Goal: Information Seeking & Learning: Check status

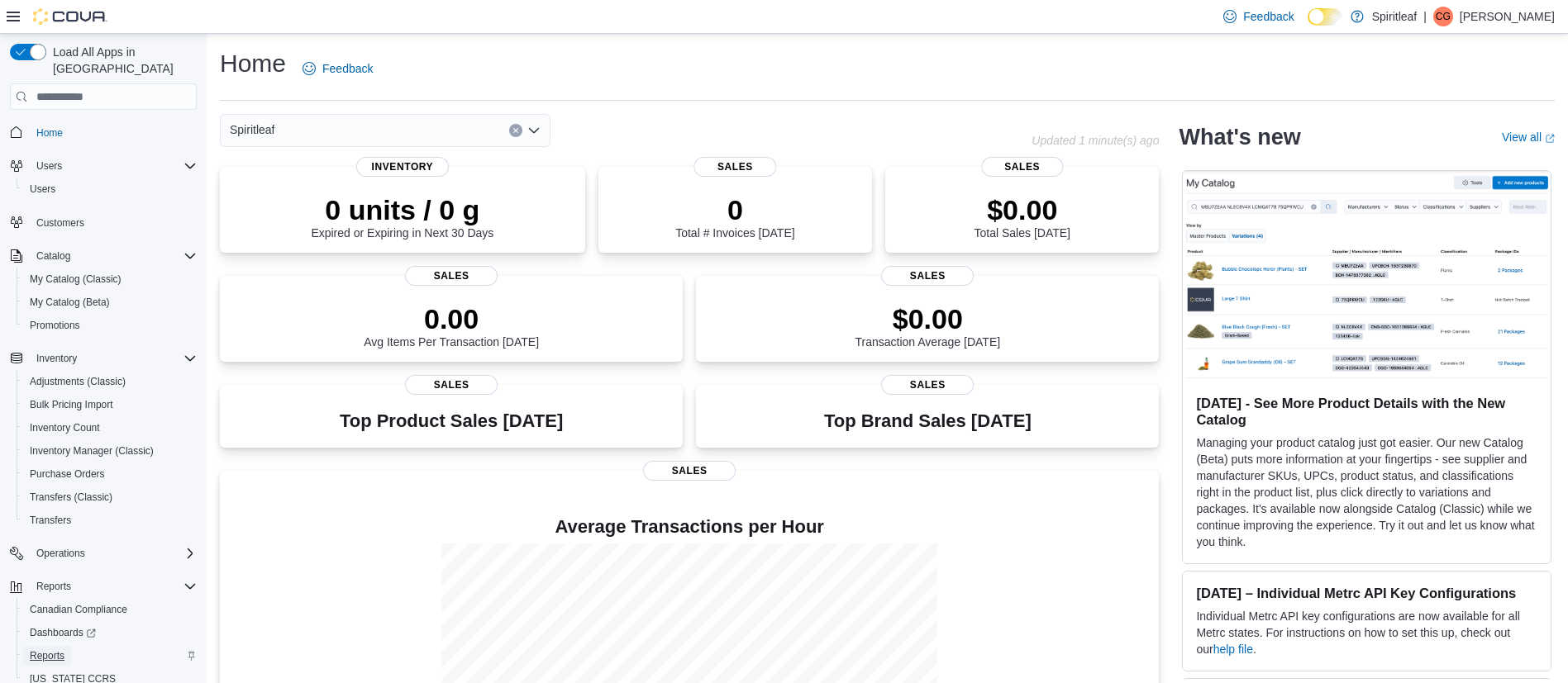
click at [51, 649] on span "Reports" at bounding box center [47, 656] width 35 height 13
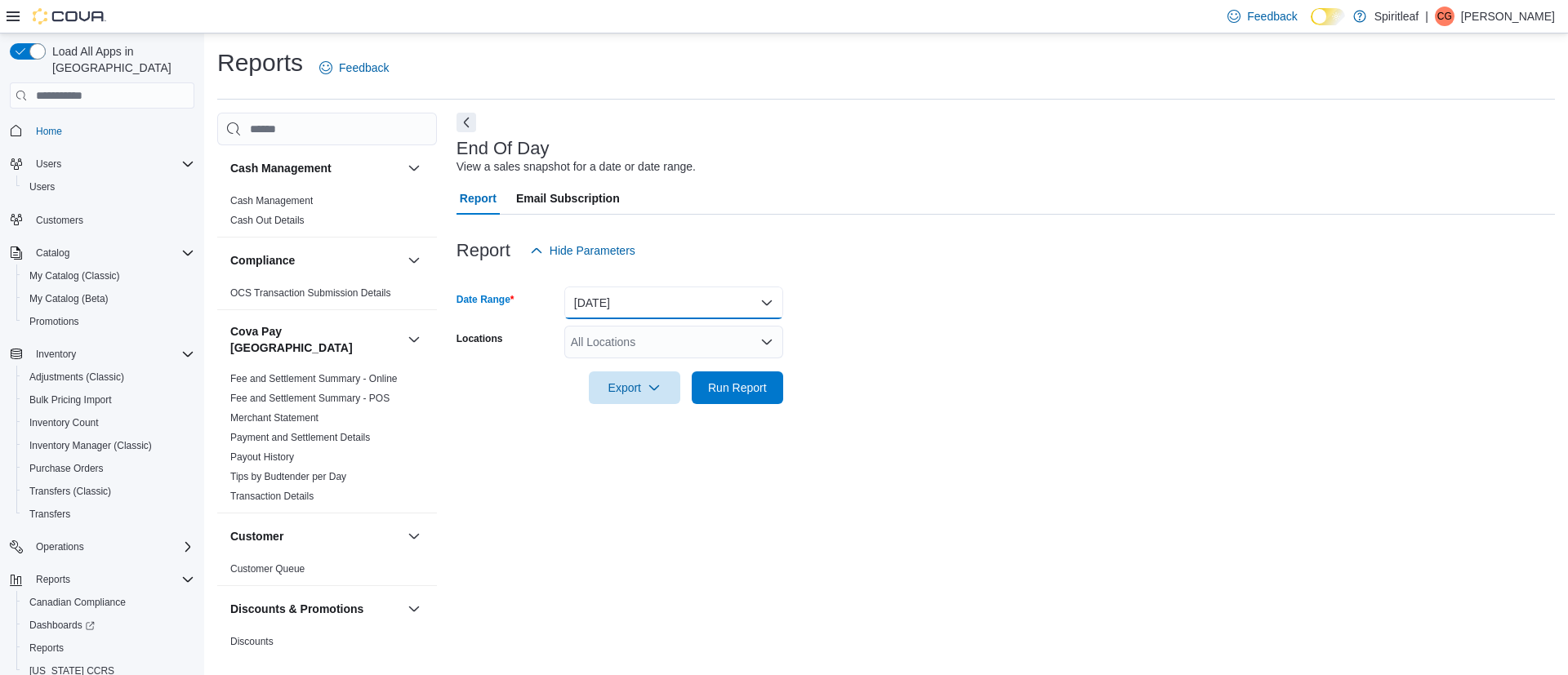
click at [602, 297] on button "Today" at bounding box center [673, 302] width 219 height 32
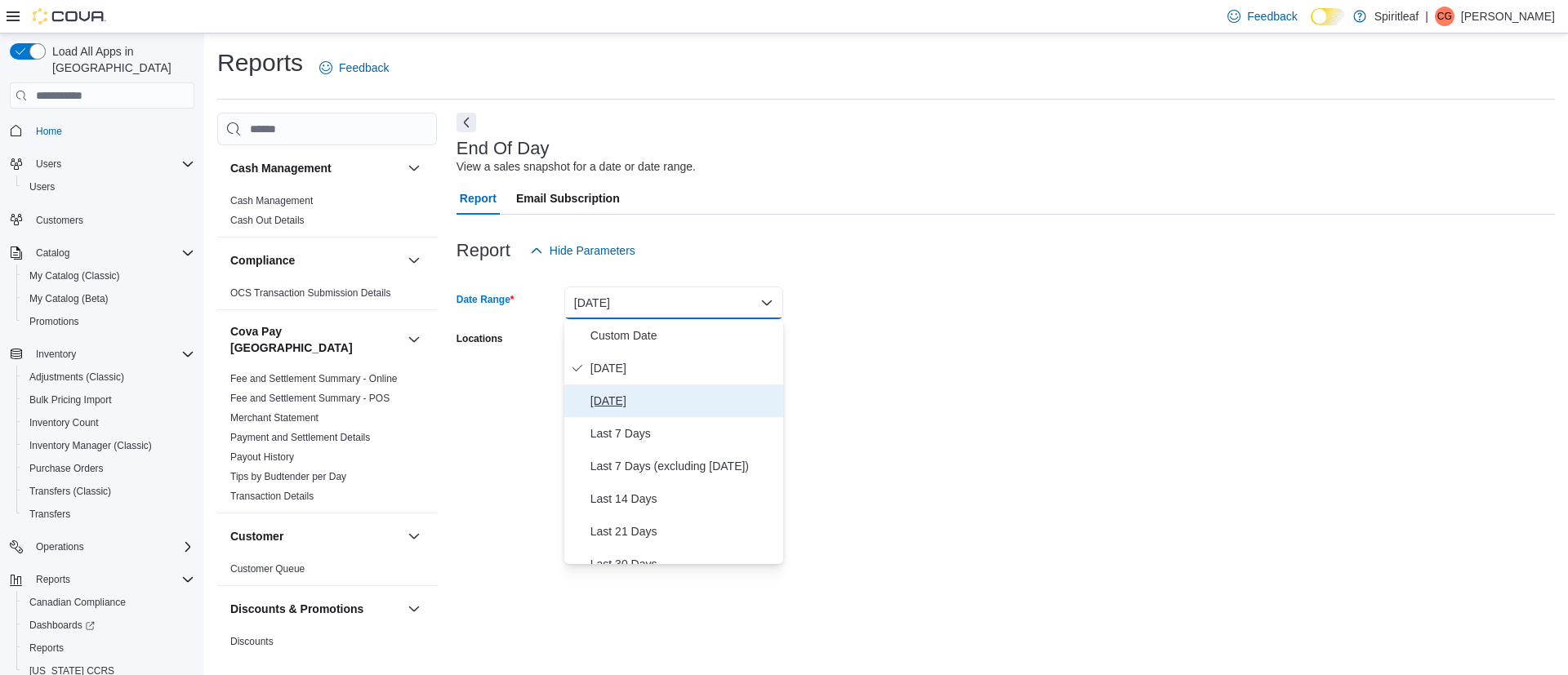
click at [603, 394] on span "Yesterday" at bounding box center [683, 401] width 187 height 19
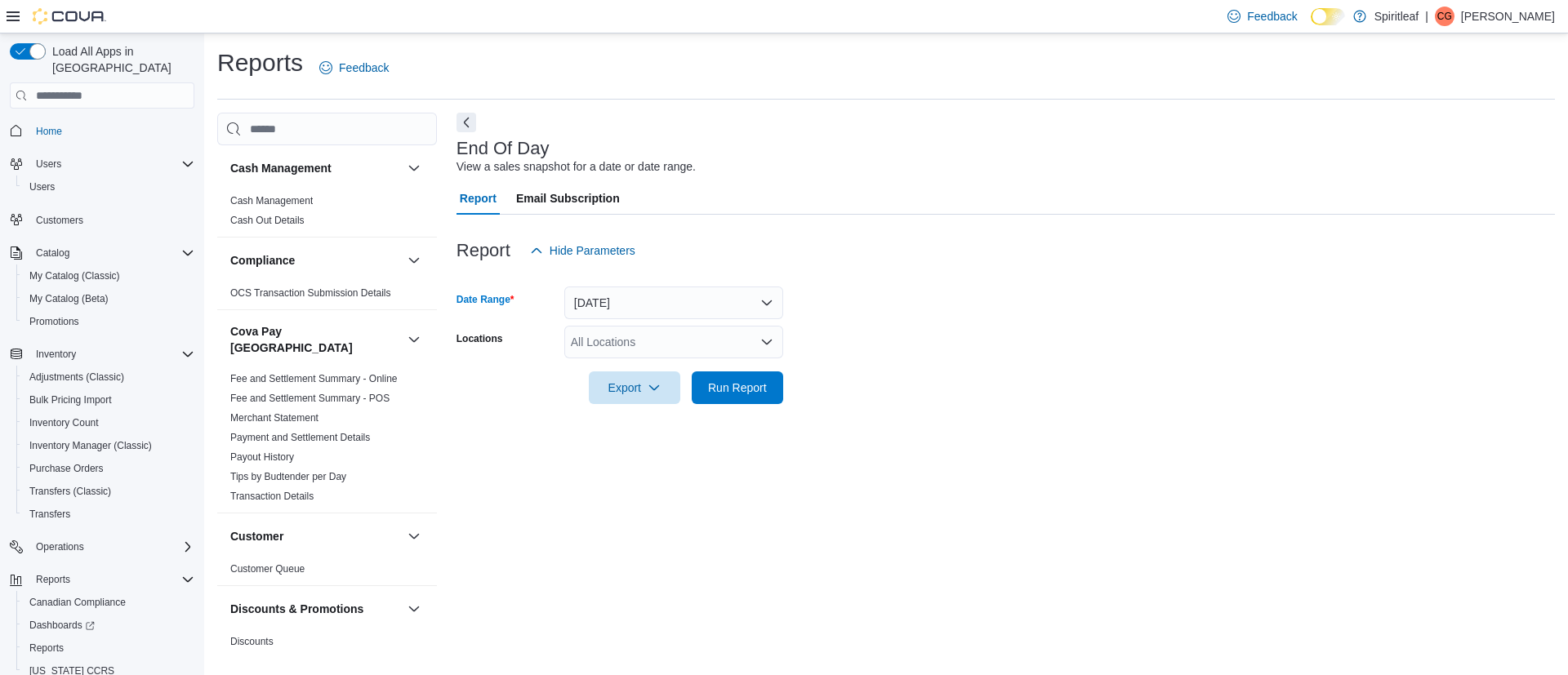
click at [695, 356] on div "All Locations" at bounding box center [673, 342] width 219 height 32
type input "***"
click at [697, 368] on span "567 - Spiritleaf Park Place Blvd (Barrie)" at bounding box center [742, 370] width 236 height 17
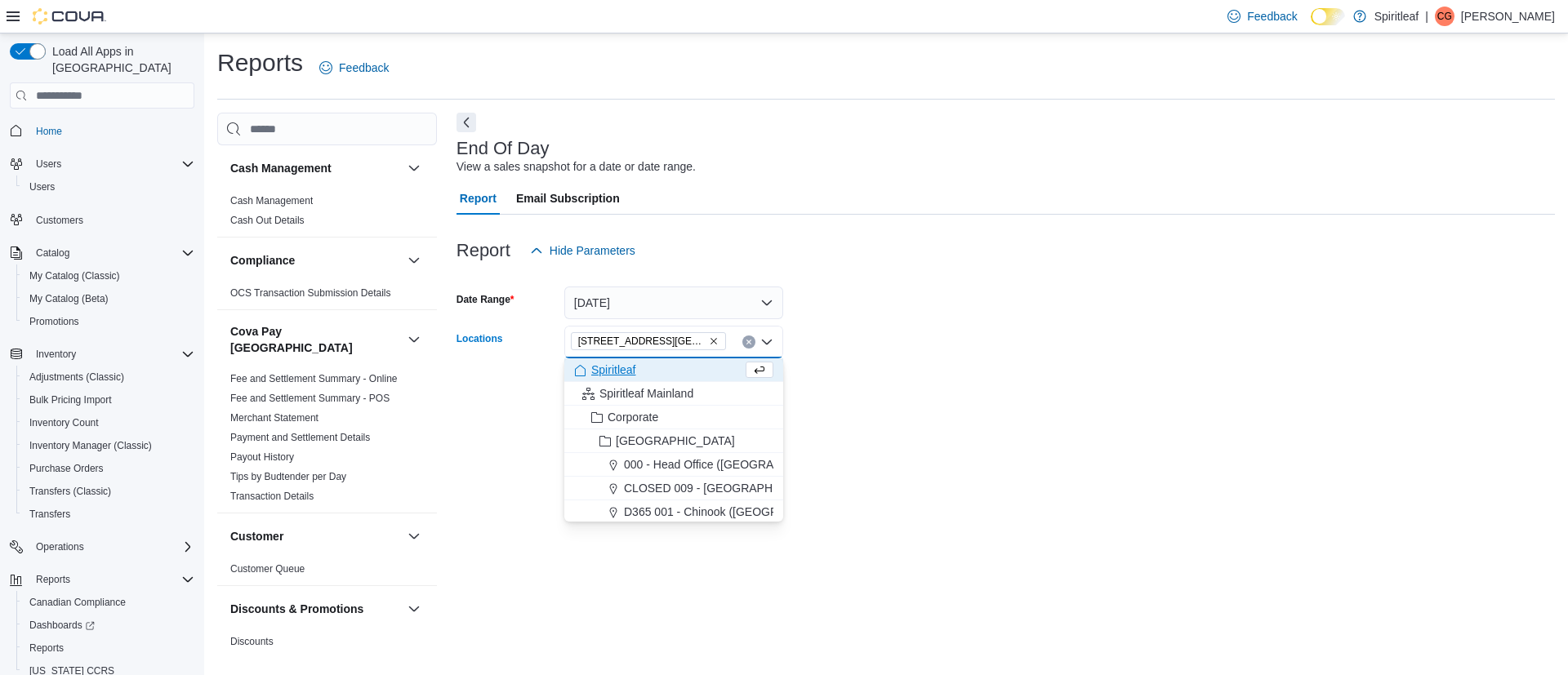
click at [858, 421] on div at bounding box center [1005, 414] width 1098 height 19
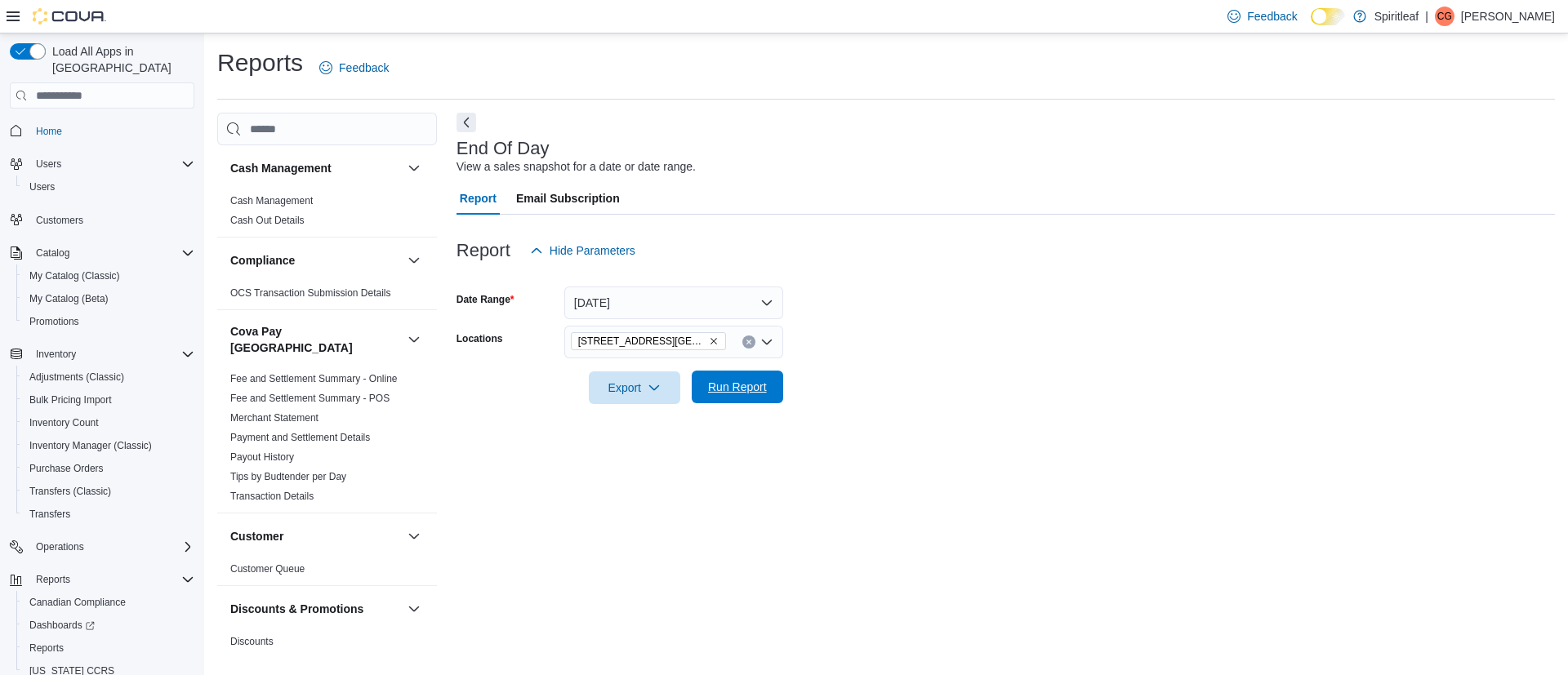
click at [743, 400] on span "Run Report" at bounding box center [738, 386] width 72 height 32
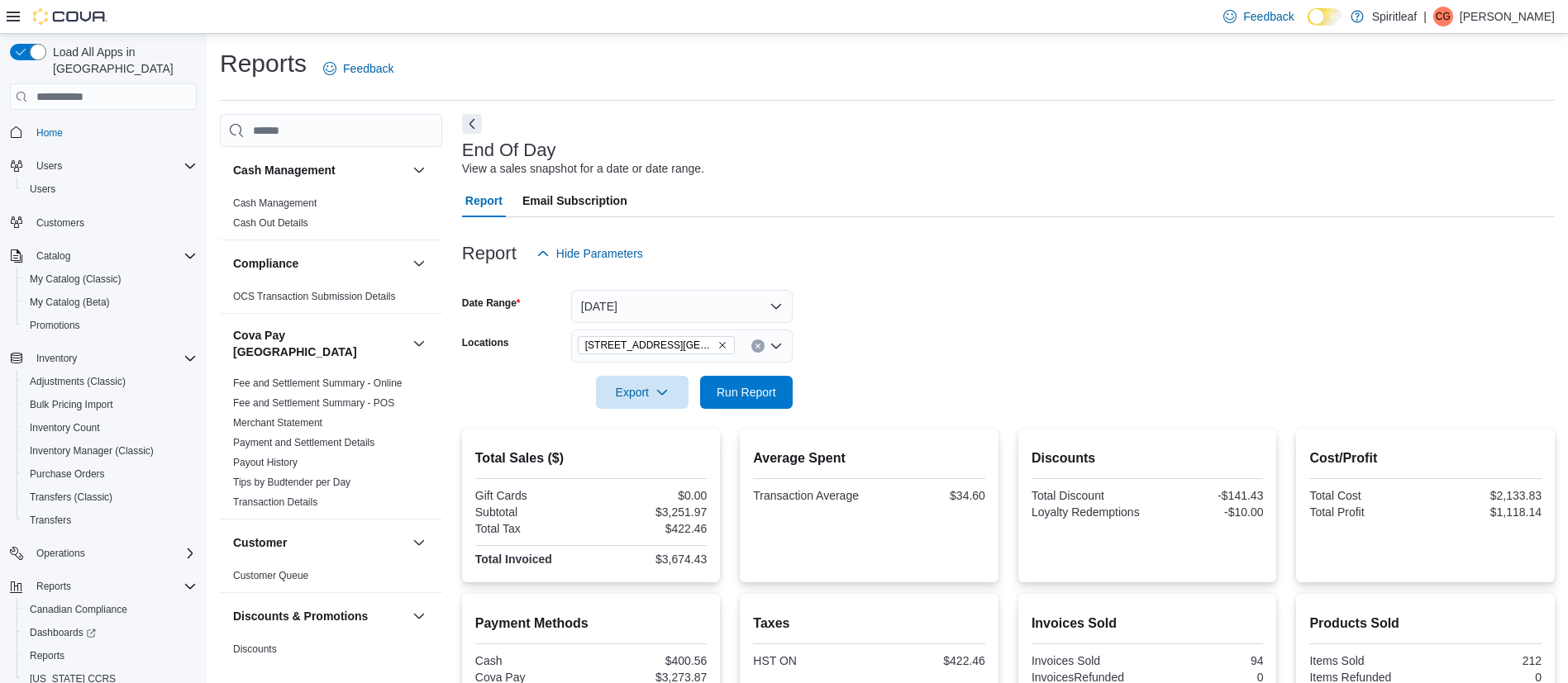
scroll to position [253, 0]
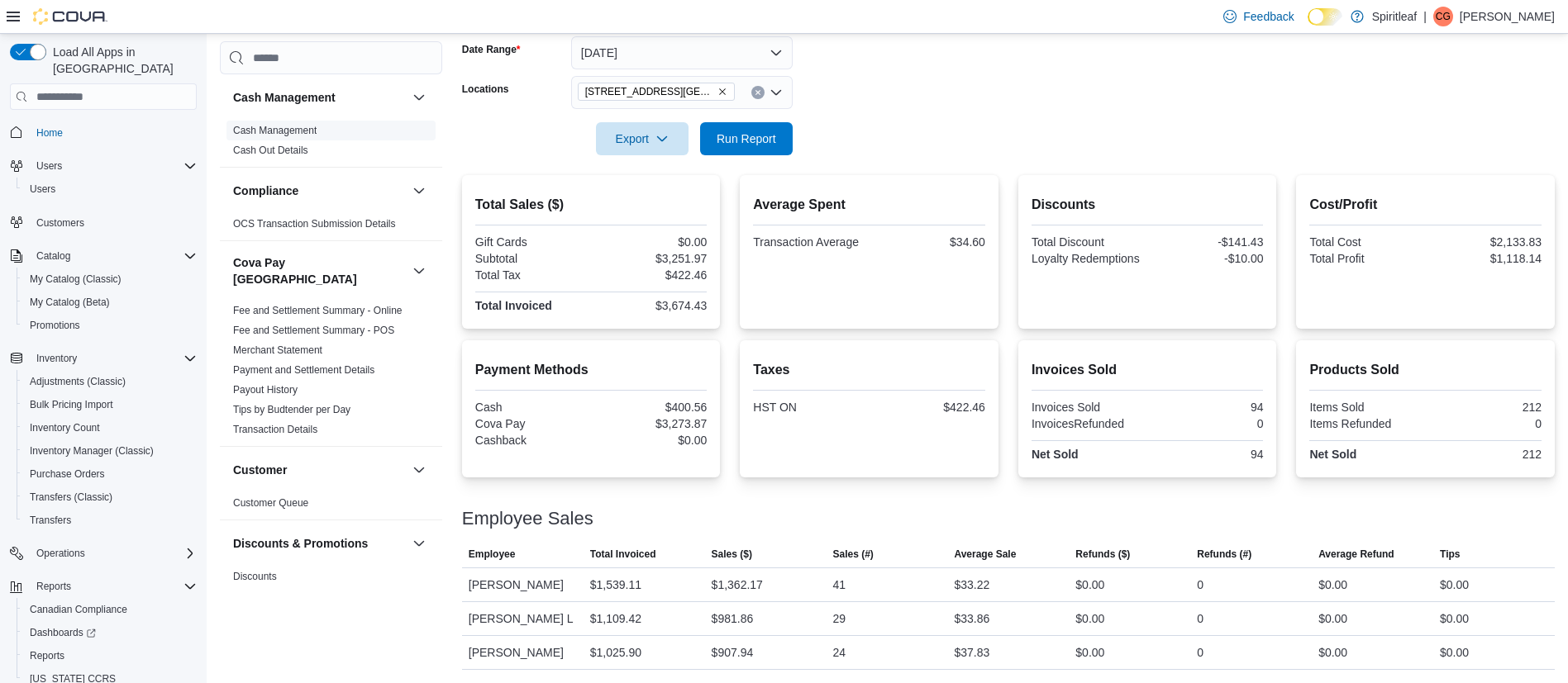
click at [261, 127] on link "Cash Management" at bounding box center [274, 131] width 83 height 11
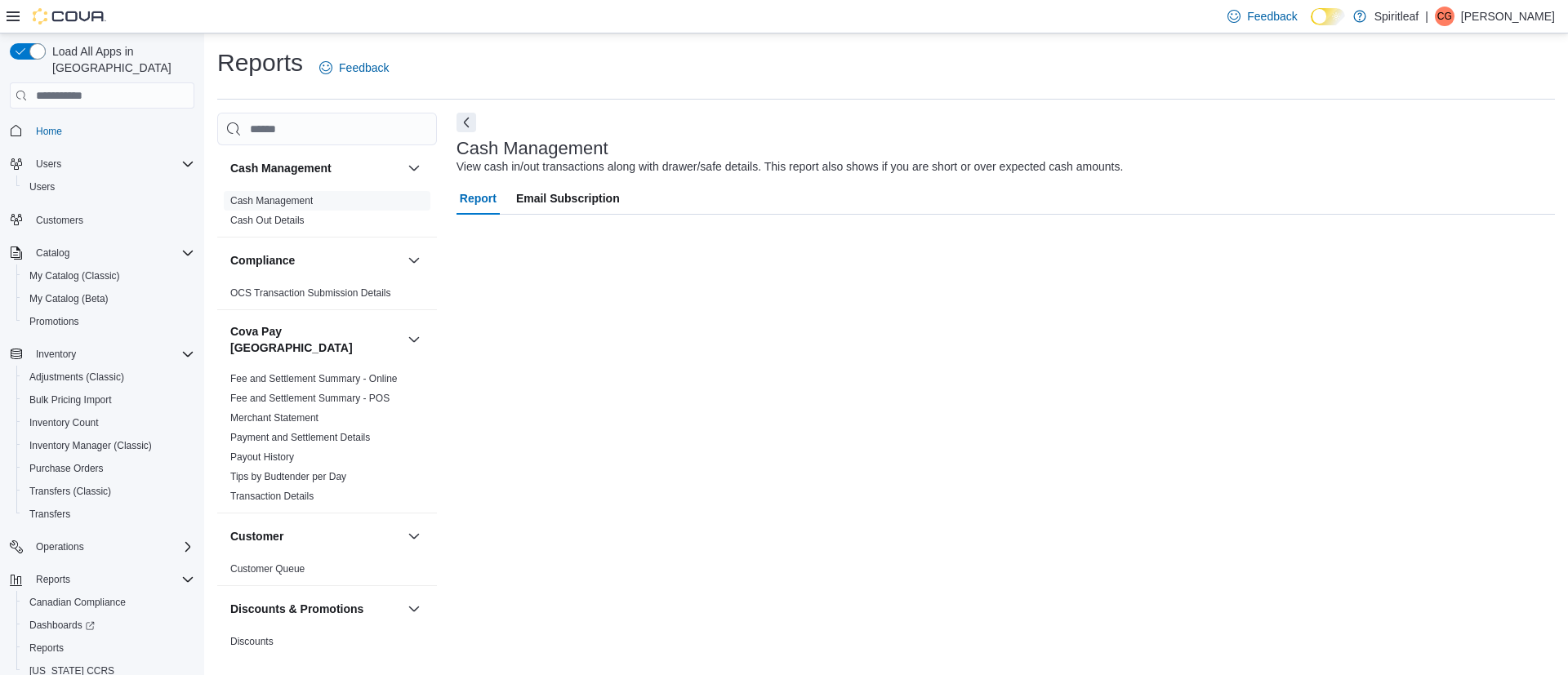
click at [15, 18] on icon at bounding box center [13, 17] width 13 height 13
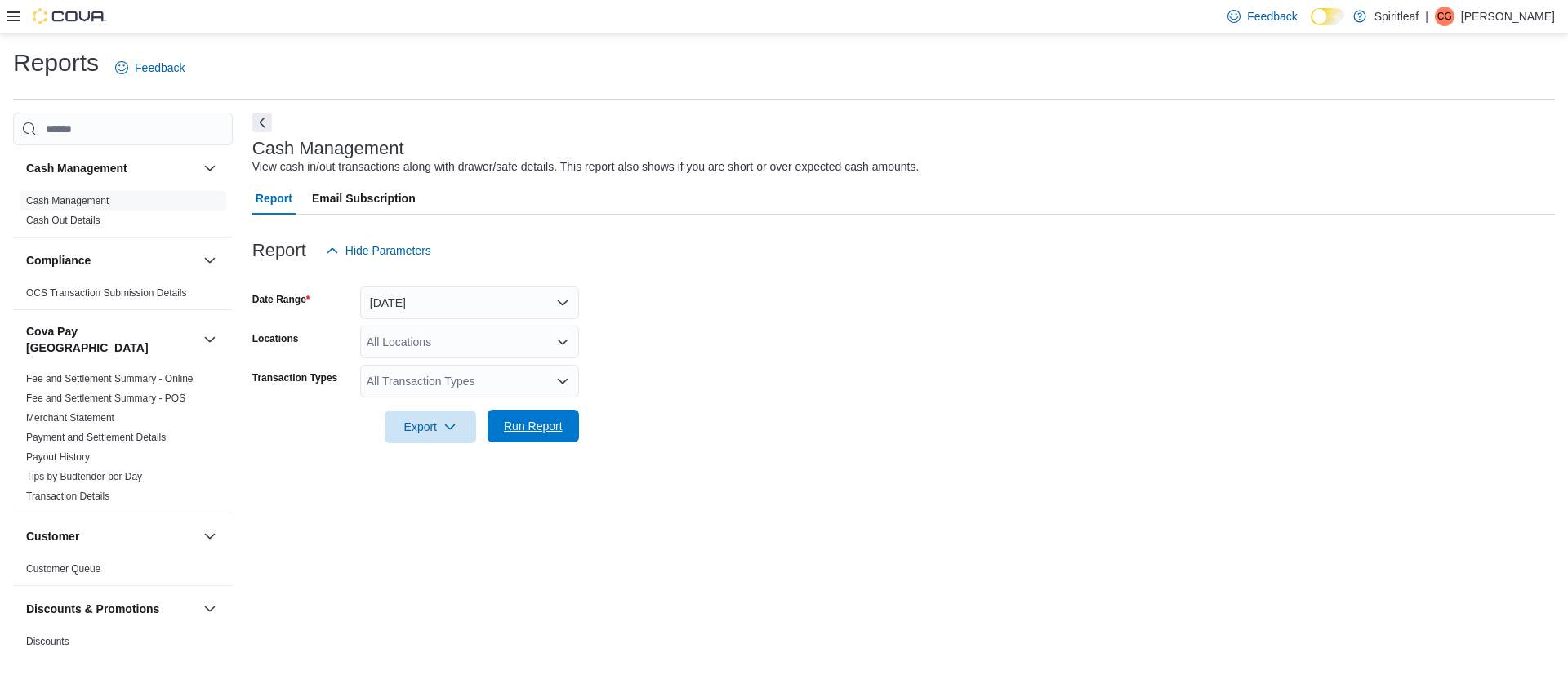
click at [539, 421] on span "Run Report" at bounding box center [534, 427] width 59 height 17
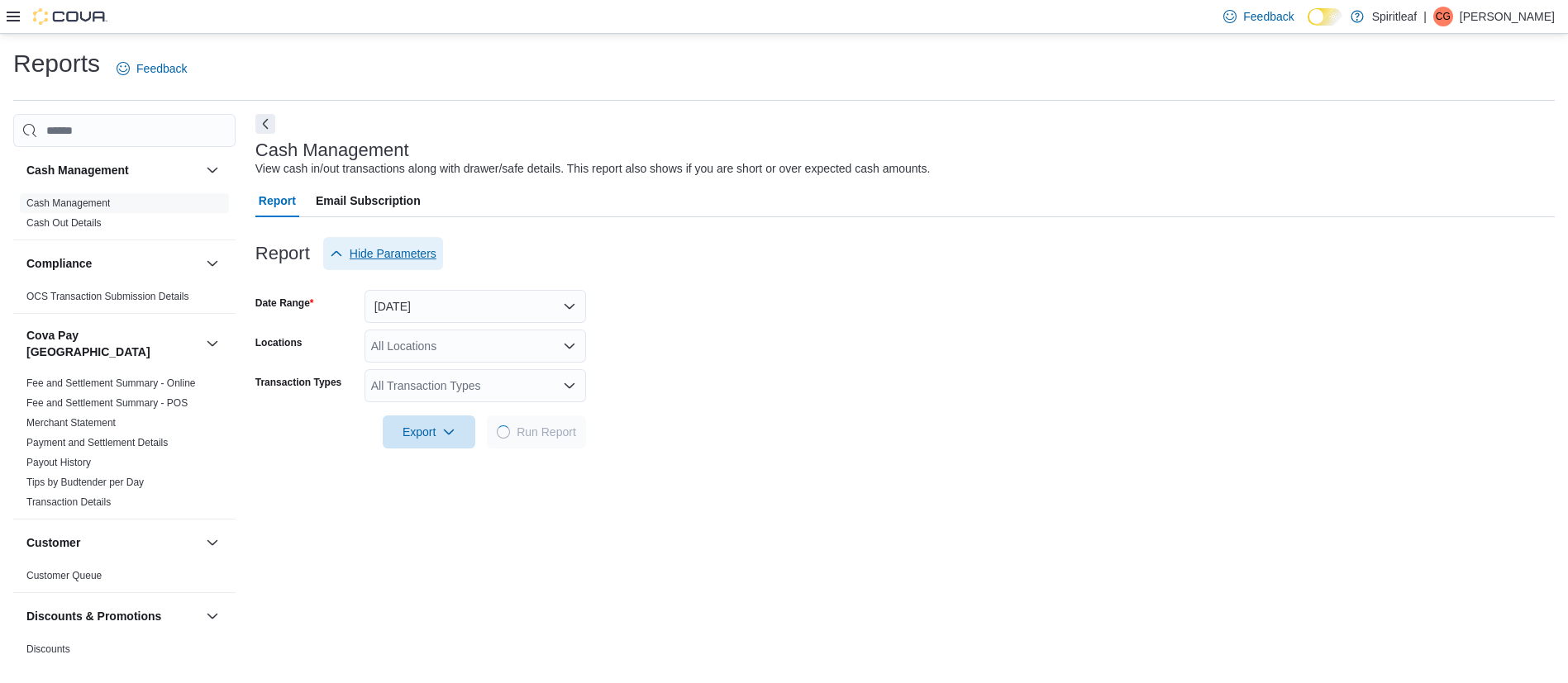
click at [389, 261] on span "Hide Parameters" at bounding box center [393, 254] width 87 height 17
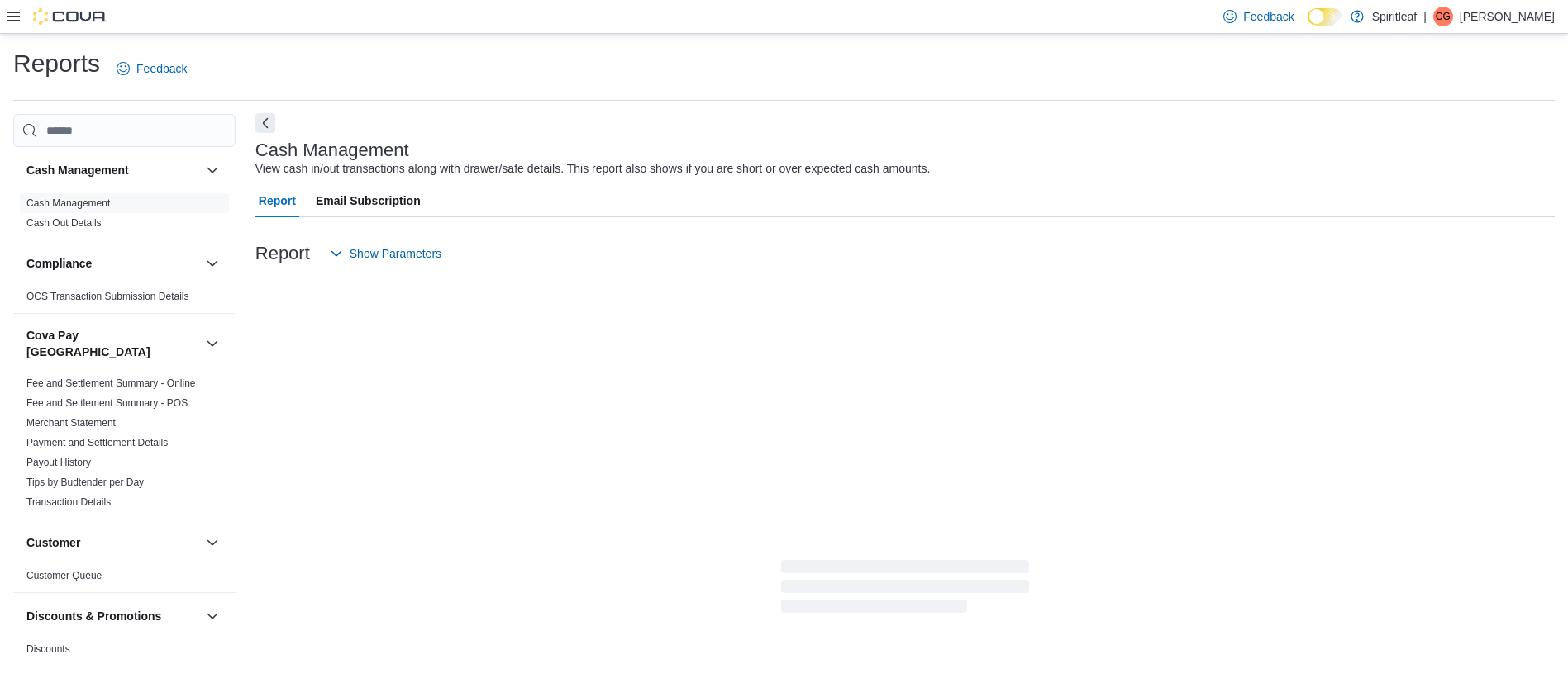
click at [261, 120] on button "Next" at bounding box center [265, 122] width 20 height 20
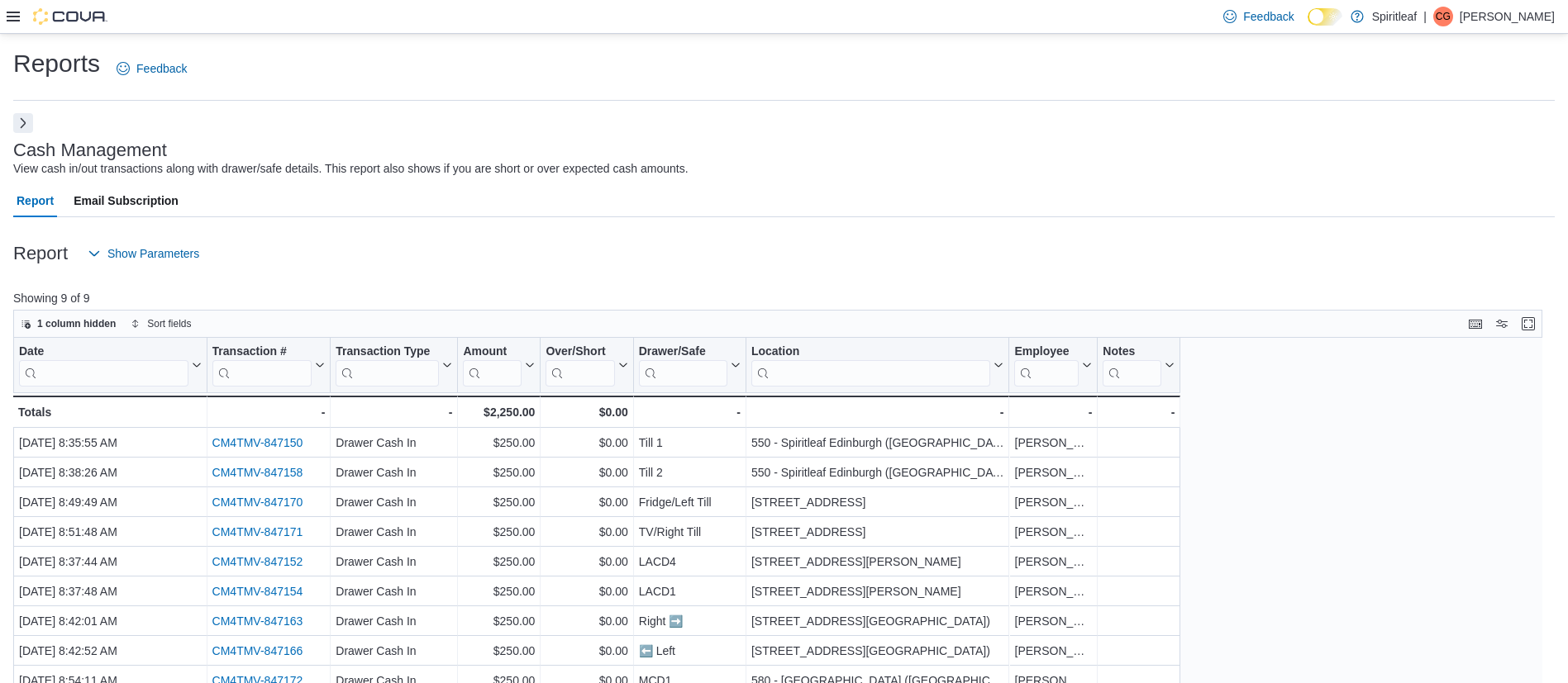
click at [31, 129] on button "Next" at bounding box center [22, 122] width 20 height 20
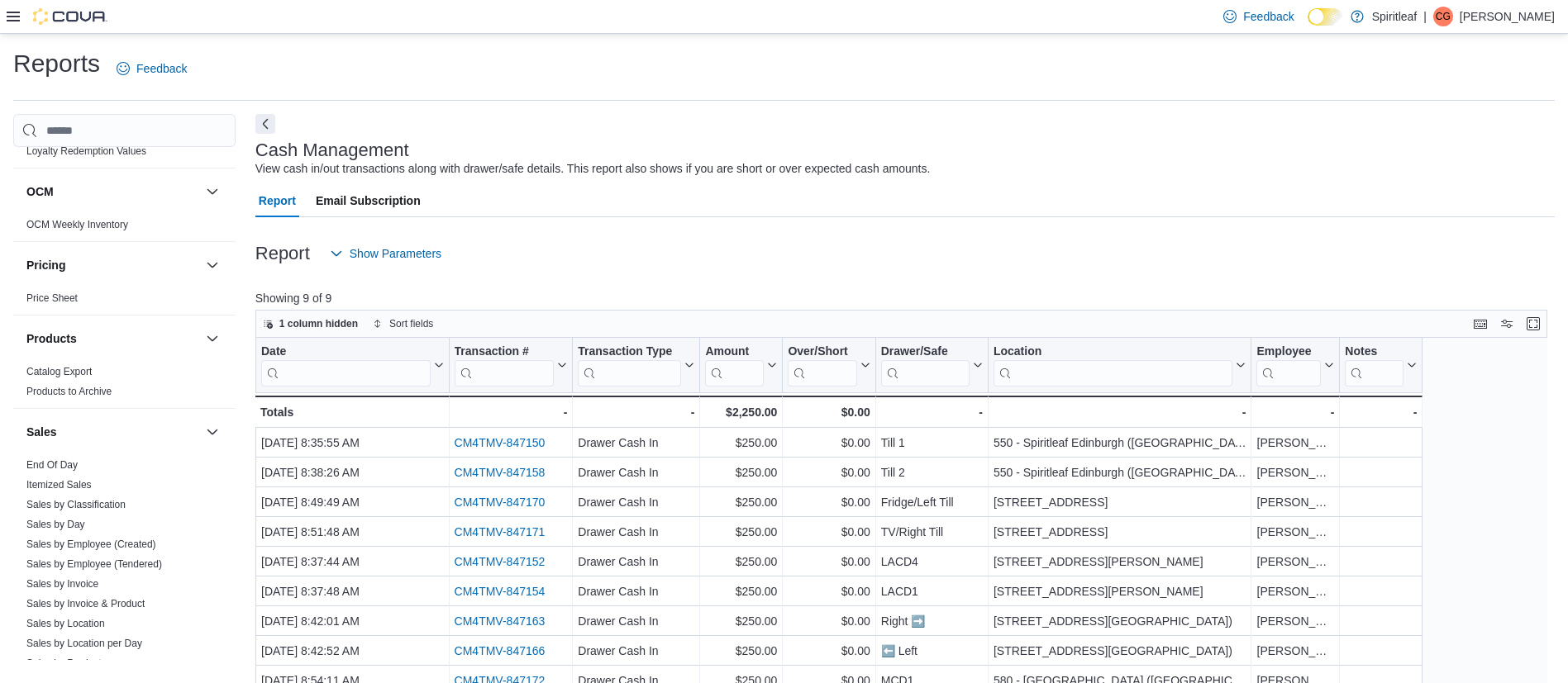
scroll to position [1025, 0]
click at [53, 569] on link "Sales by Invoice" at bounding box center [62, 575] width 72 height 11
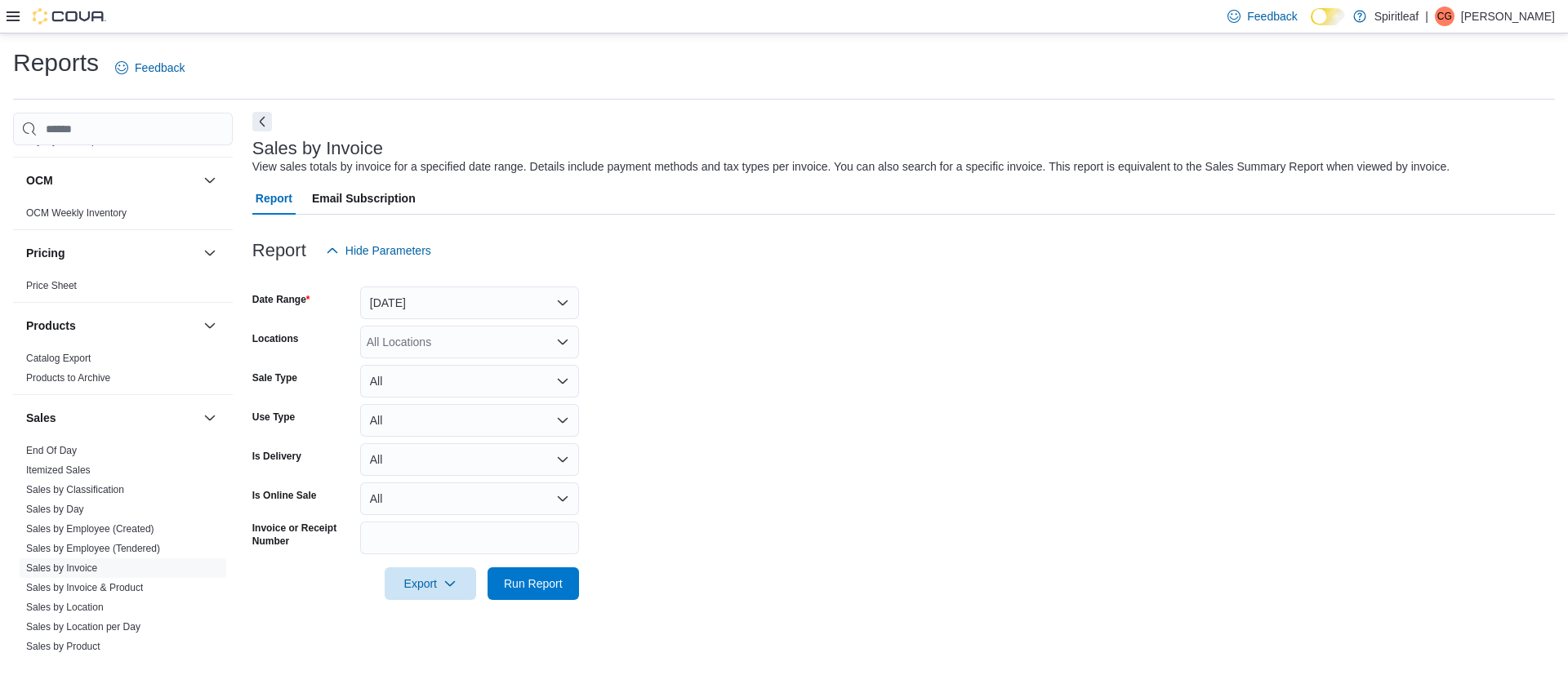
click at [258, 121] on button "Next" at bounding box center [261, 121] width 19 height 19
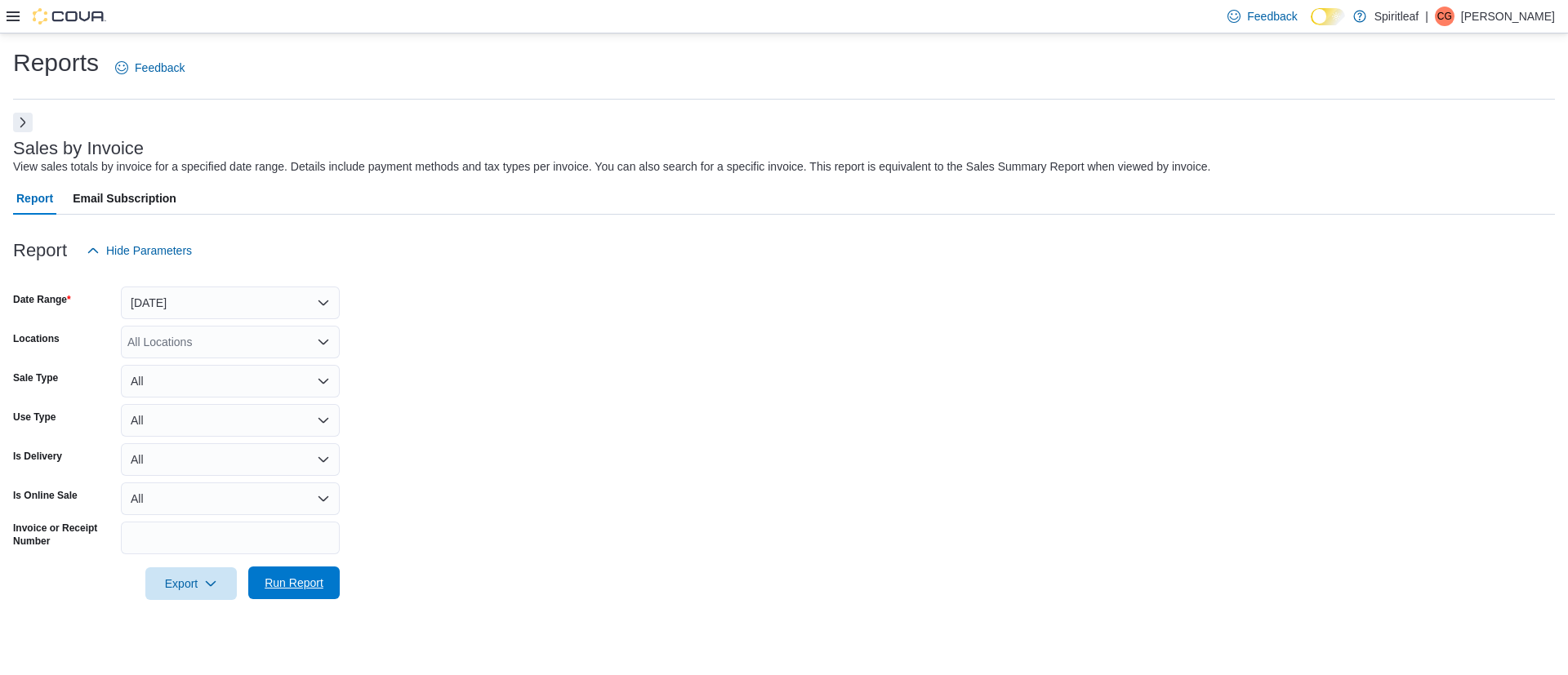
click at [283, 582] on span "Run Report" at bounding box center [294, 583] width 59 height 17
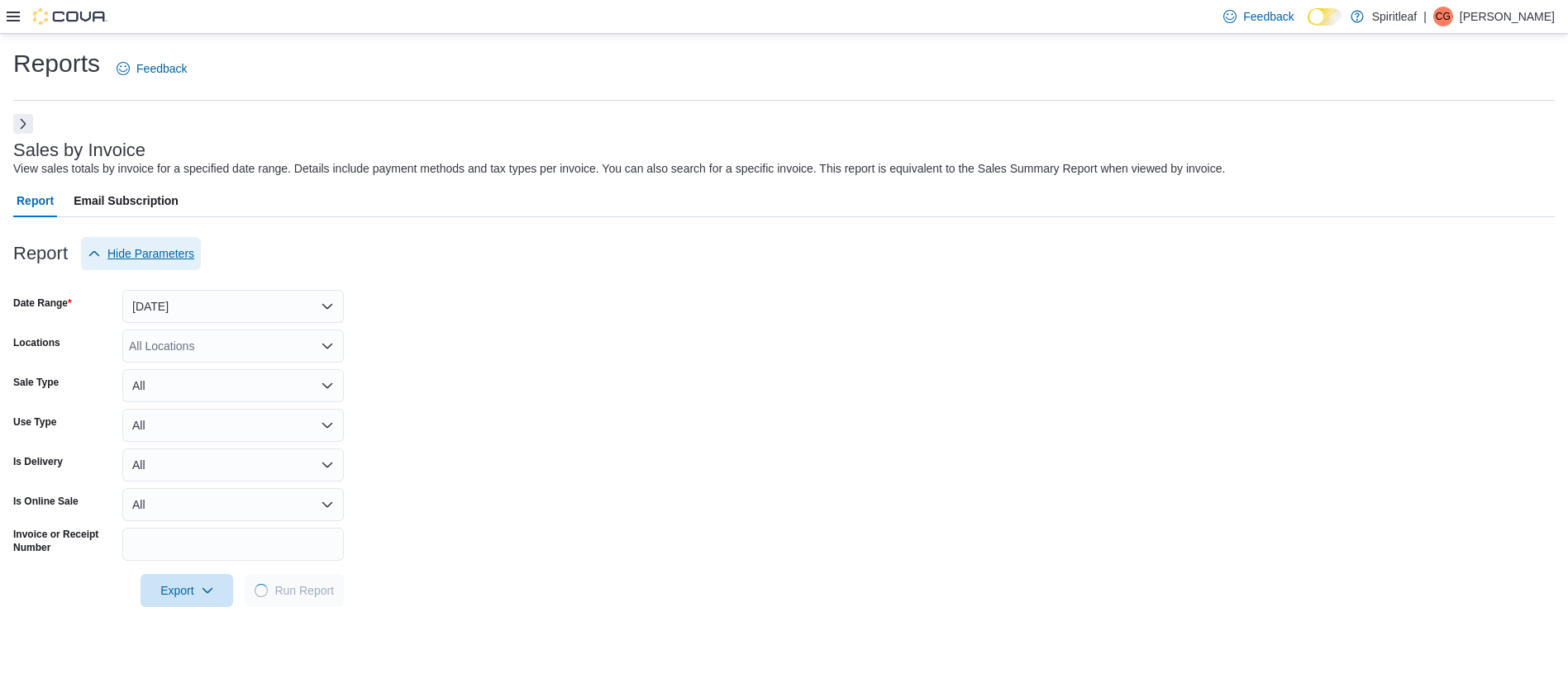
click at [133, 248] on span "Hide Parameters" at bounding box center [151, 254] width 87 height 17
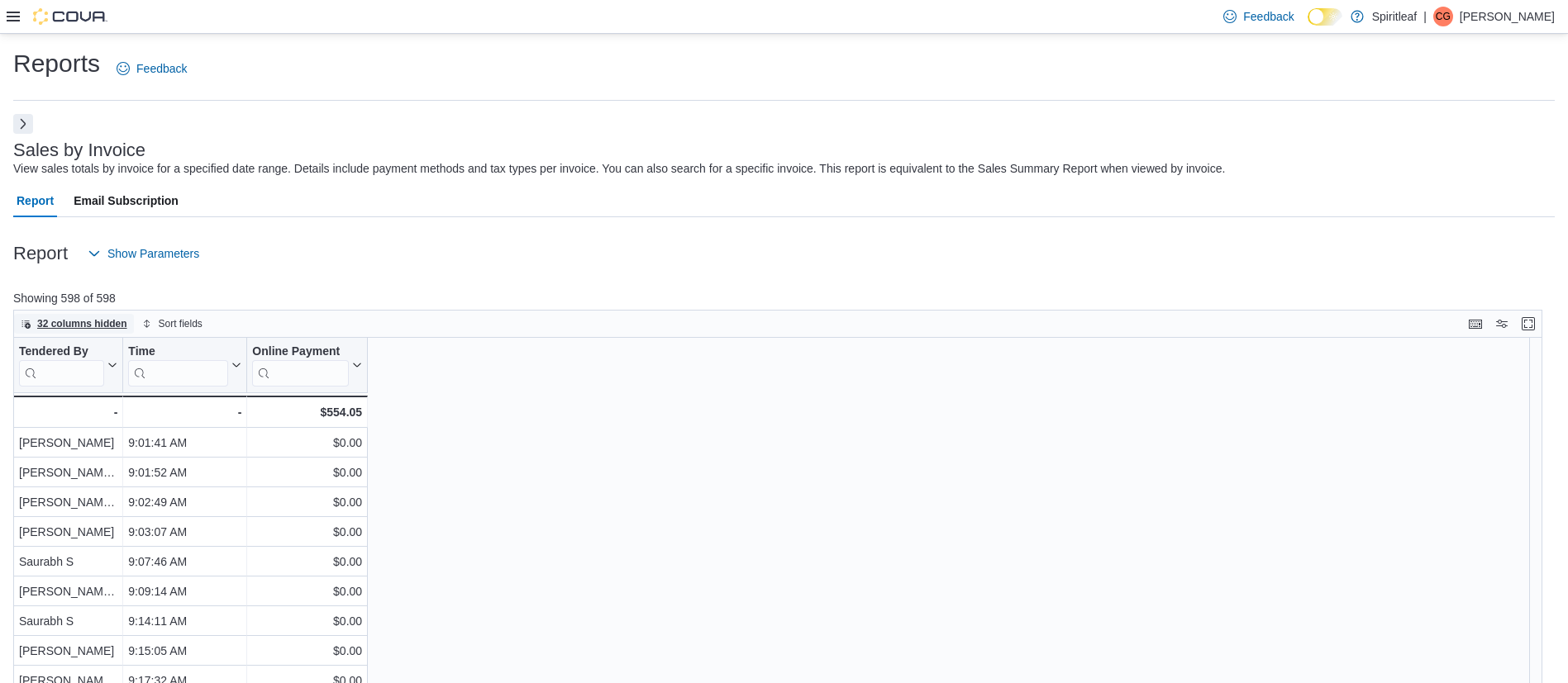
click at [69, 327] on span "32 columns hidden" at bounding box center [82, 324] width 90 height 13
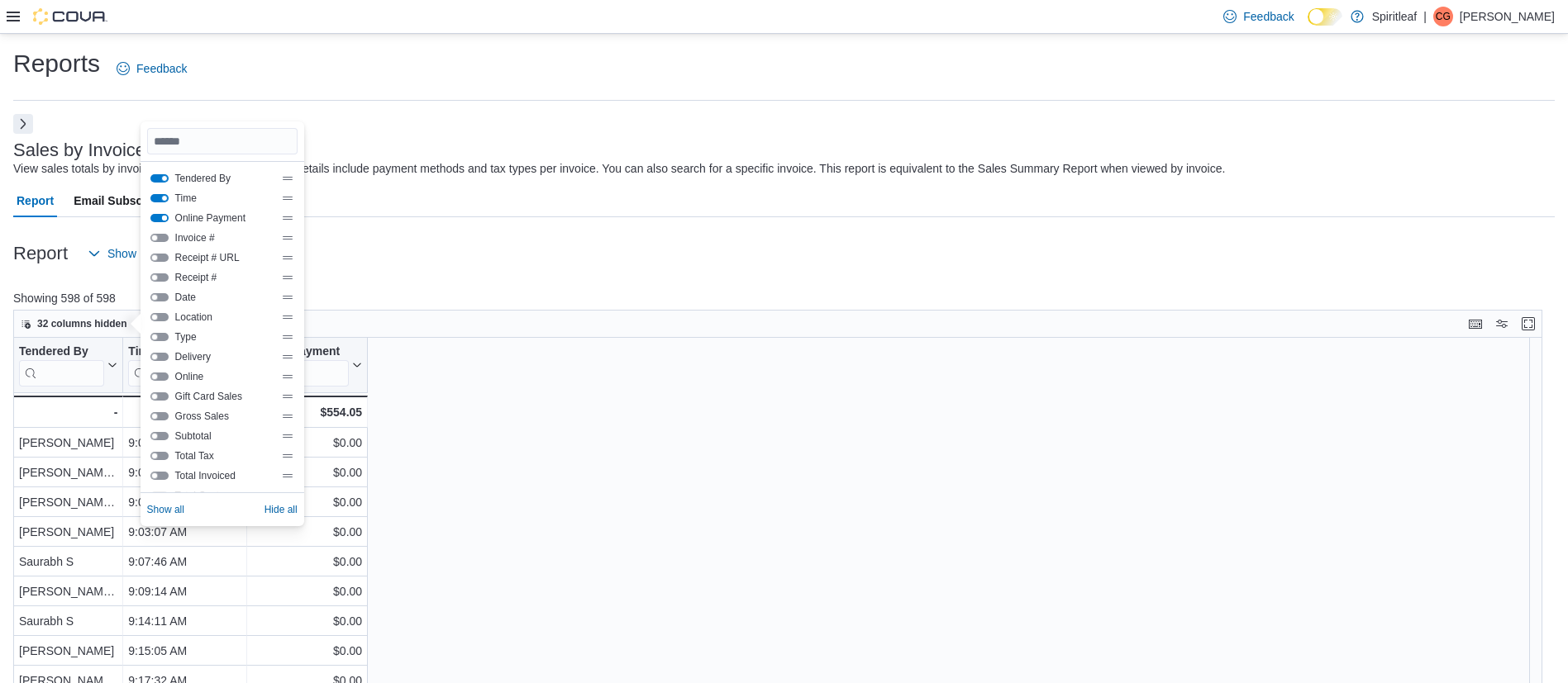
click at [157, 217] on button "Online Payment" at bounding box center [159, 218] width 18 height 8
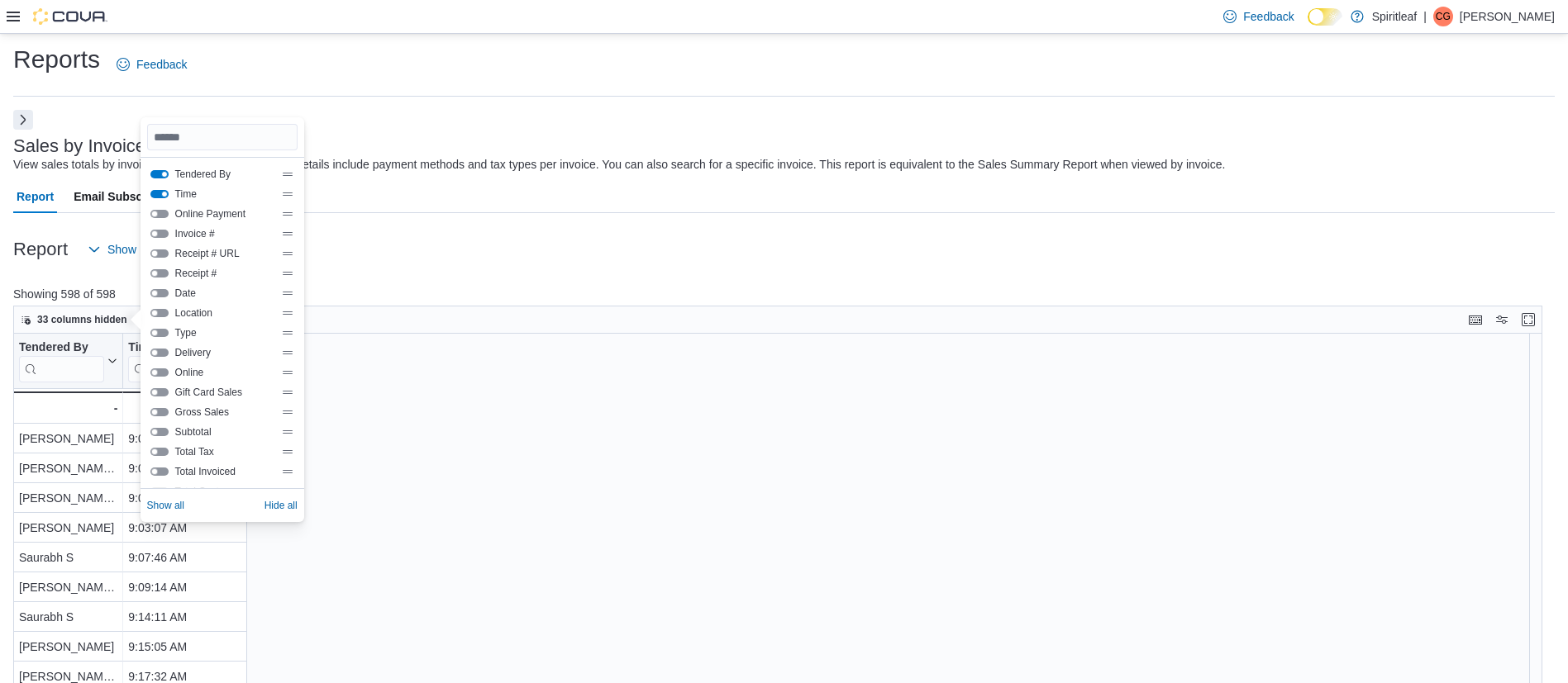
click at [159, 255] on button "Receipt # URL" at bounding box center [159, 253] width 18 height 8
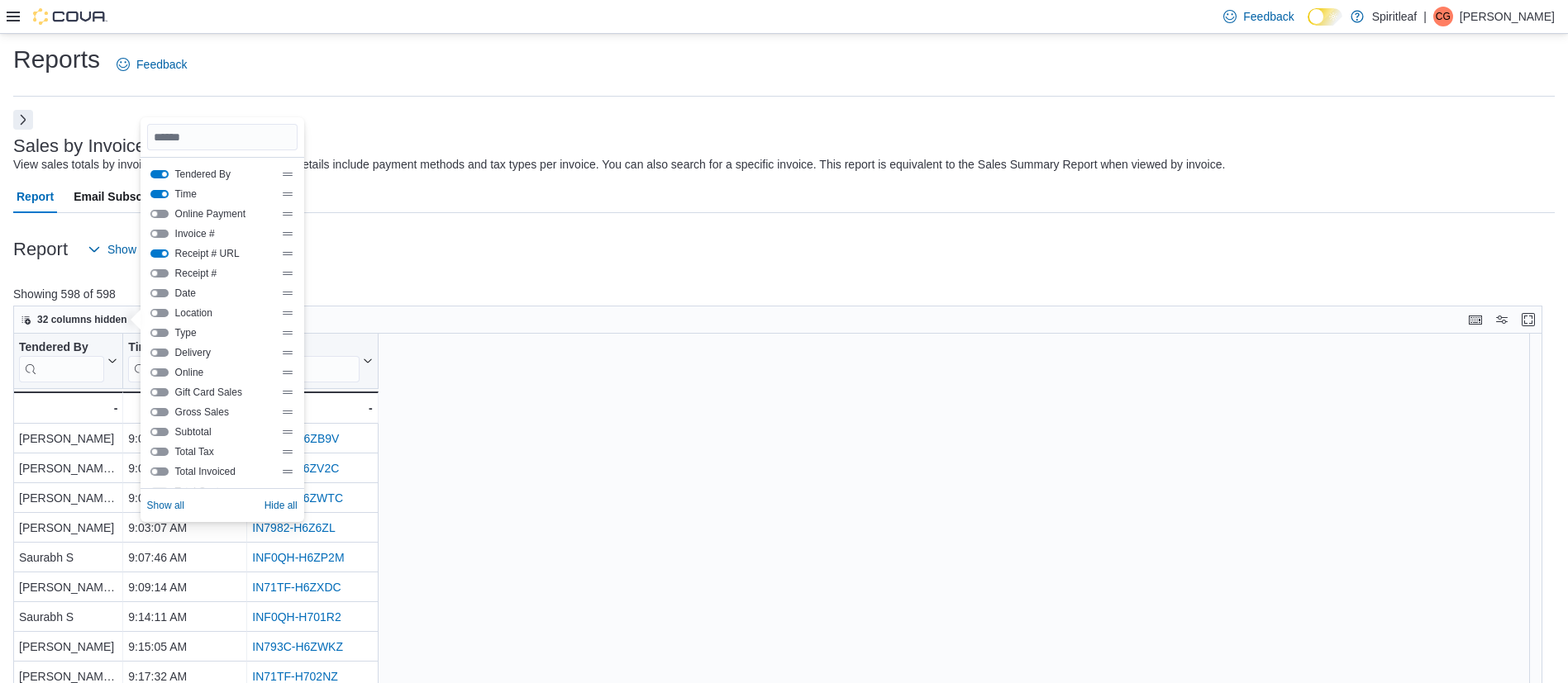
click at [161, 312] on button "Location" at bounding box center [159, 313] width 18 height 8
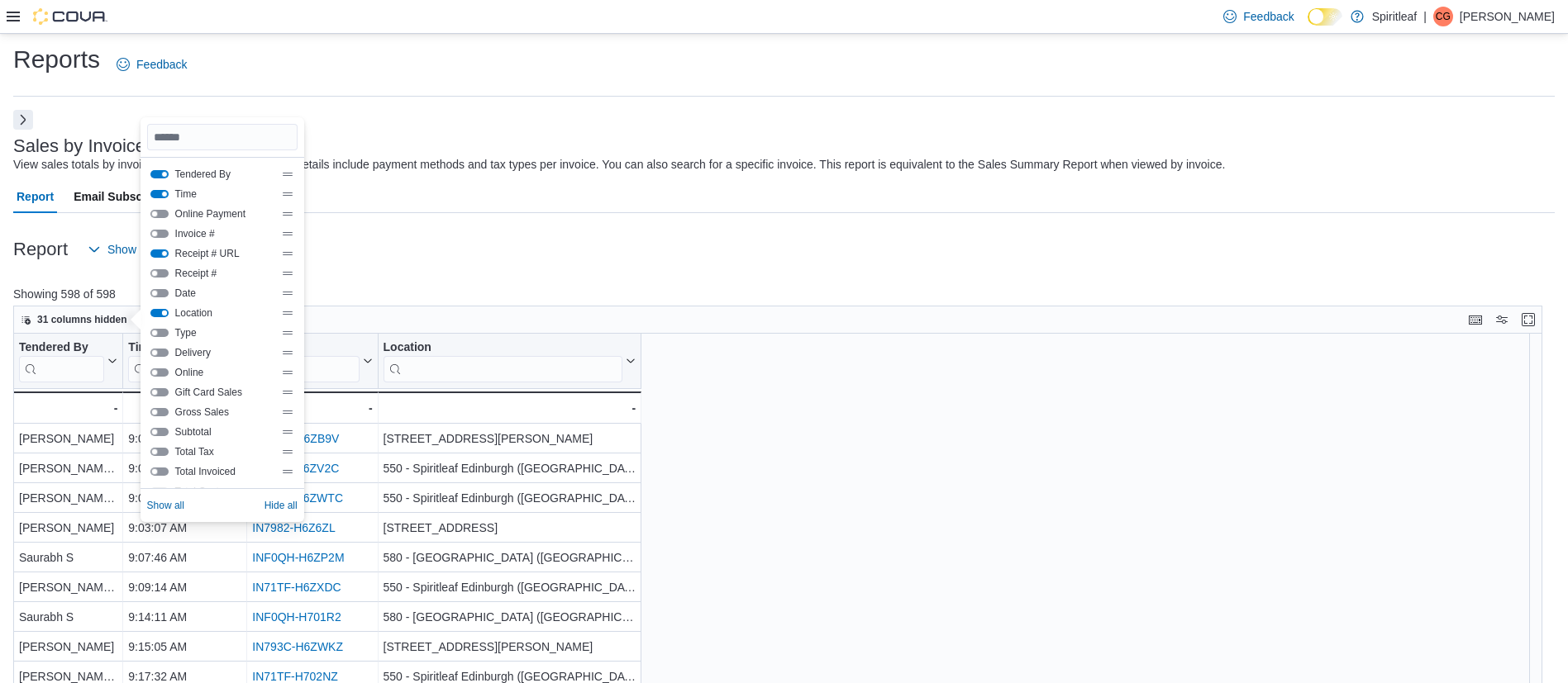
click at [161, 312] on button "Location" at bounding box center [159, 313] width 18 height 8
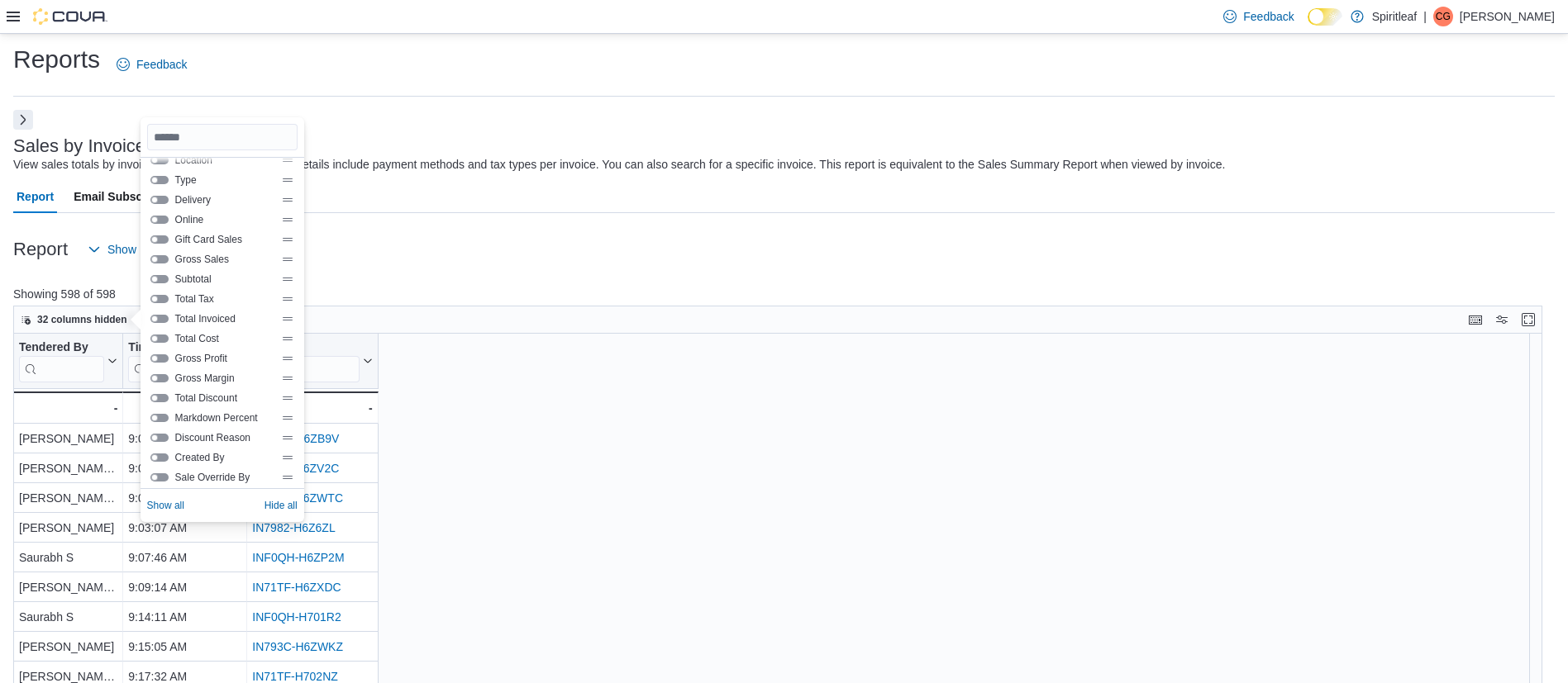
scroll to position [168, 0]
click at [163, 334] on div "Gross Profit" at bounding box center [222, 342] width 151 height 20
click at [156, 376] on div "Total Discount" at bounding box center [223, 382] width 144 height 13
click at [156, 381] on button "Total Discount" at bounding box center [159, 382] width 18 height 8
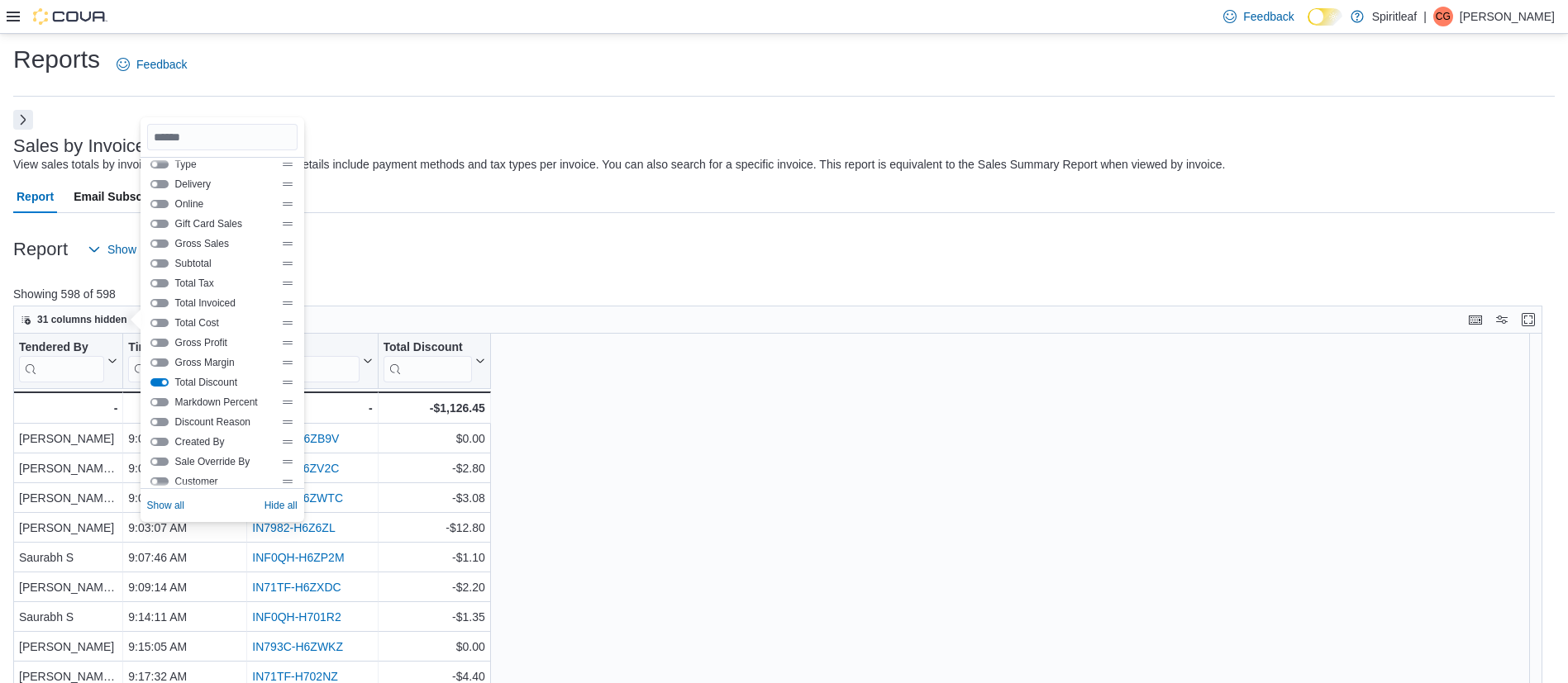
click at [160, 403] on button "Markdown Percent" at bounding box center [159, 402] width 18 height 8
click at [161, 381] on button "Total Discount" at bounding box center [159, 382] width 18 height 8
click at [161, 418] on button "Discount Reason" at bounding box center [159, 421] width 18 height 8
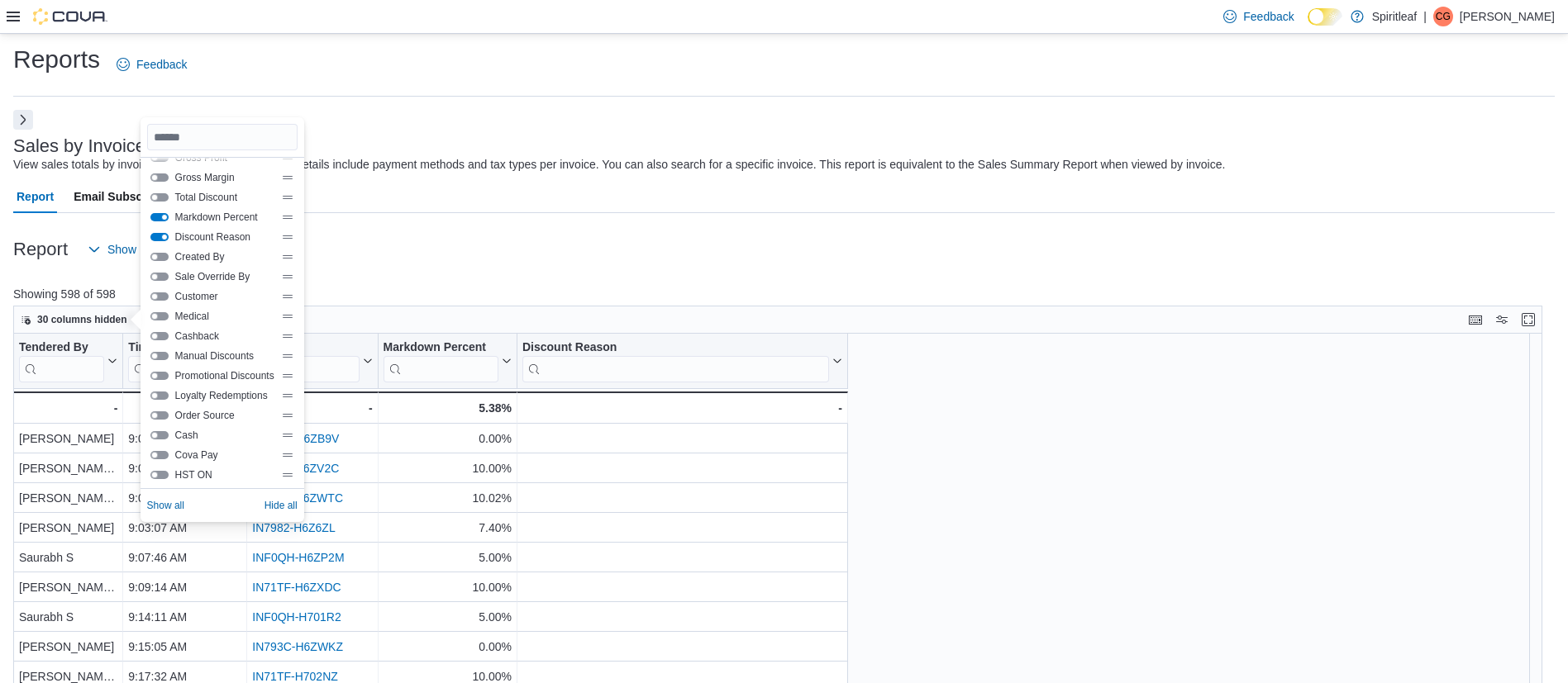
scroll to position [354, 0]
click at [159, 354] on button "Manual Discounts" at bounding box center [159, 355] width 18 height 8
click at [159, 376] on button "Promotional Discounts" at bounding box center [159, 375] width 18 height 8
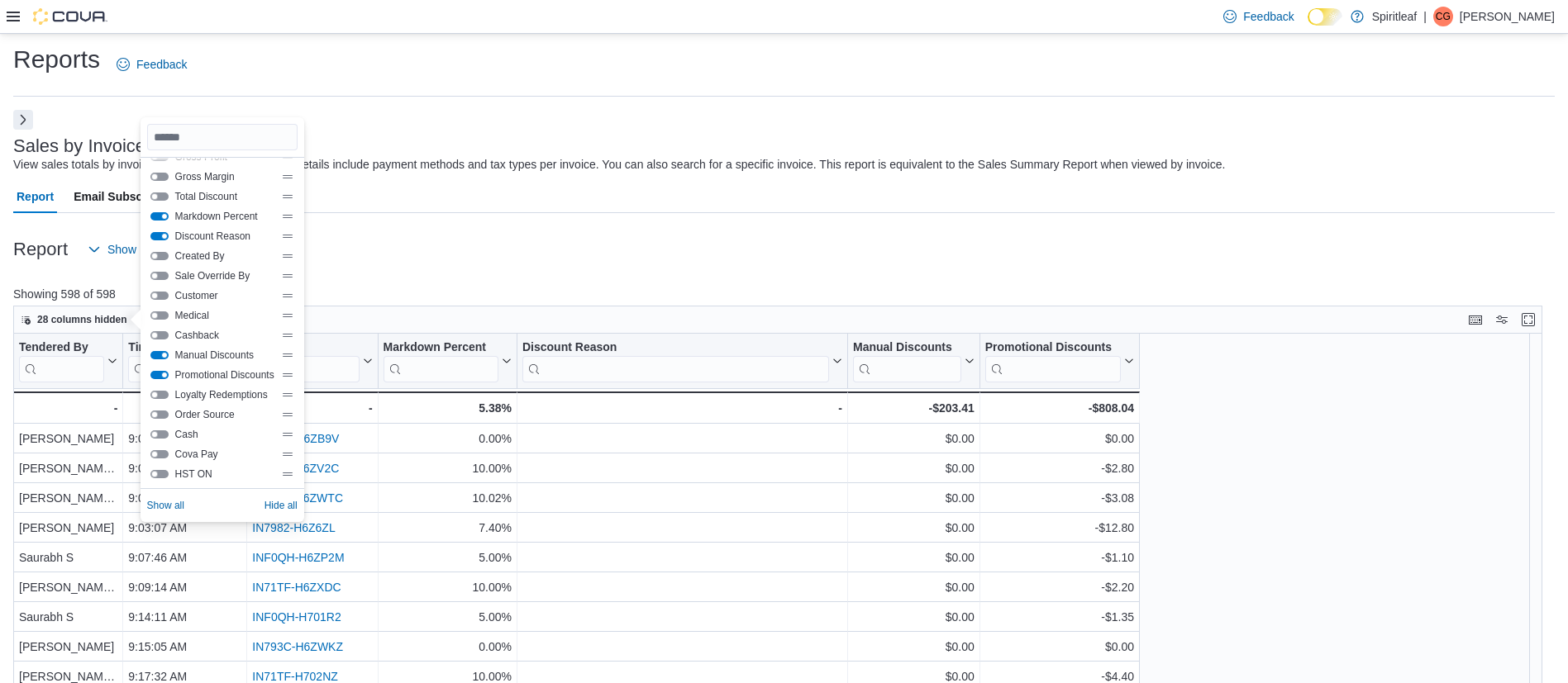
click at [415, 286] on p "Showing 598 of 598" at bounding box center [785, 294] width 1546 height 17
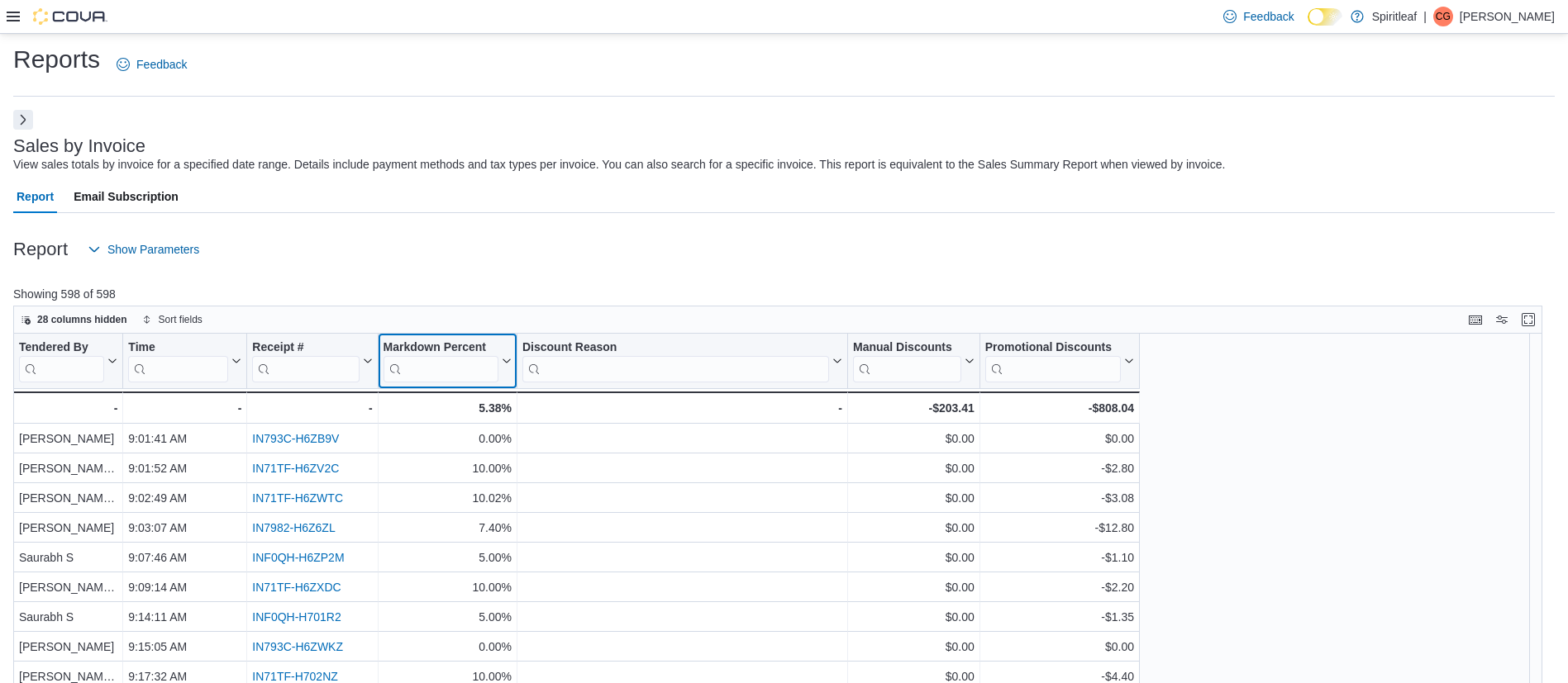
click at [507, 367] on button "Markdown Percent" at bounding box center [447, 361] width 128 height 42
click at [460, 448] on span "Sort High-Low" at bounding box center [458, 445] width 63 height 13
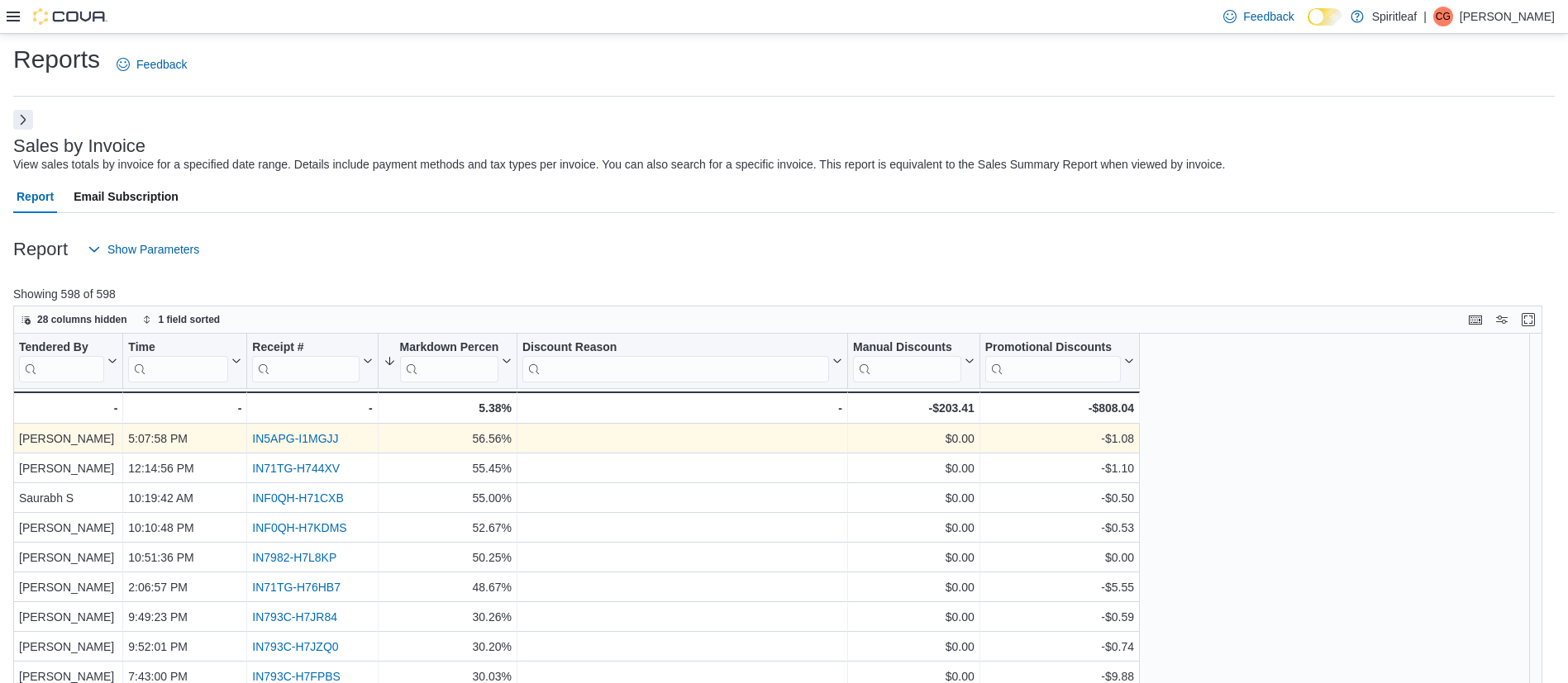
click at [302, 434] on link "IN5APG-I1MGJJ" at bounding box center [295, 439] width 86 height 13
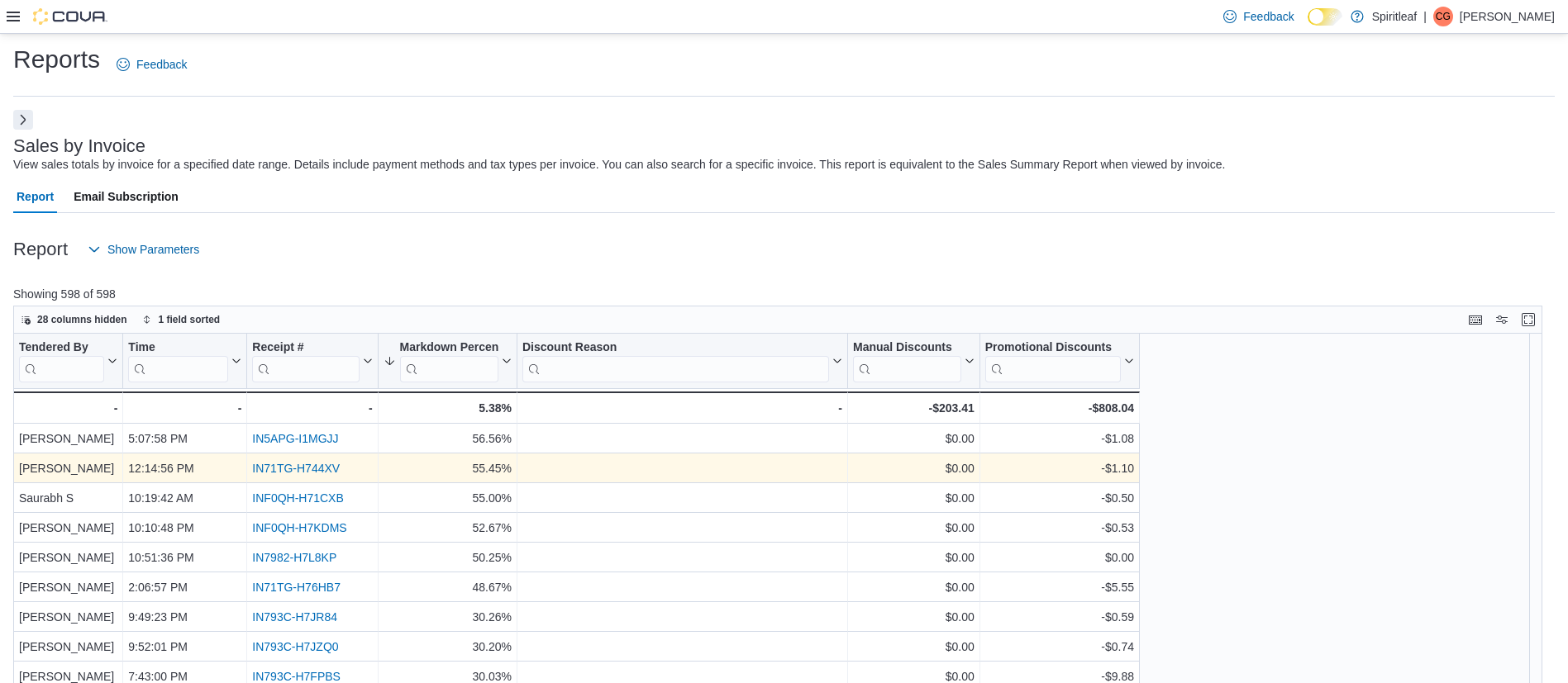
click at [289, 470] on link "IN71TG-H744XV" at bounding box center [296, 469] width 88 height 13
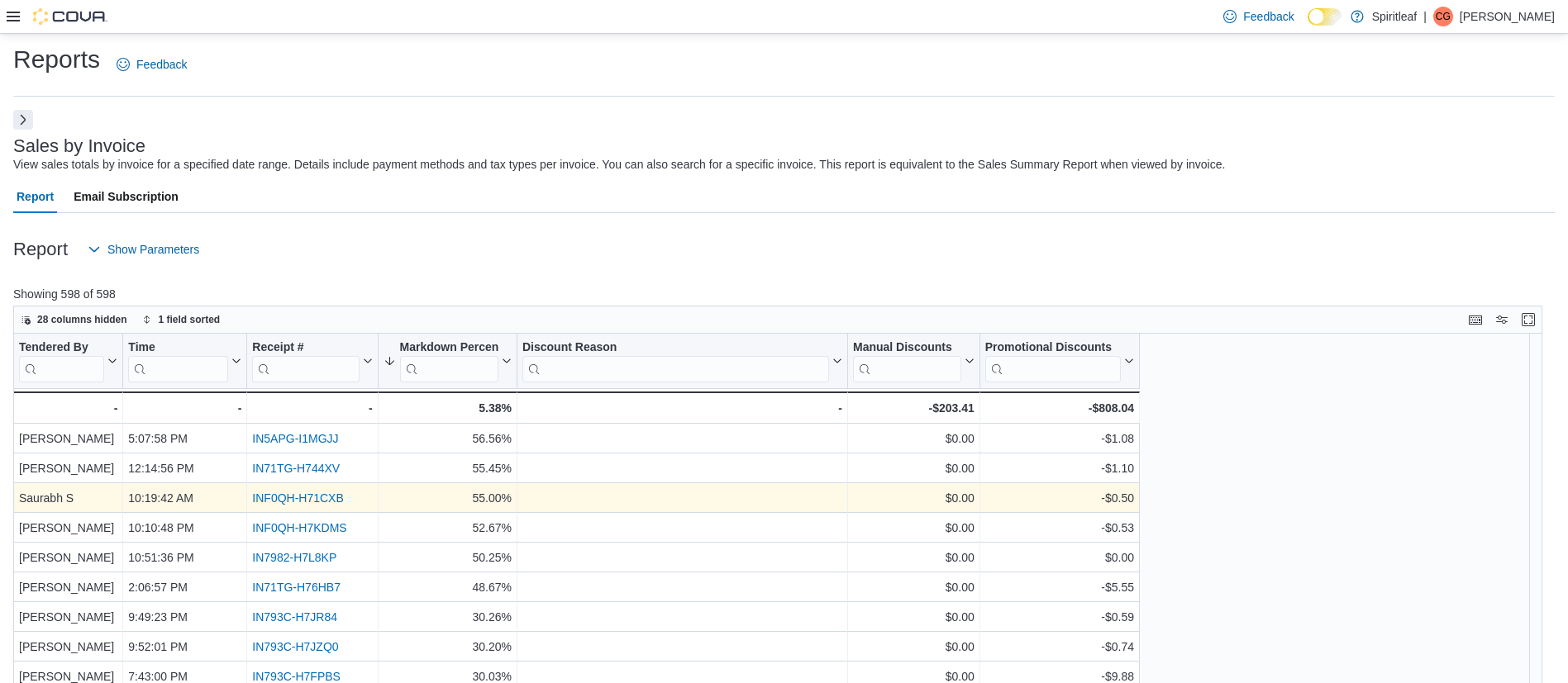
click at [285, 495] on link "INF0QH-H71CXB" at bounding box center [297, 499] width 91 height 13
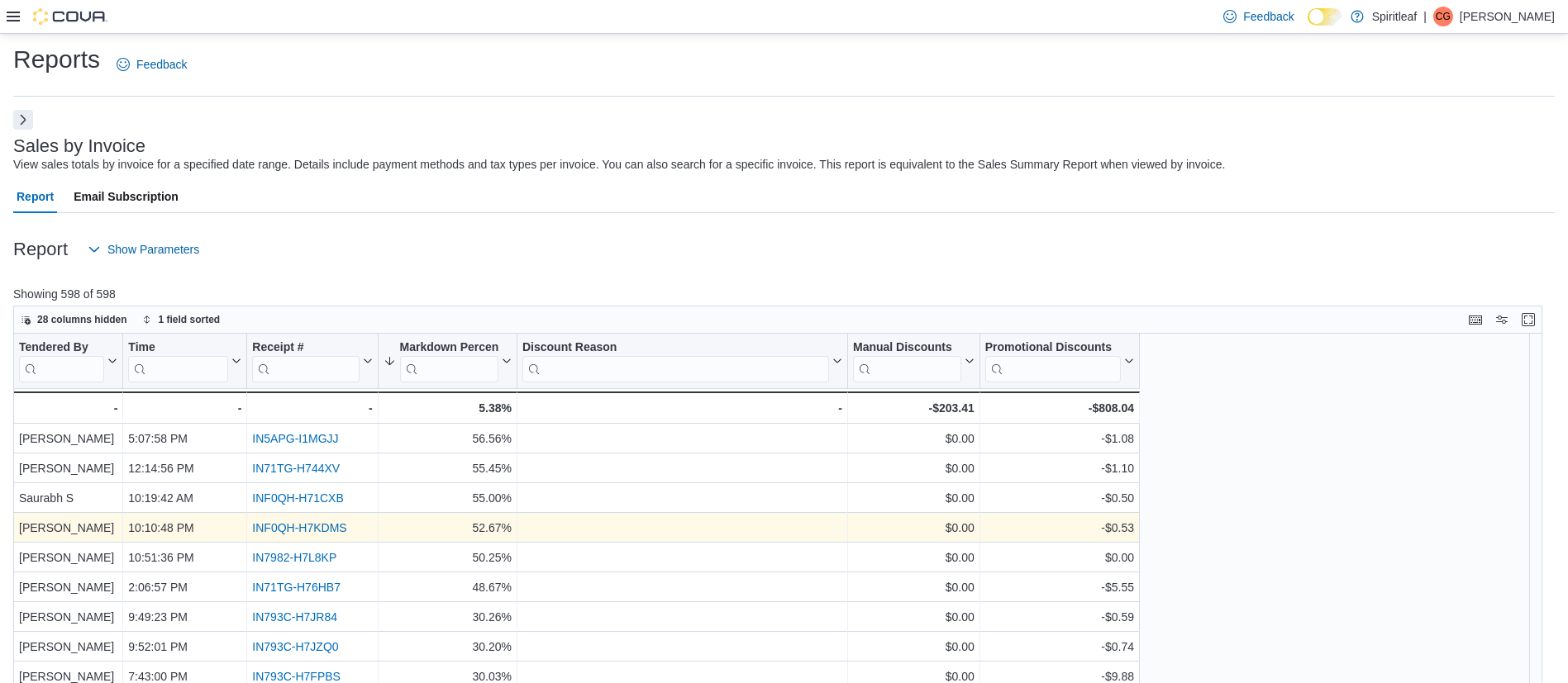
click at [285, 524] on link "INF0QH-H7KDMS" at bounding box center [299, 529] width 94 height 13
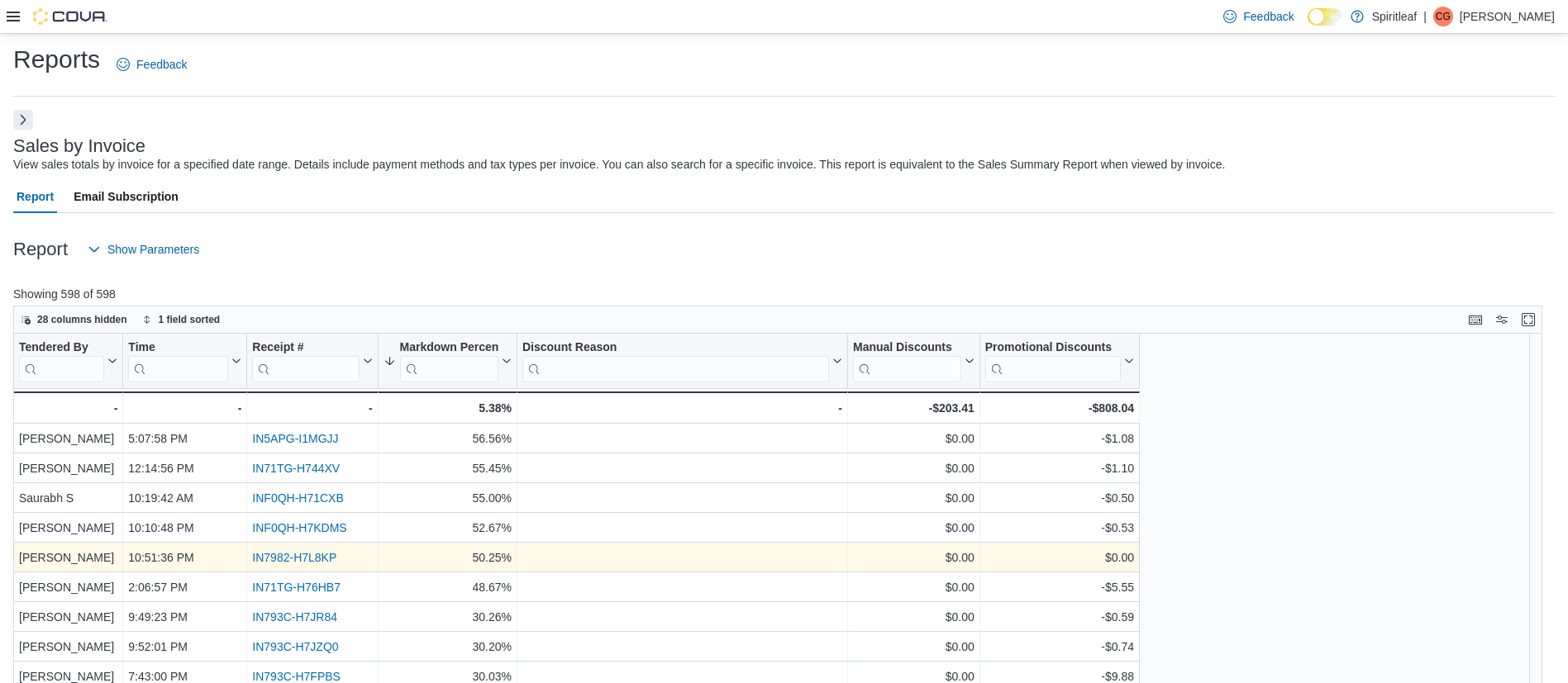
click at [278, 553] on link "IN7982-H7L8KP" at bounding box center [295, 559] width 84 height 13
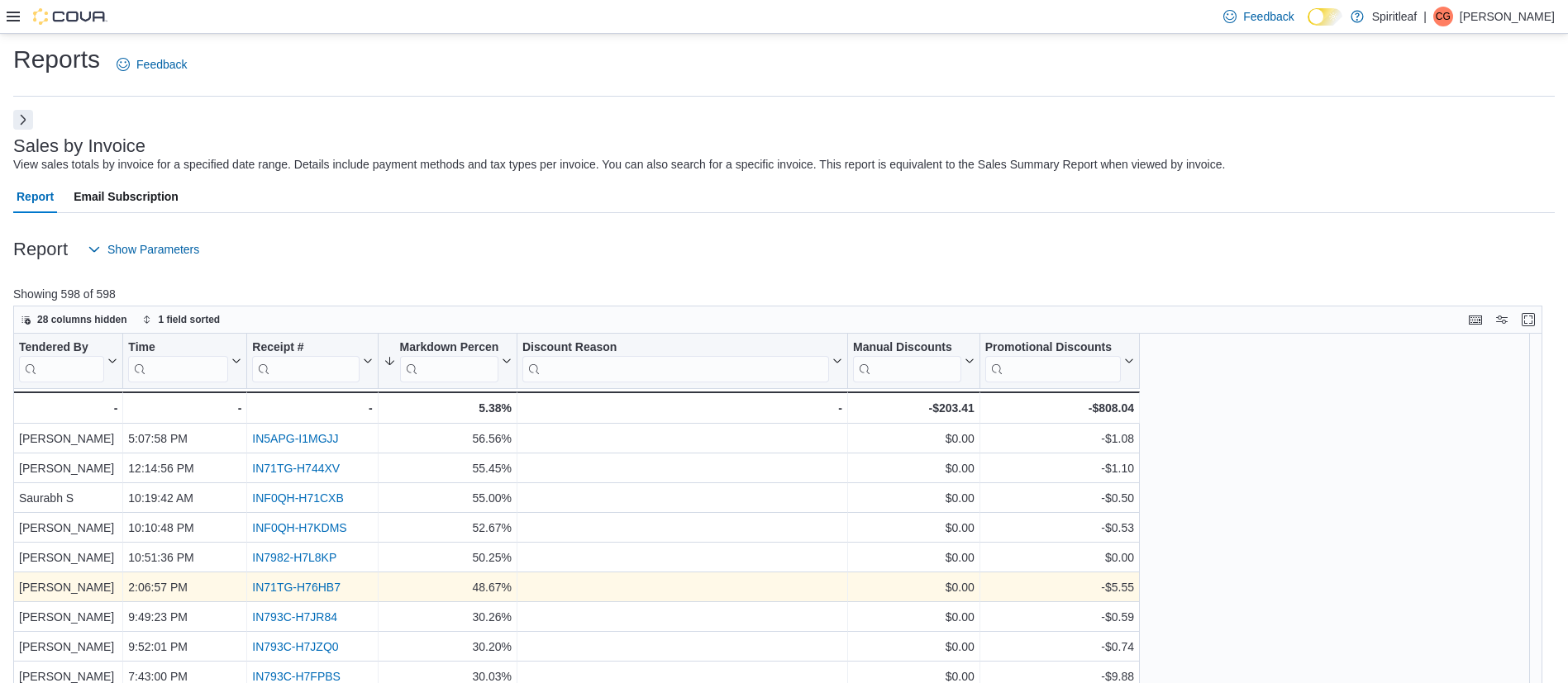
click at [275, 581] on link "IN71TG-H76HB7" at bounding box center [296, 588] width 89 height 13
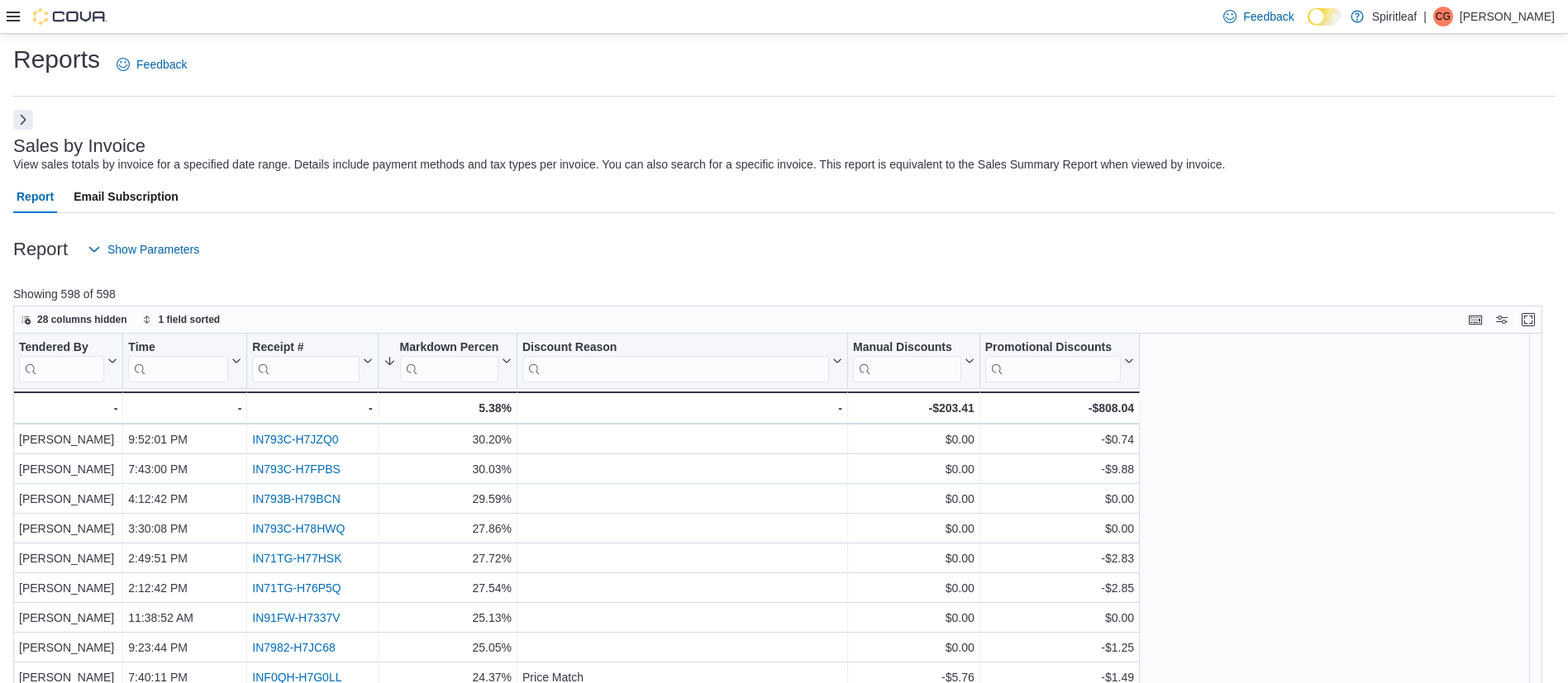
scroll to position [0, 0]
drag, startPoint x: 82, startPoint y: 313, endPoint x: 116, endPoint y: 375, distance: 70.7
click at [82, 314] on span "28 columns hidden" at bounding box center [82, 320] width 90 height 13
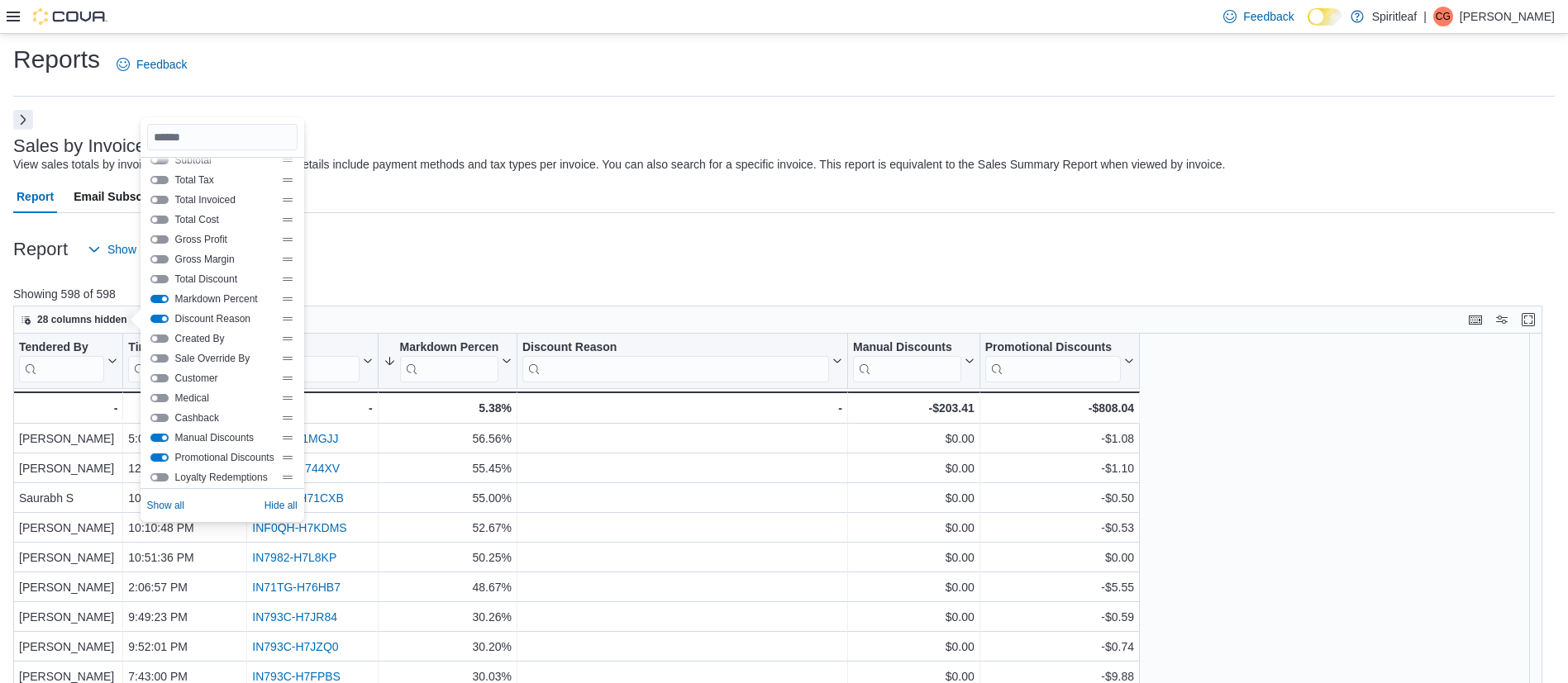
scroll to position [285, 0]
click at [159, 366] on button "Customer" at bounding box center [159, 364] width 18 height 8
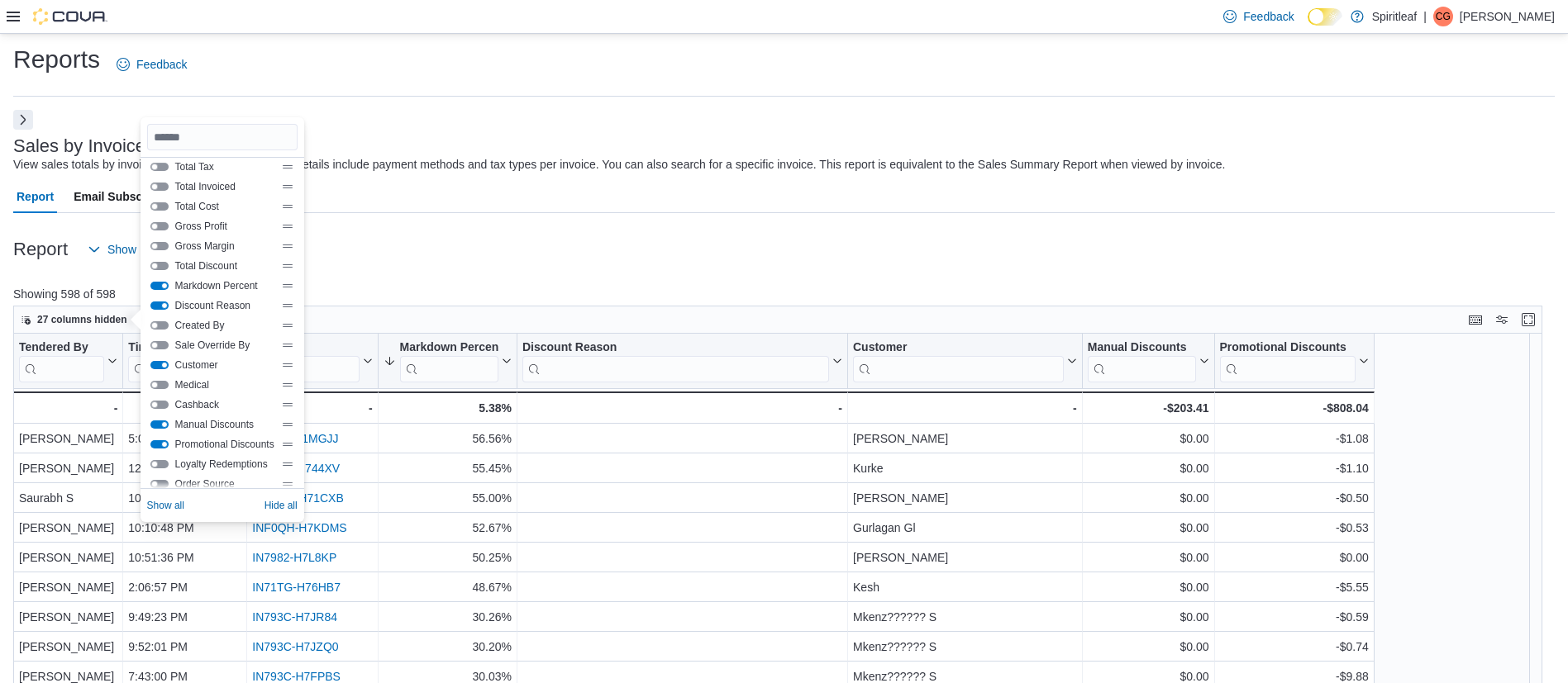
click at [539, 263] on div "Report Show Parameters" at bounding box center [784, 249] width 1542 height 33
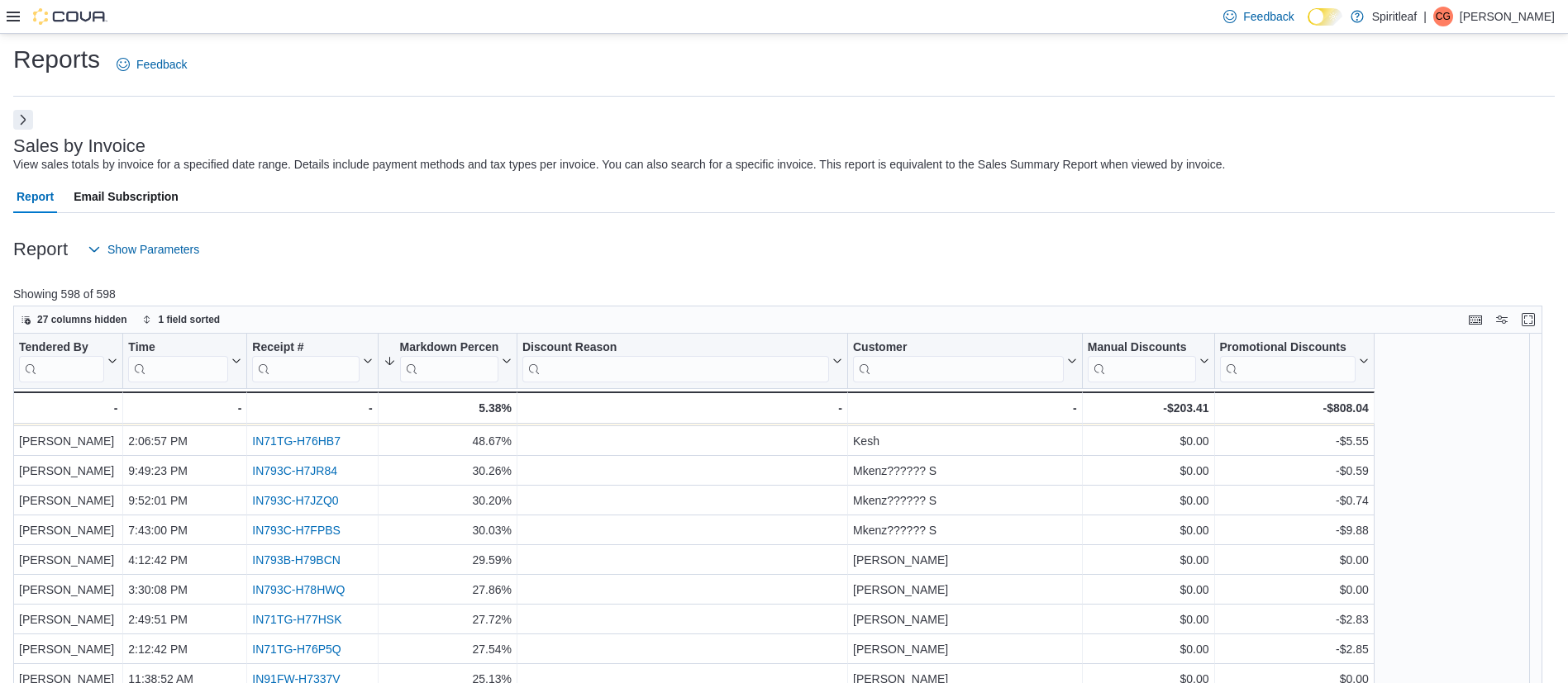
scroll to position [148, 0]
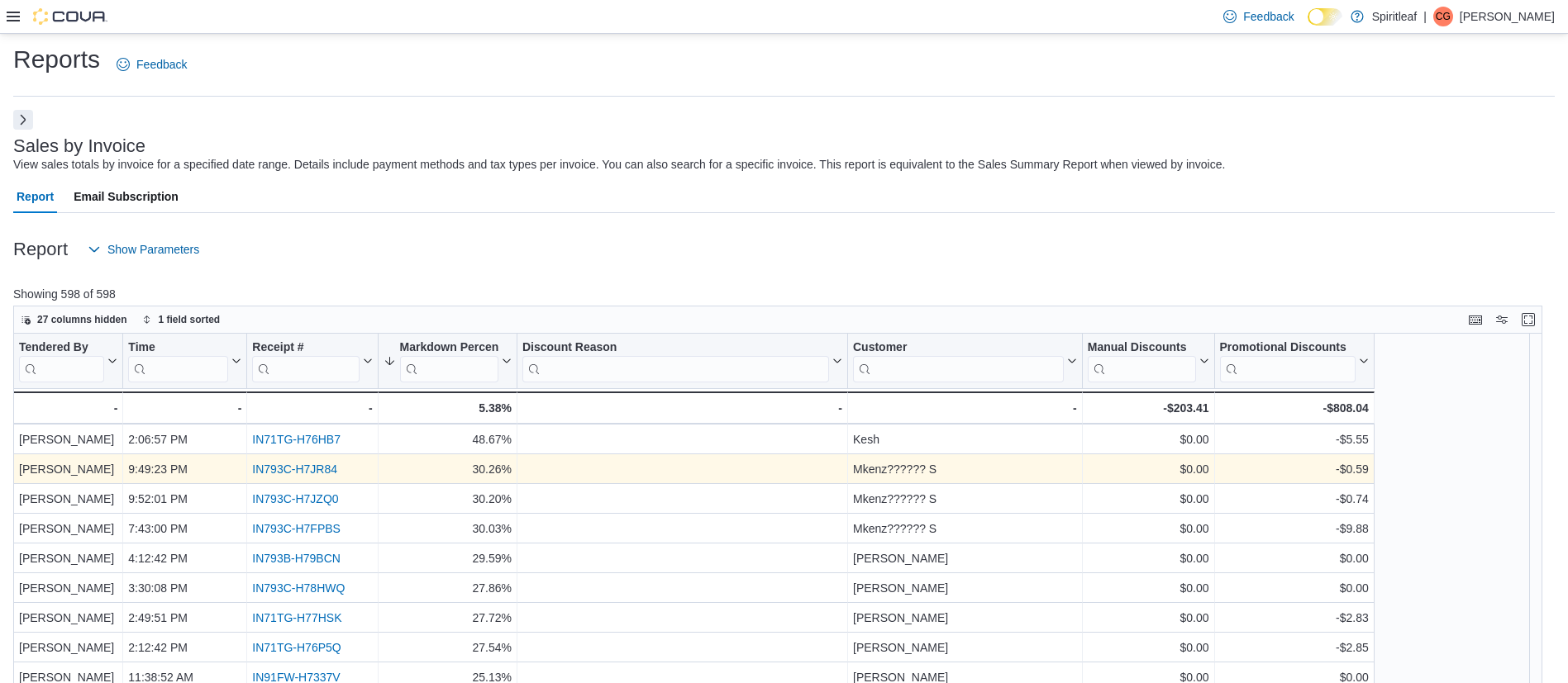
click at [318, 465] on link "IN793C-H7JR84" at bounding box center [295, 470] width 85 height 13
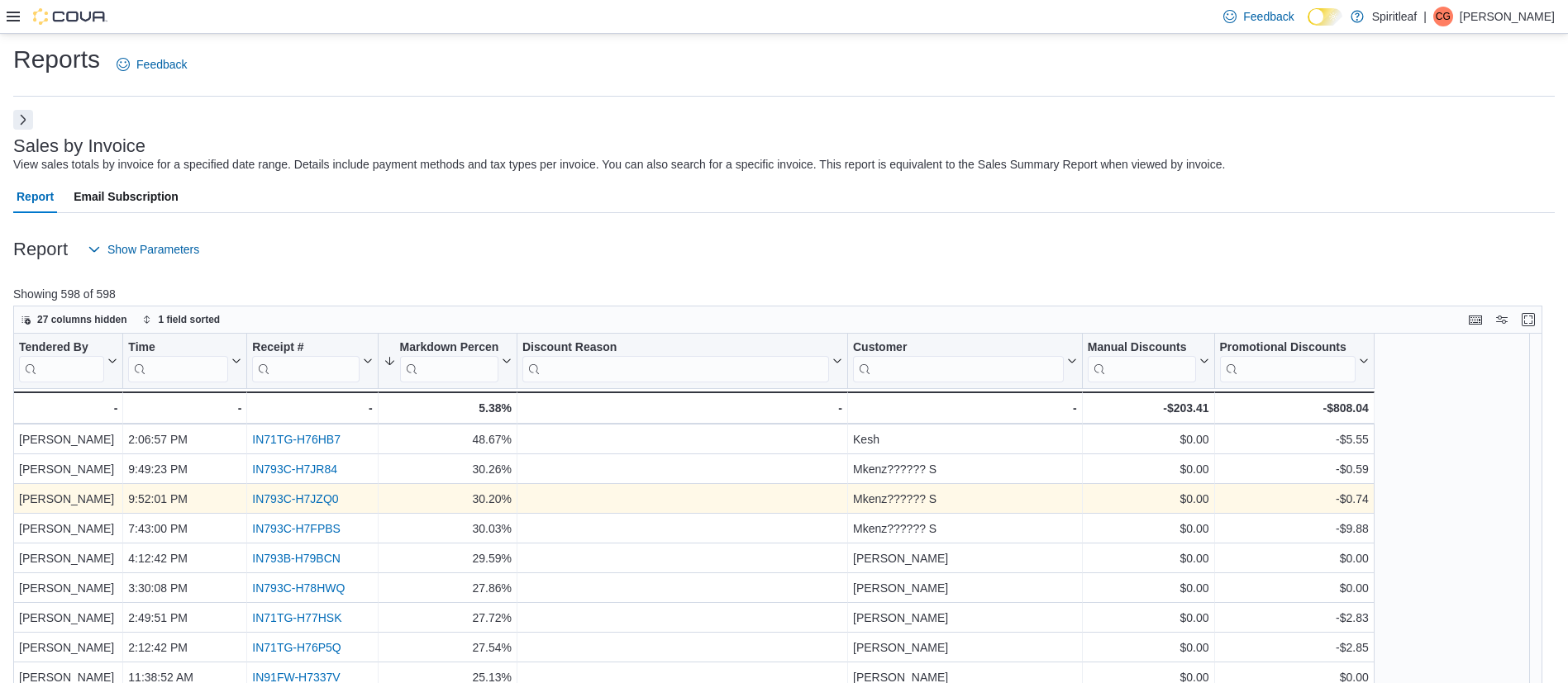
click at [309, 493] on link "IN793C-H7JZQ0" at bounding box center [295, 500] width 86 height 13
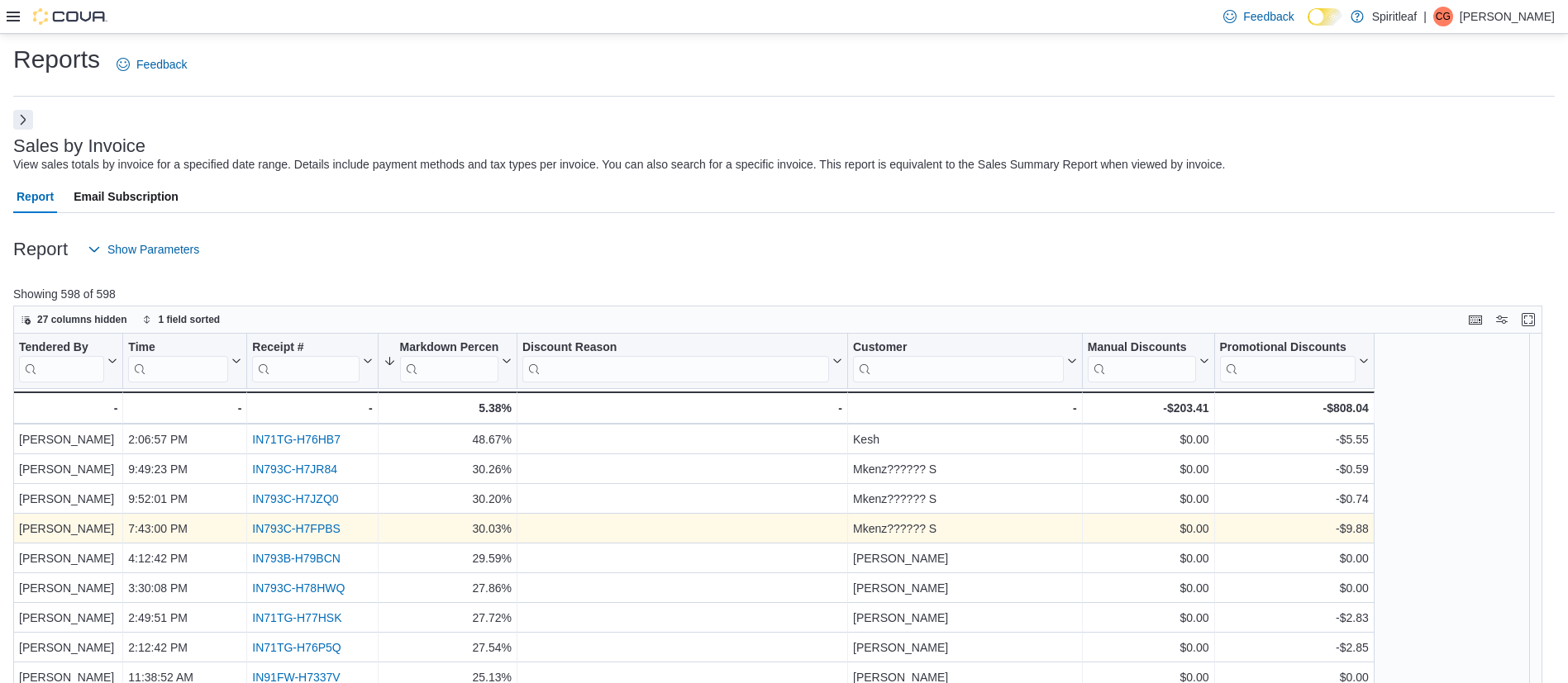
click at [298, 525] on link "IN793C-H7FPBS" at bounding box center [296, 530] width 89 height 13
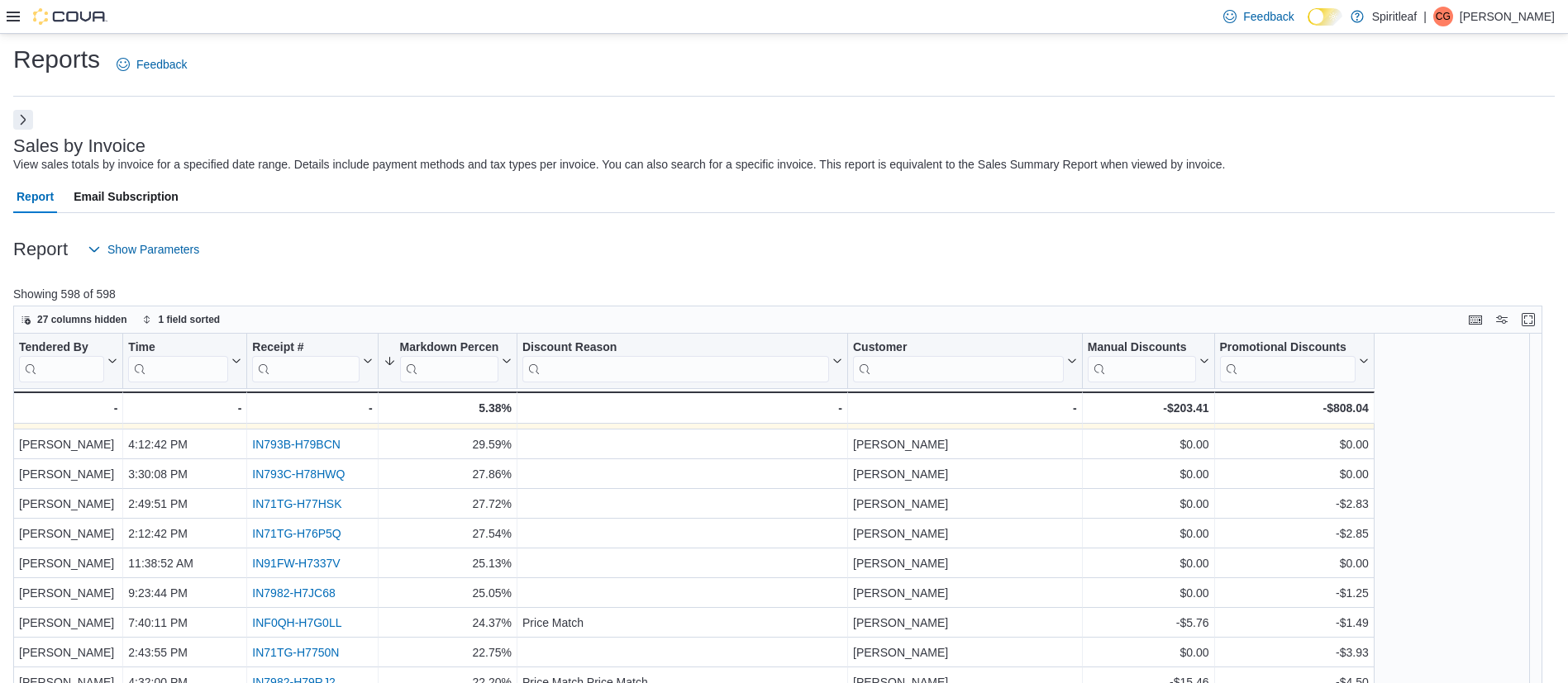
scroll to position [267, 0]
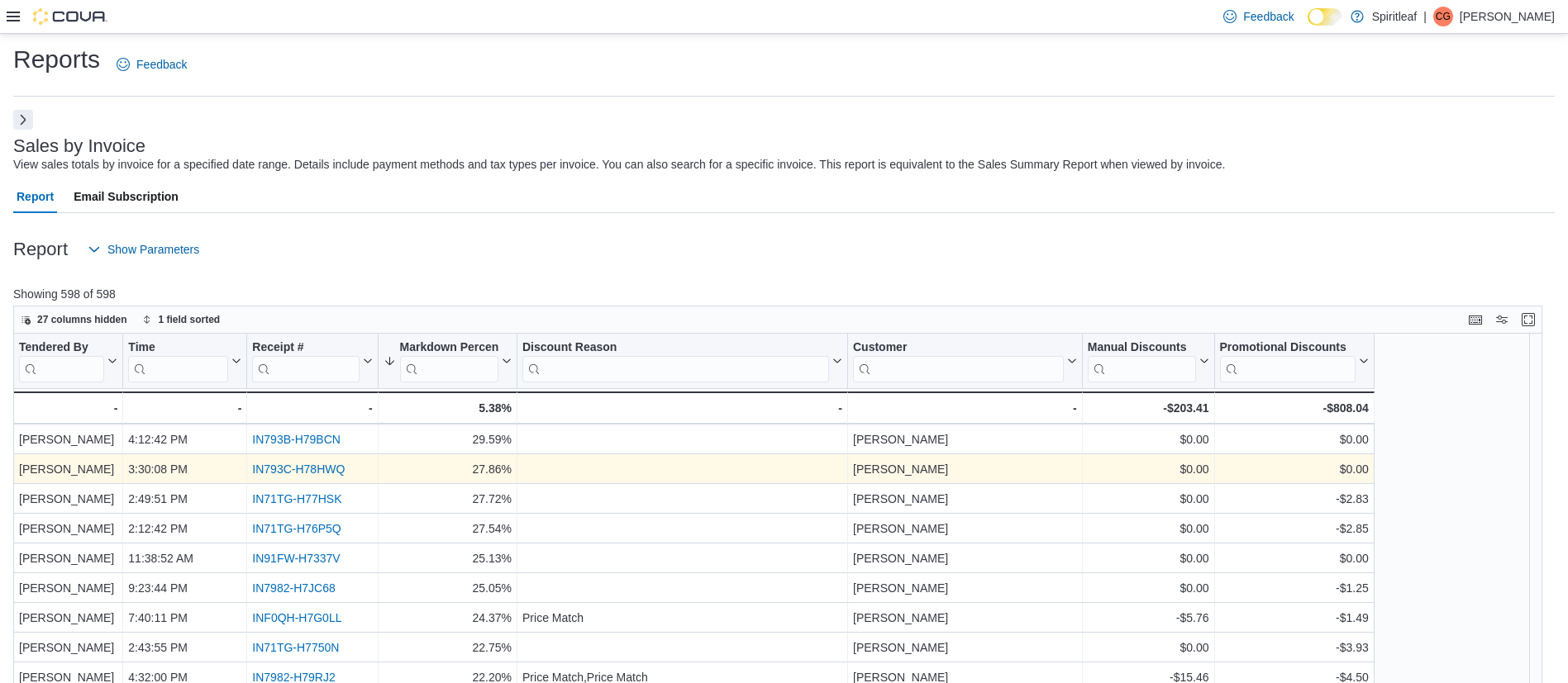
click at [276, 473] on link "IN793C-H78HWQ" at bounding box center [298, 470] width 93 height 13
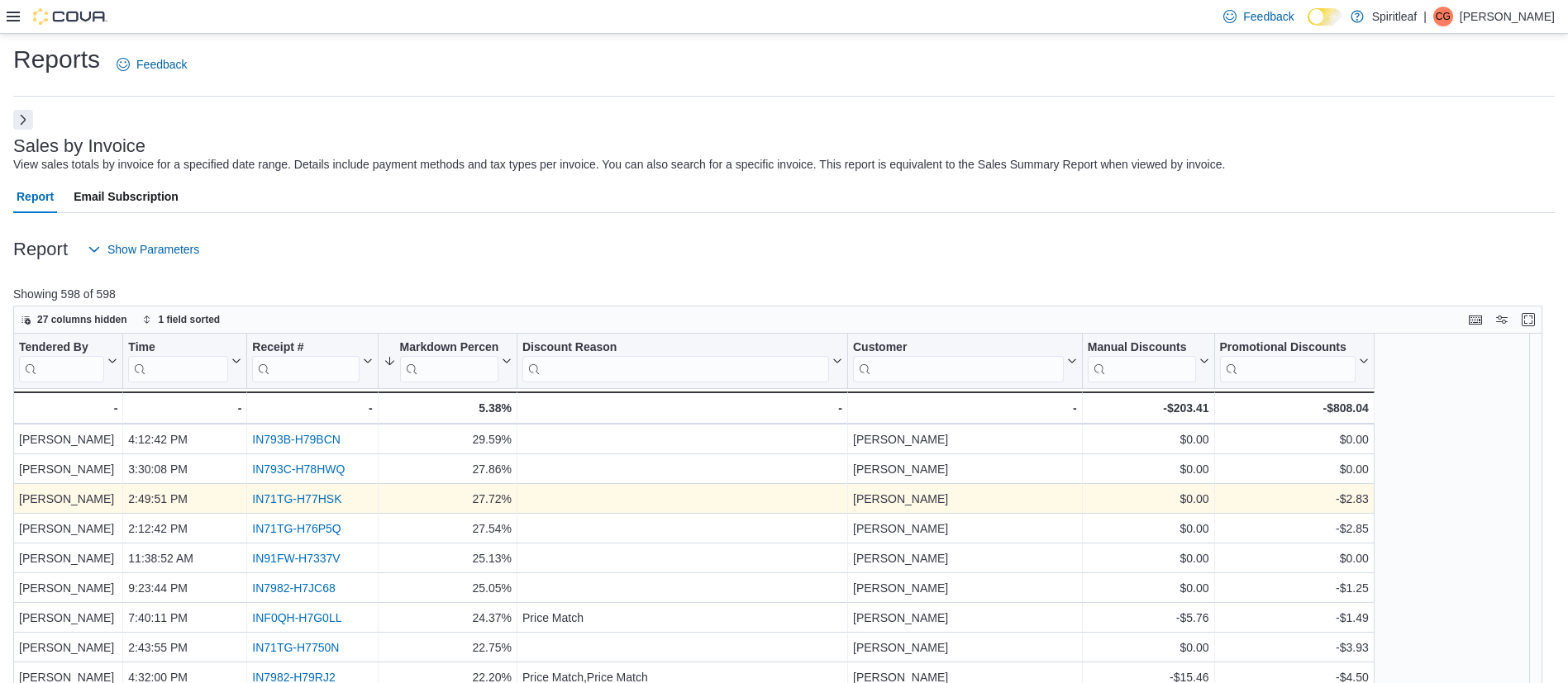
click at [276, 496] on link "IN71TG-H77HSK" at bounding box center [296, 500] width 89 height 13
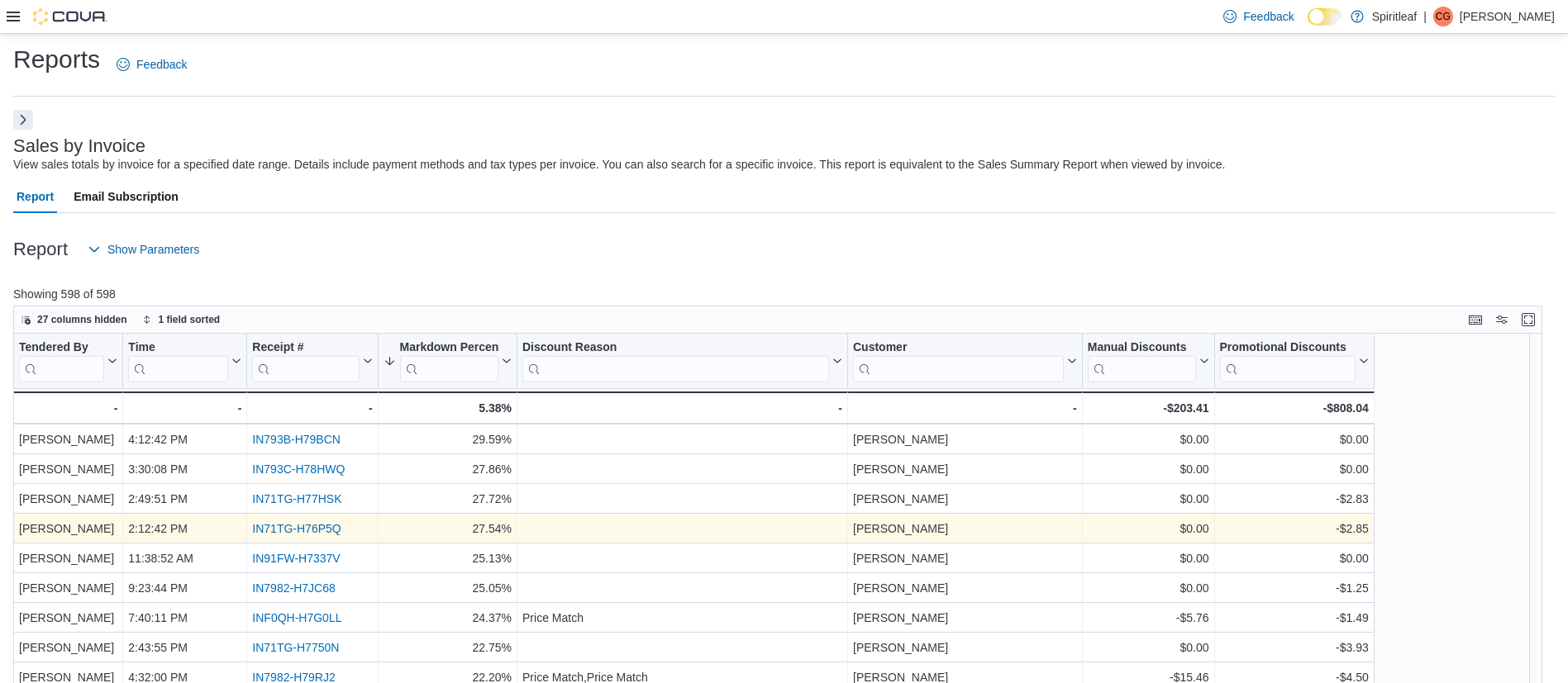
click at [275, 526] on link "IN71TG-H76P5Q" at bounding box center [296, 530] width 89 height 13
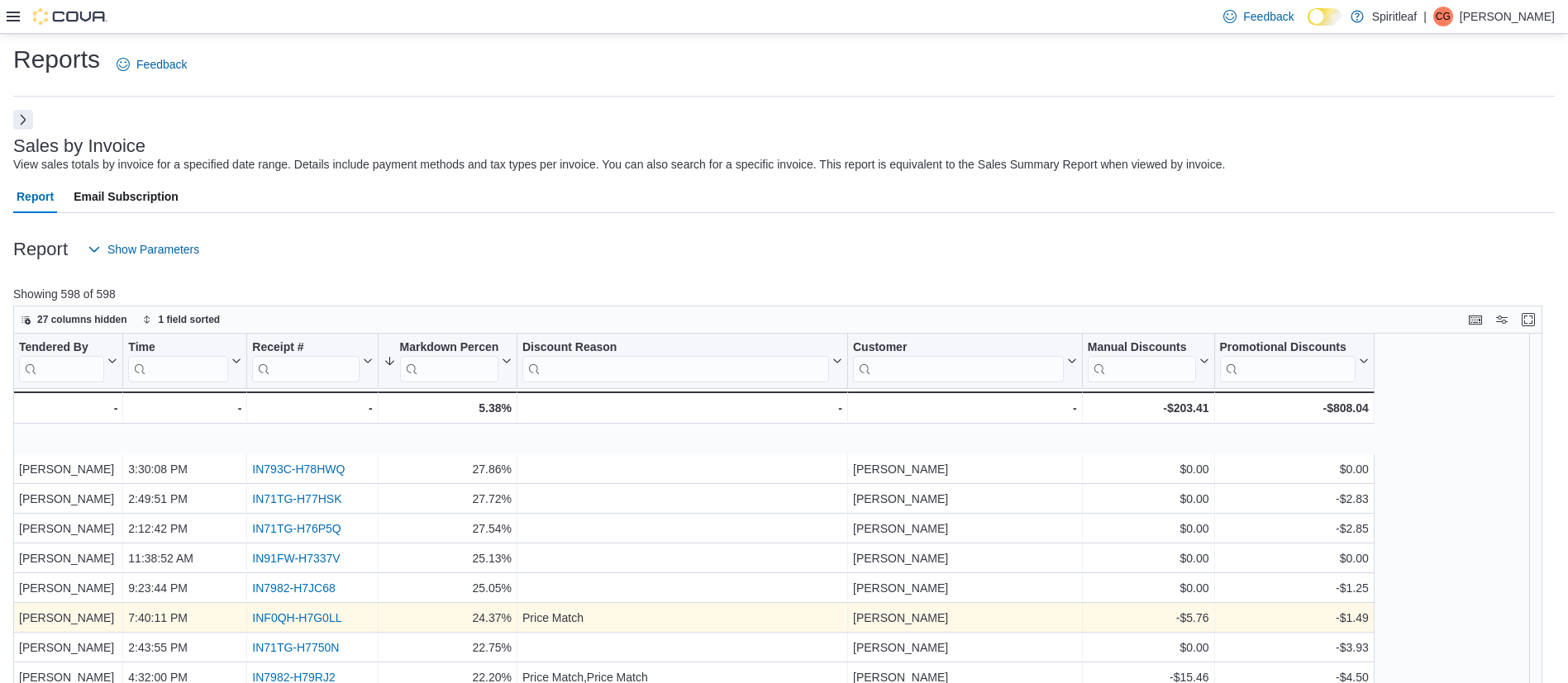
scroll to position [339, 0]
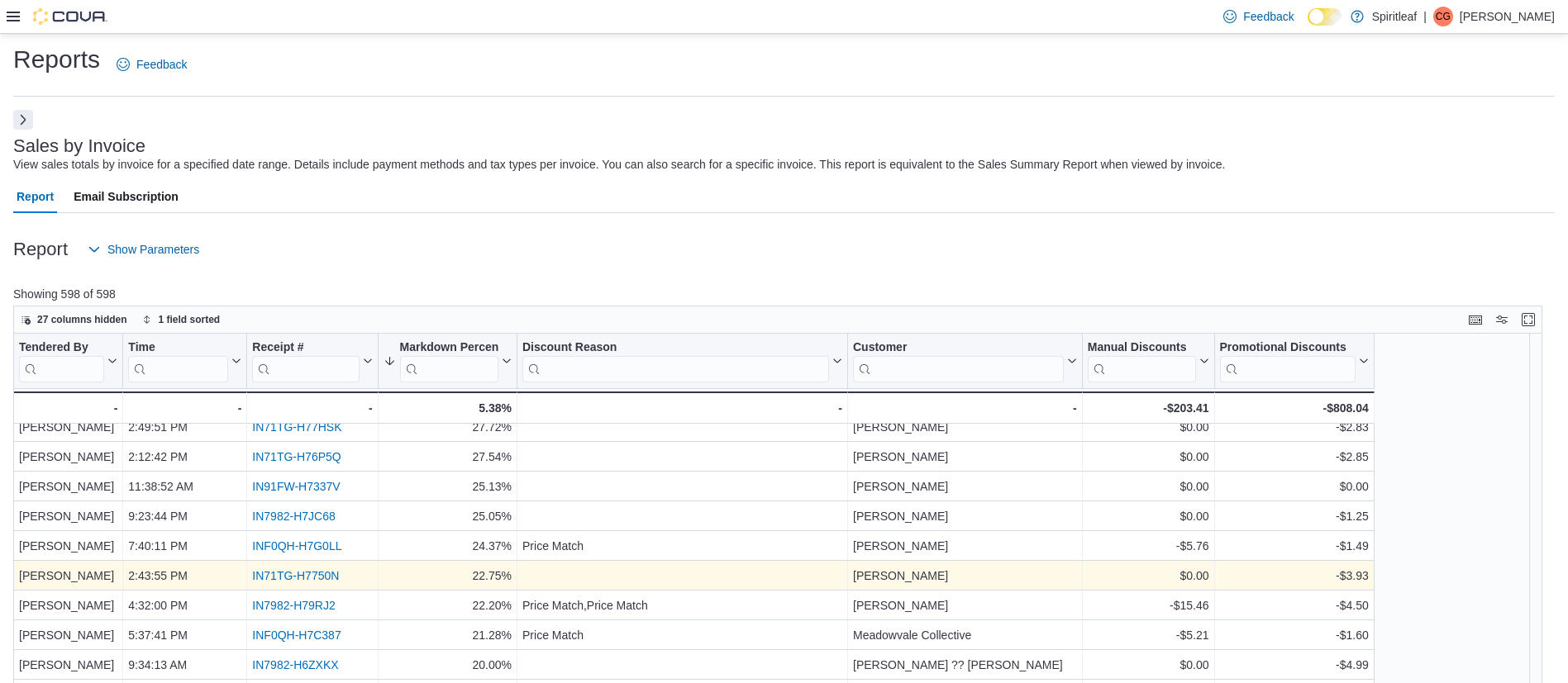
click at [285, 570] on link "IN71TG-H7750N" at bounding box center [295, 576] width 87 height 13
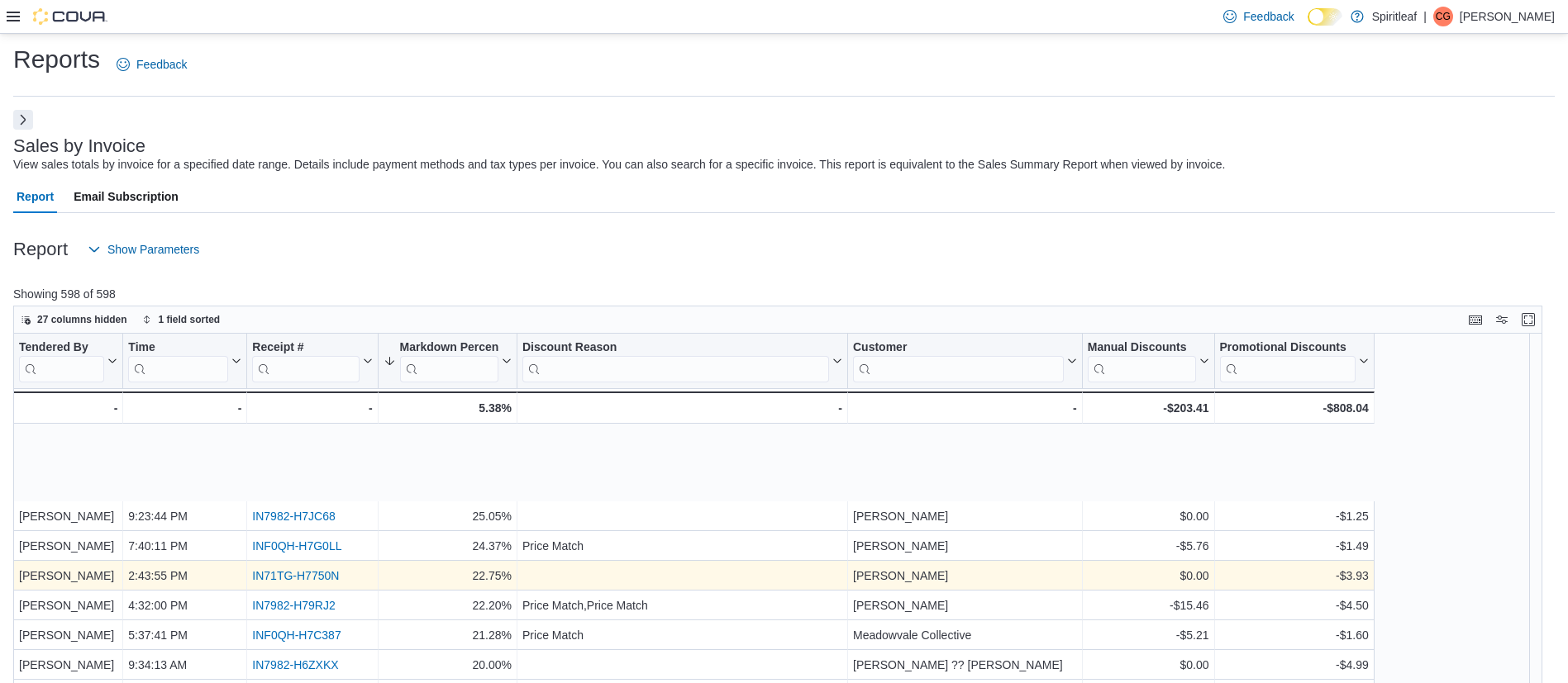
scroll to position [460, 0]
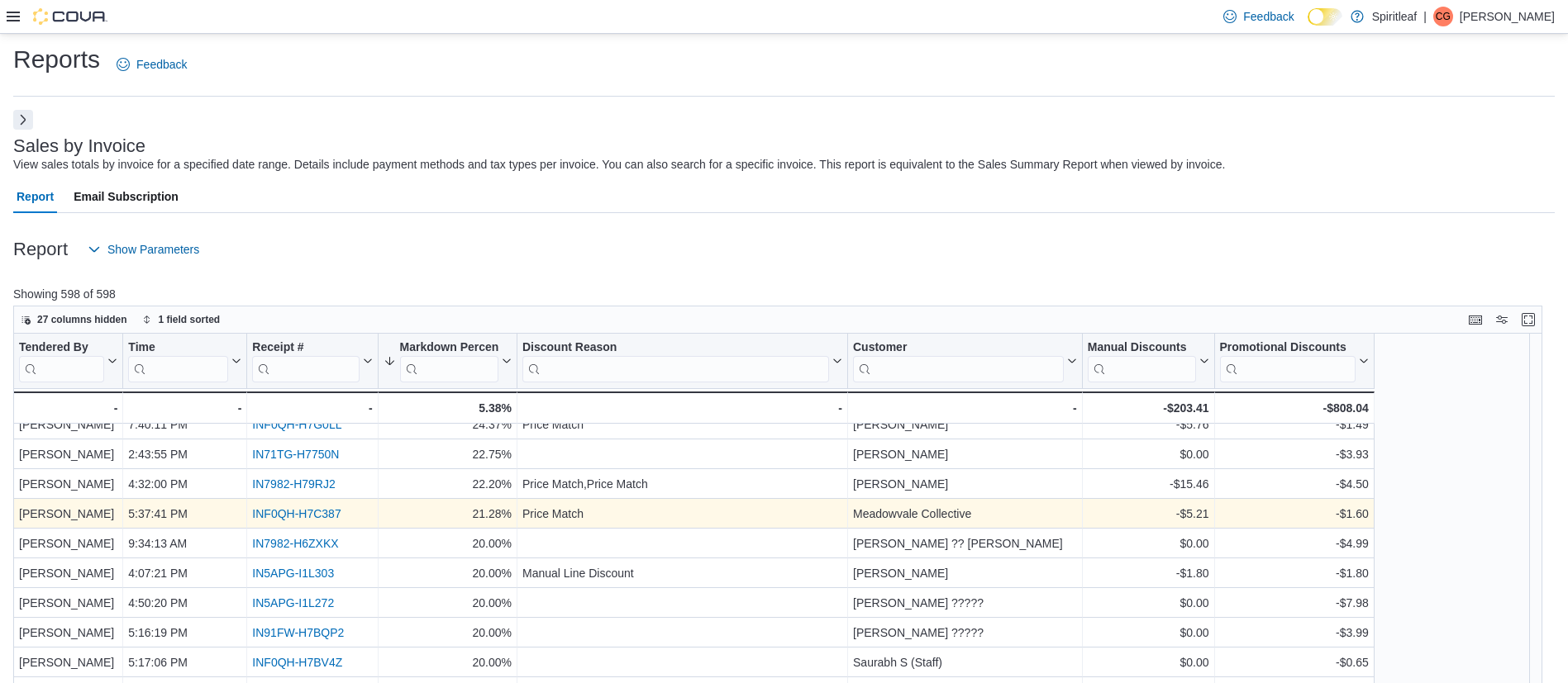
click at [298, 517] on link "INF0QH-H7C387" at bounding box center [296, 515] width 89 height 13
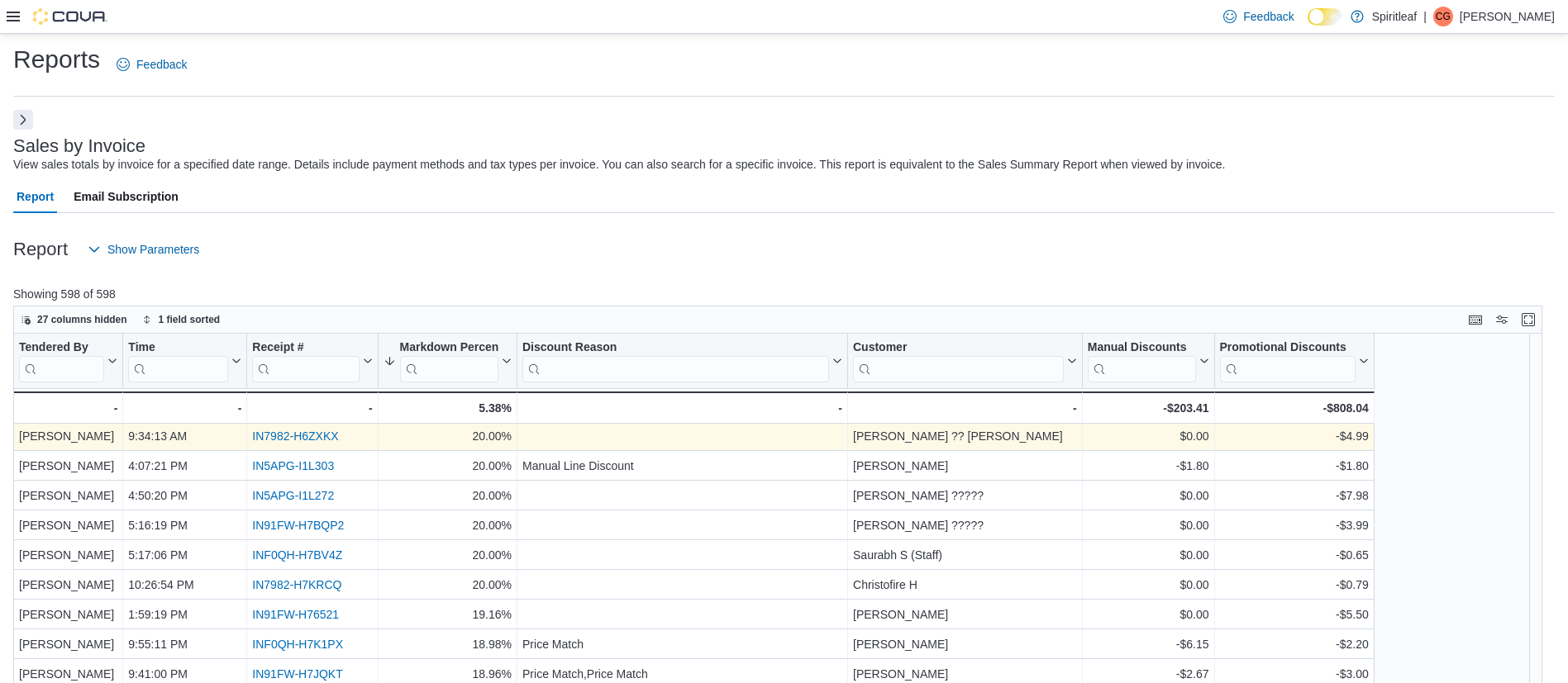
scroll to position [574, 0]
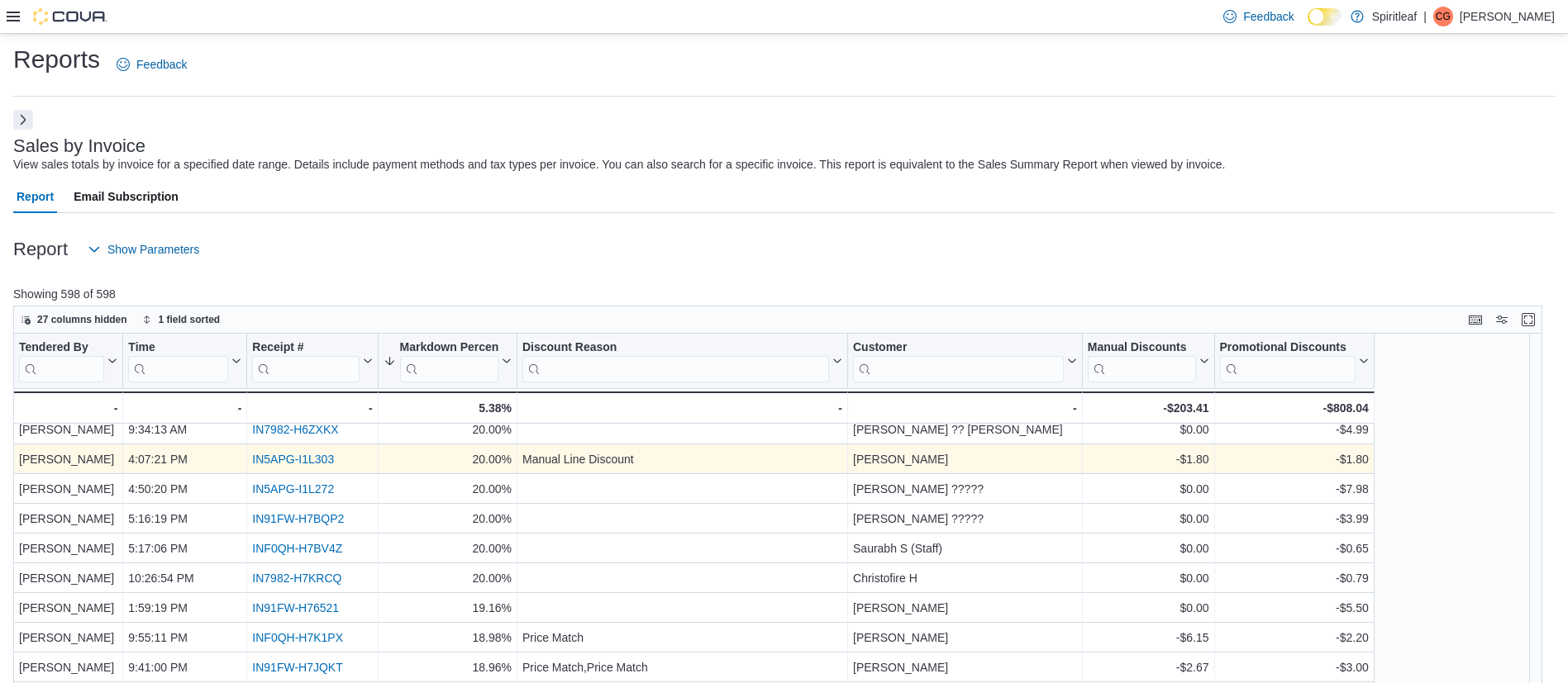
click at [293, 460] on link "IN5APG-I1L303" at bounding box center [294, 460] width 82 height 13
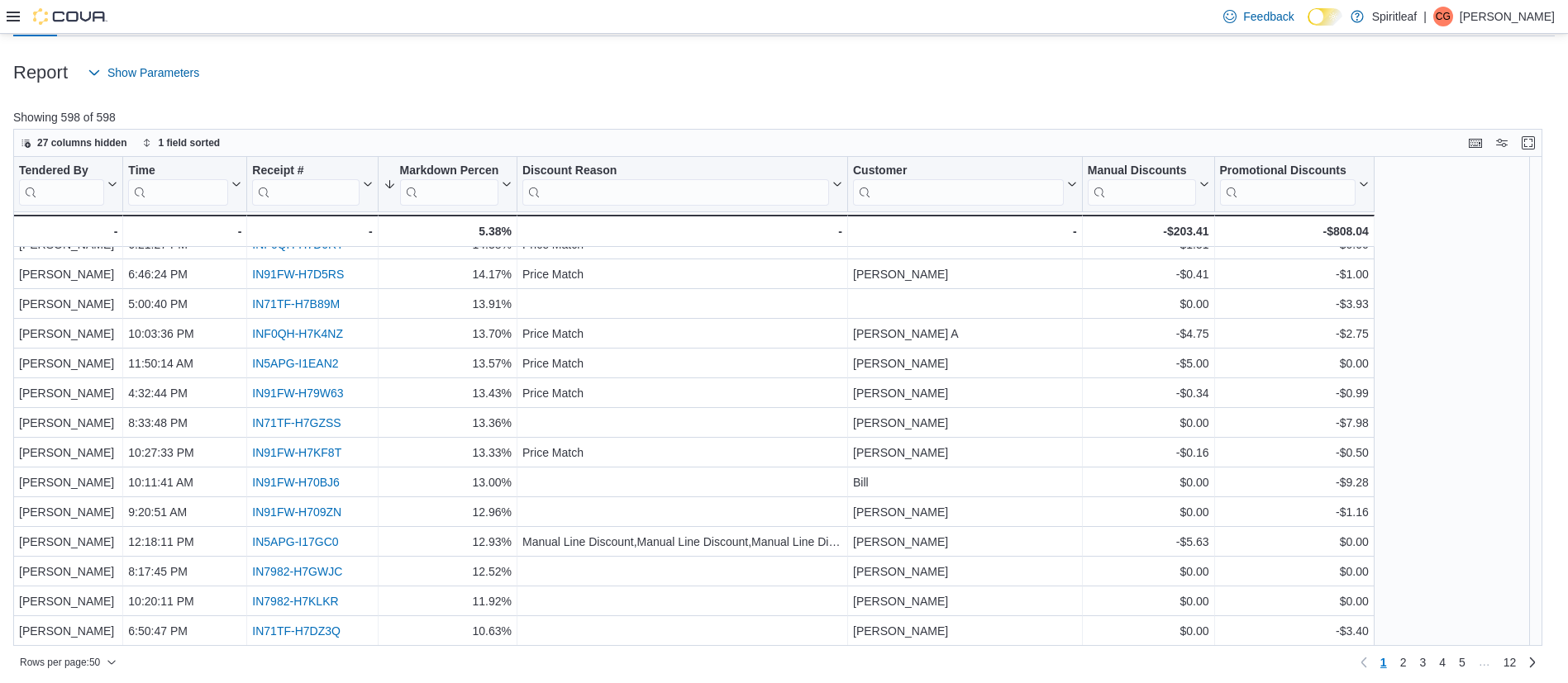
scroll to position [187, 0]
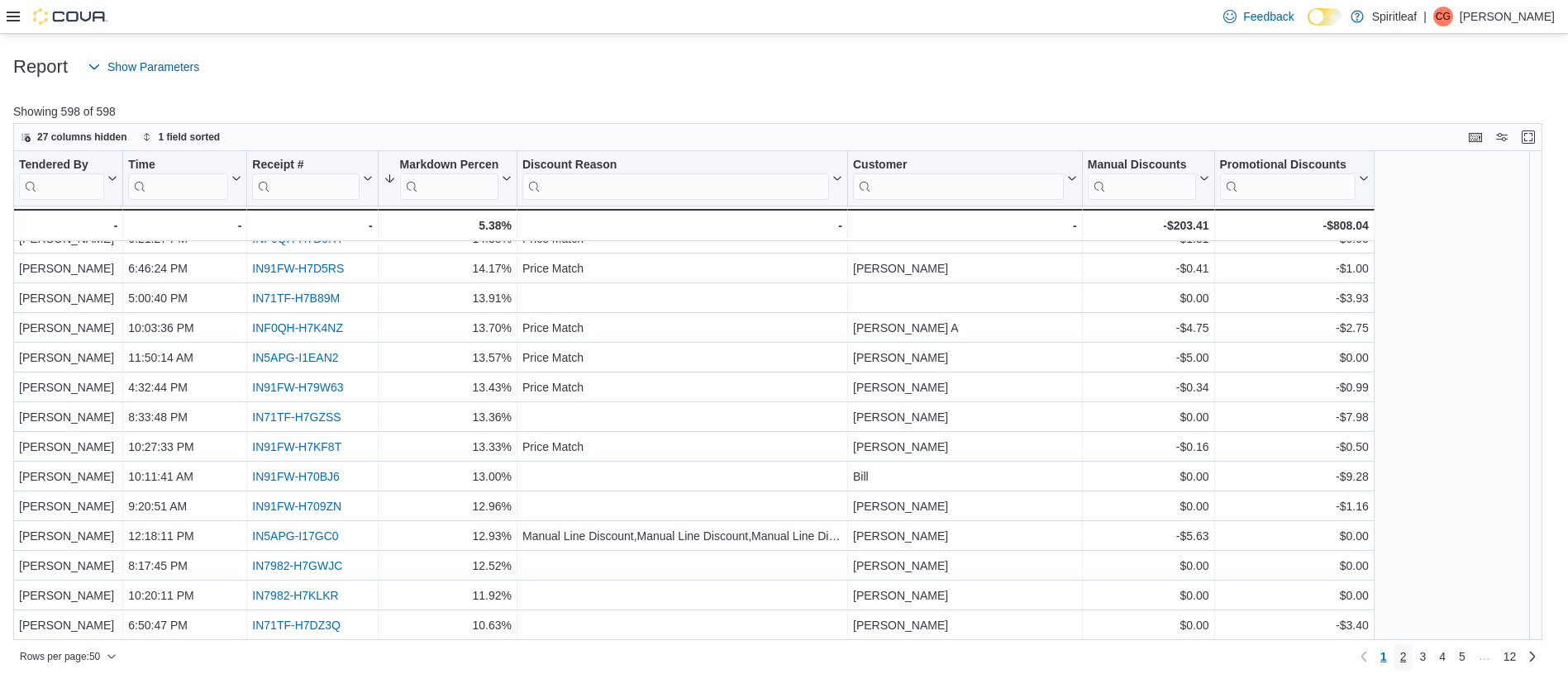
click at [1407, 660] on span "2" at bounding box center [1403, 657] width 7 height 17
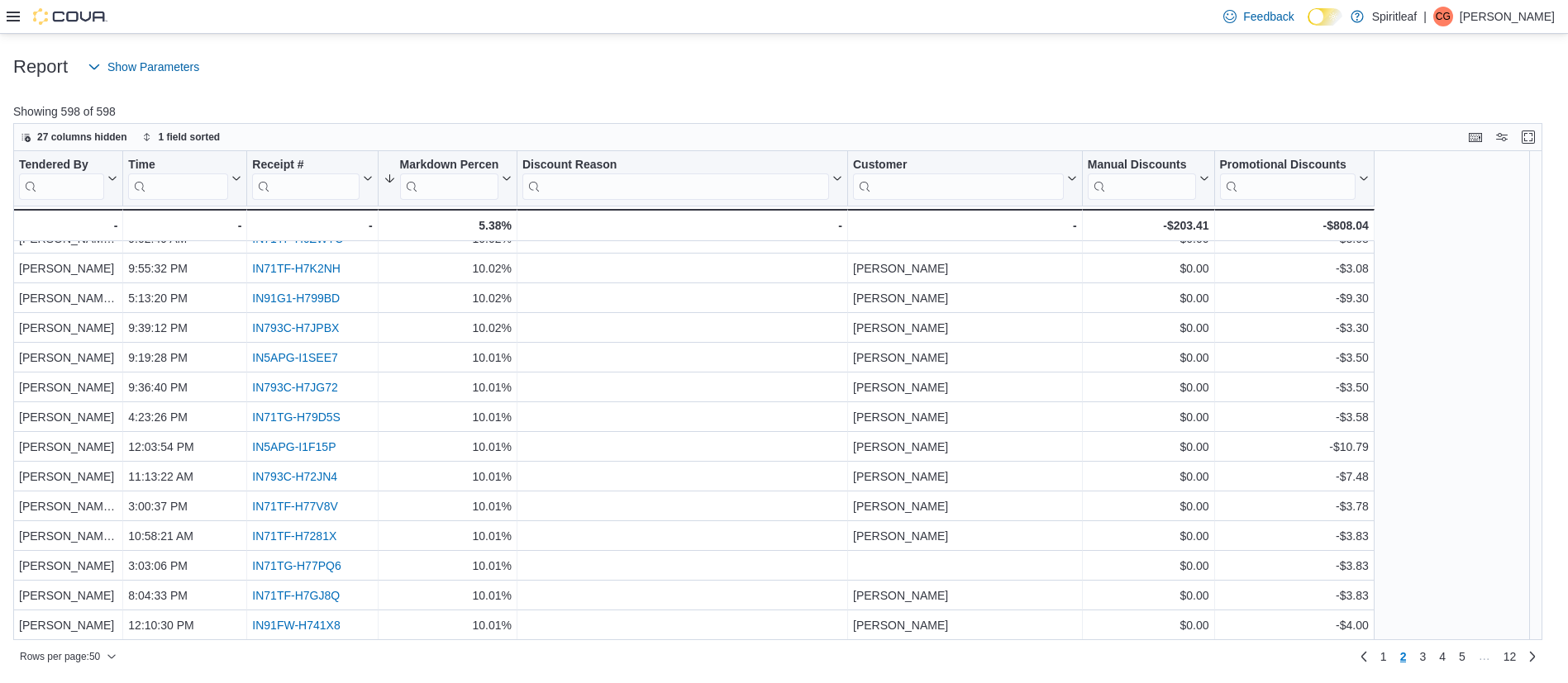
scroll to position [0, 0]
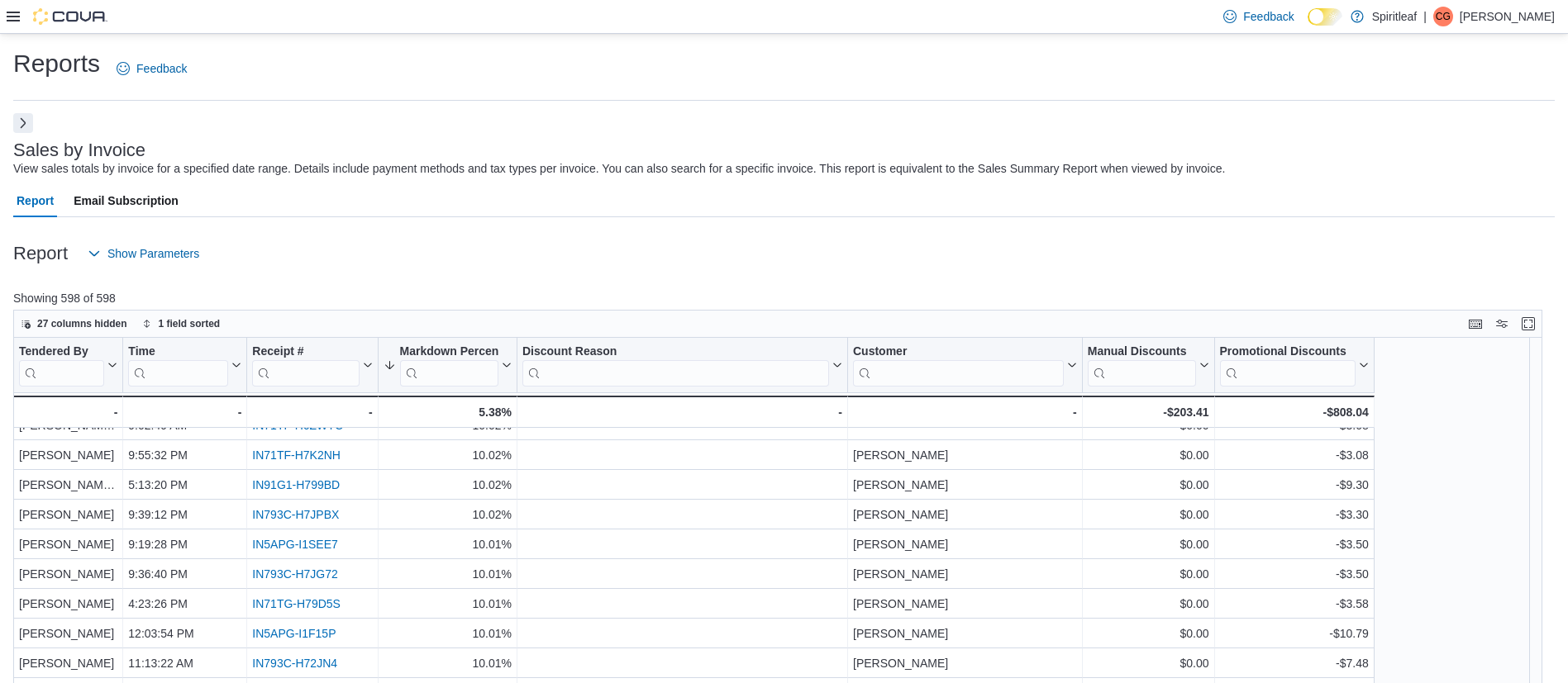
click at [18, 124] on button "Next" at bounding box center [22, 122] width 20 height 20
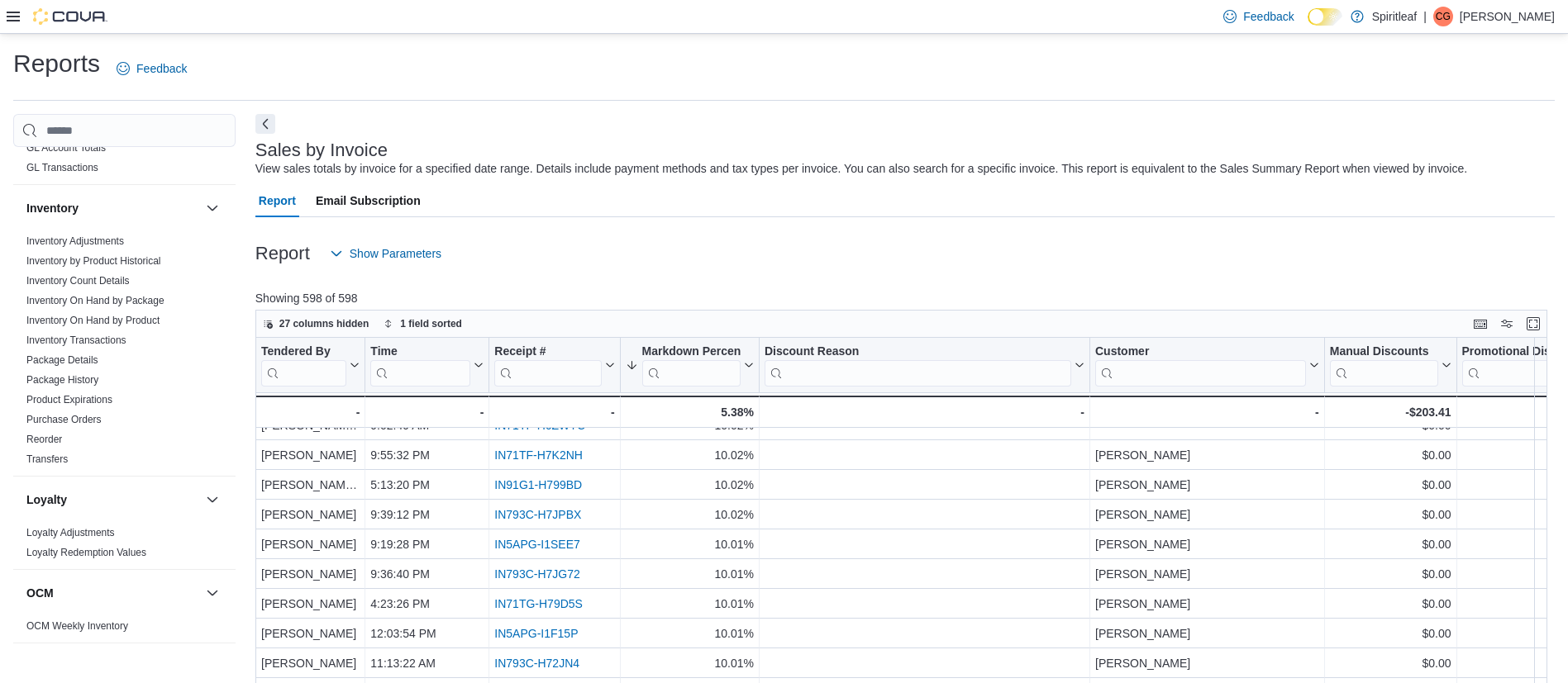
scroll to position [1193, 0]
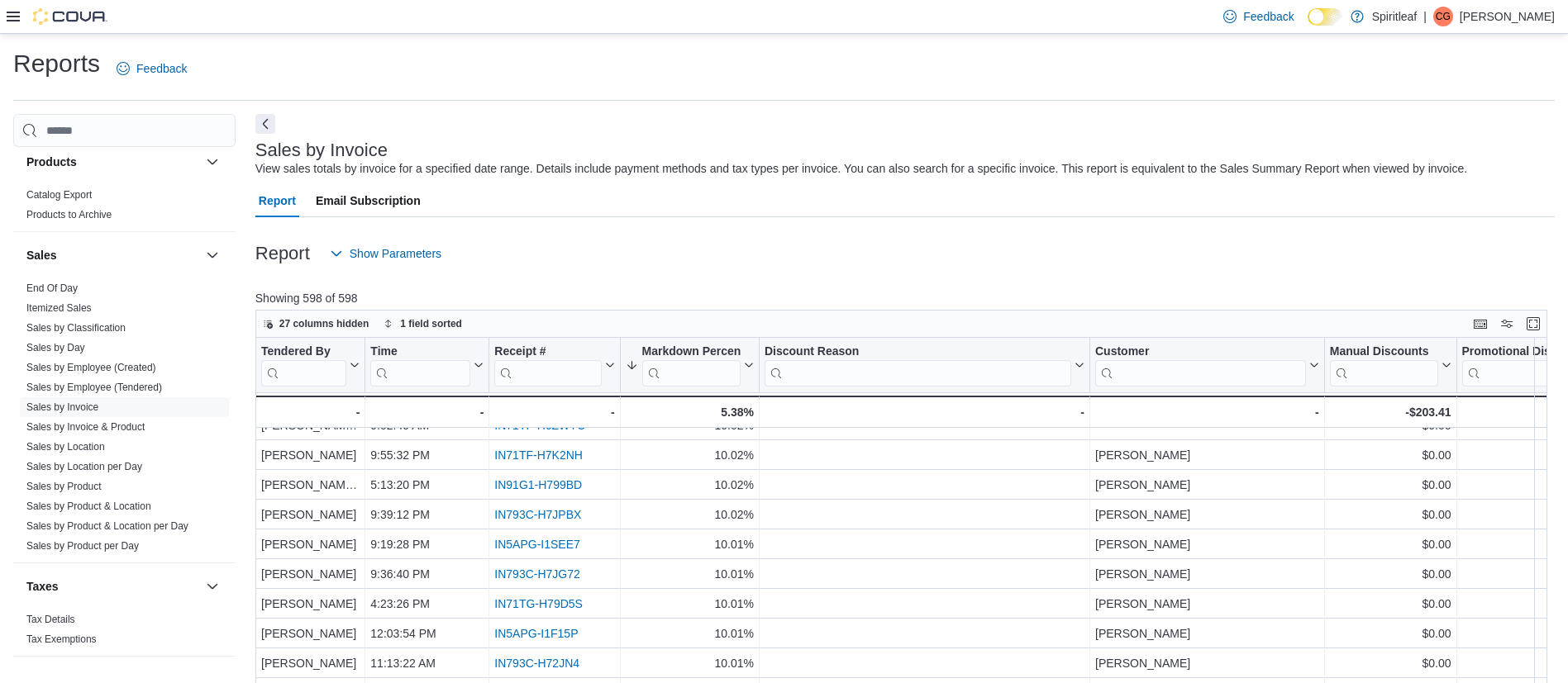
click at [7, 14] on icon at bounding box center [13, 17] width 13 height 13
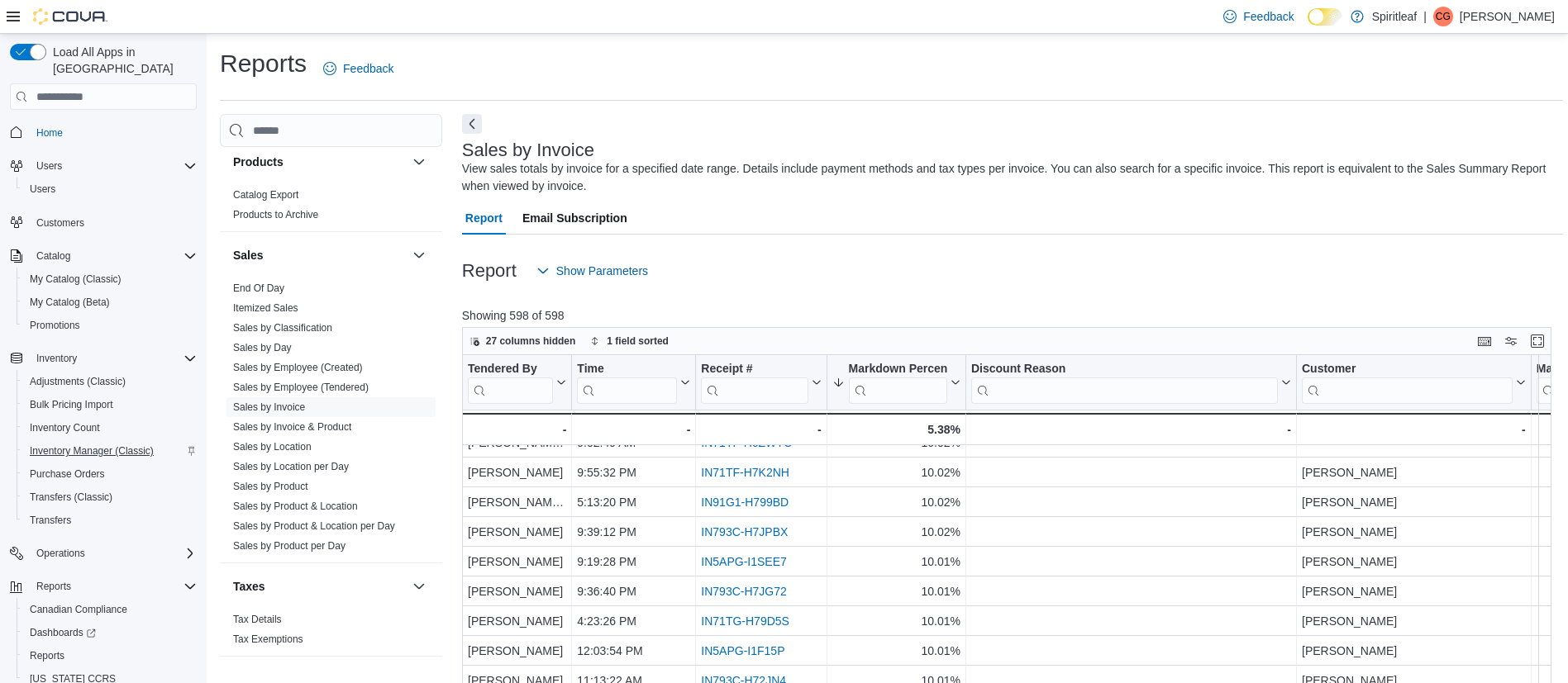
scroll to position [47, 0]
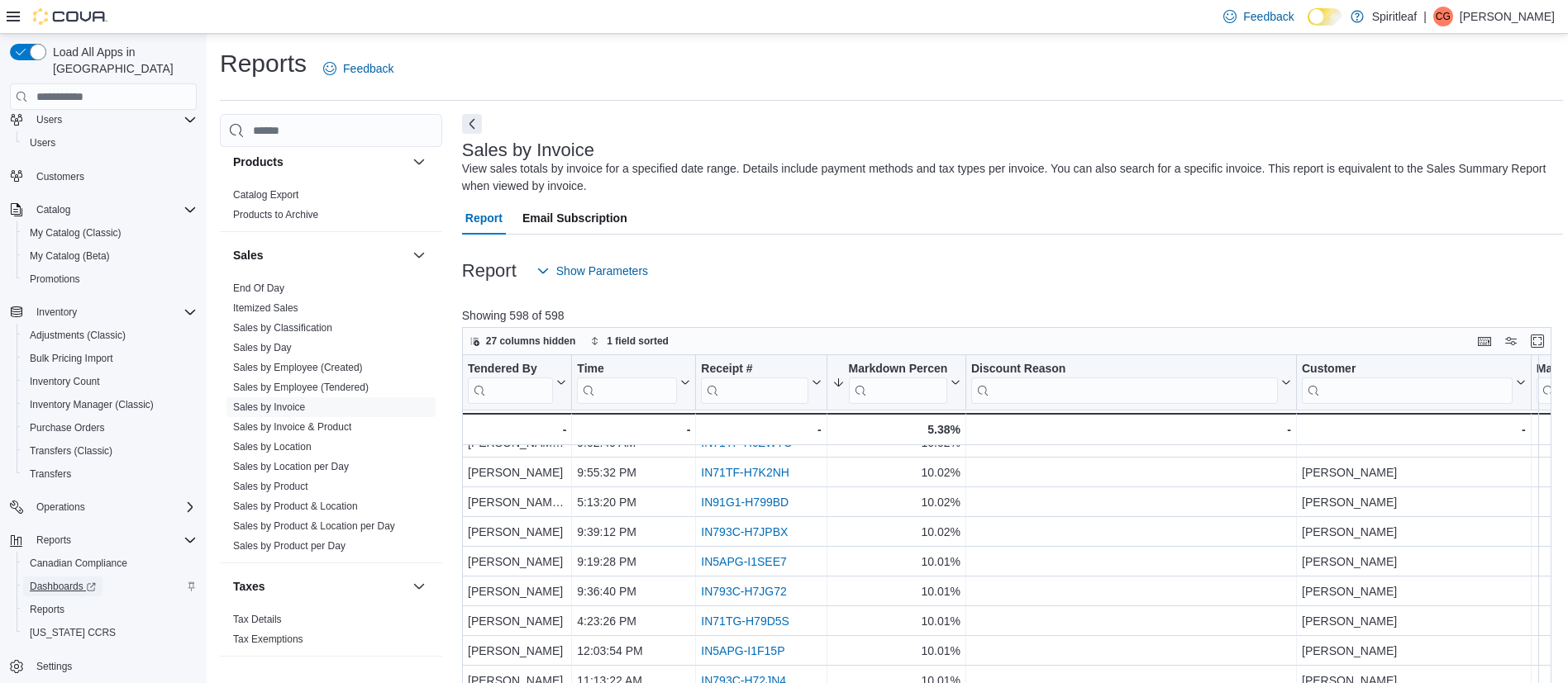
click at [47, 580] on span "Dashboards" at bounding box center [63, 587] width 66 height 13
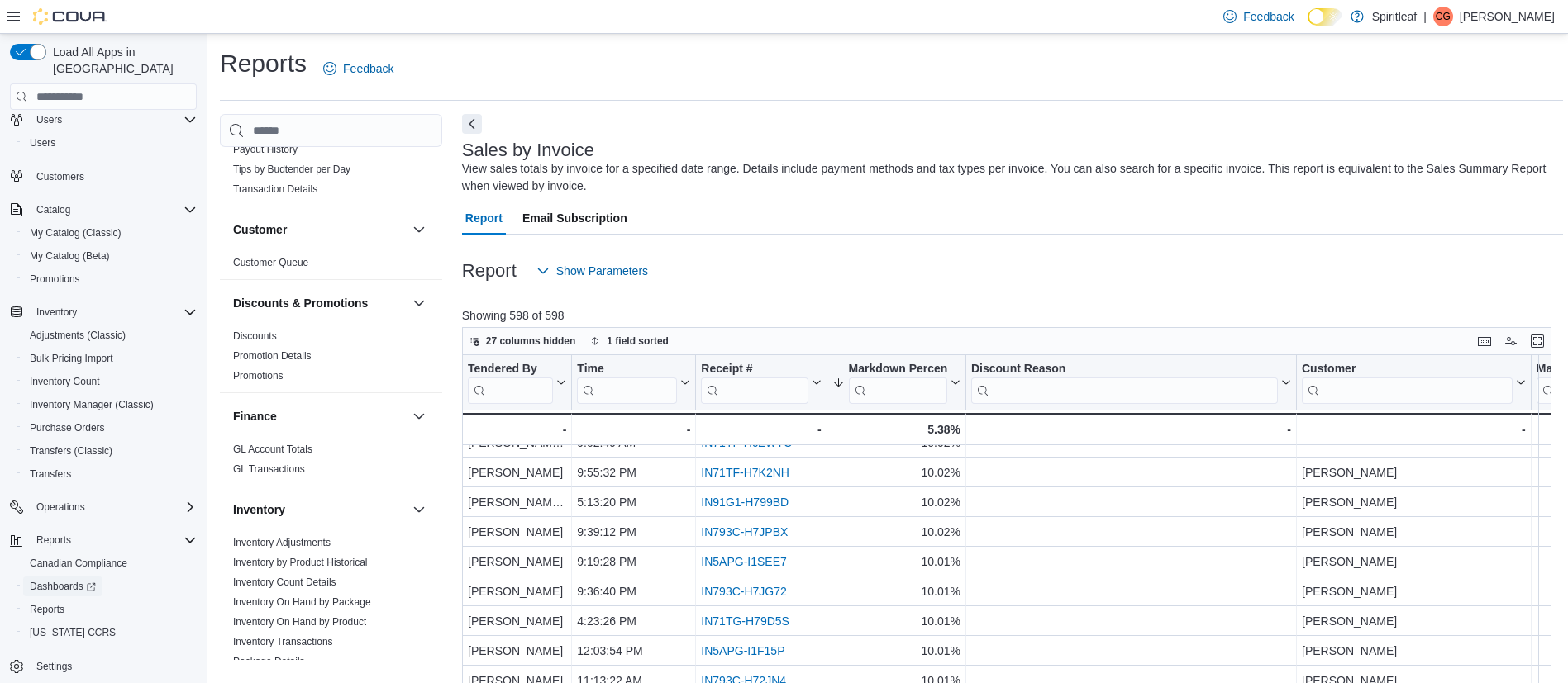
scroll to position [305, 0]
click at [467, 121] on button "Next" at bounding box center [471, 122] width 20 height 20
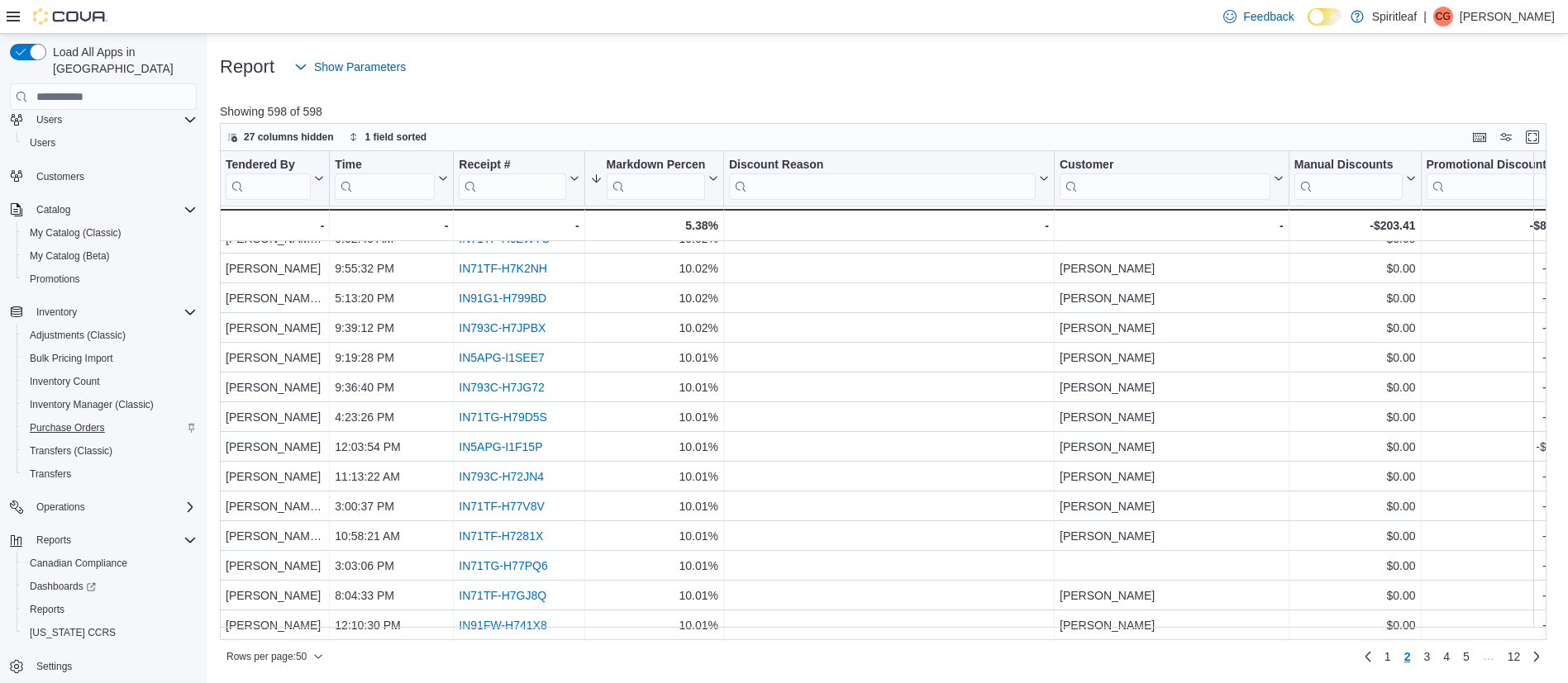
scroll to position [0, 0]
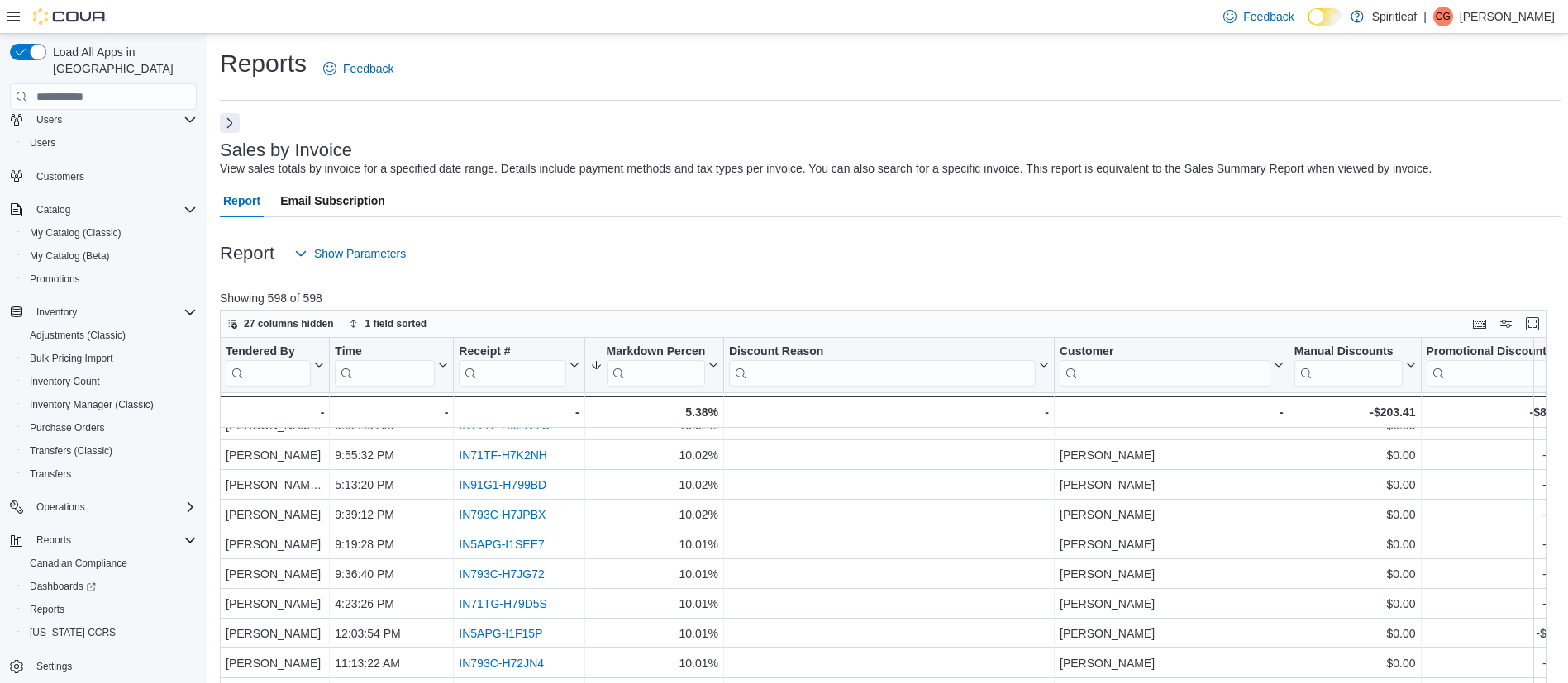
click at [230, 128] on button "Next" at bounding box center [229, 122] width 20 height 20
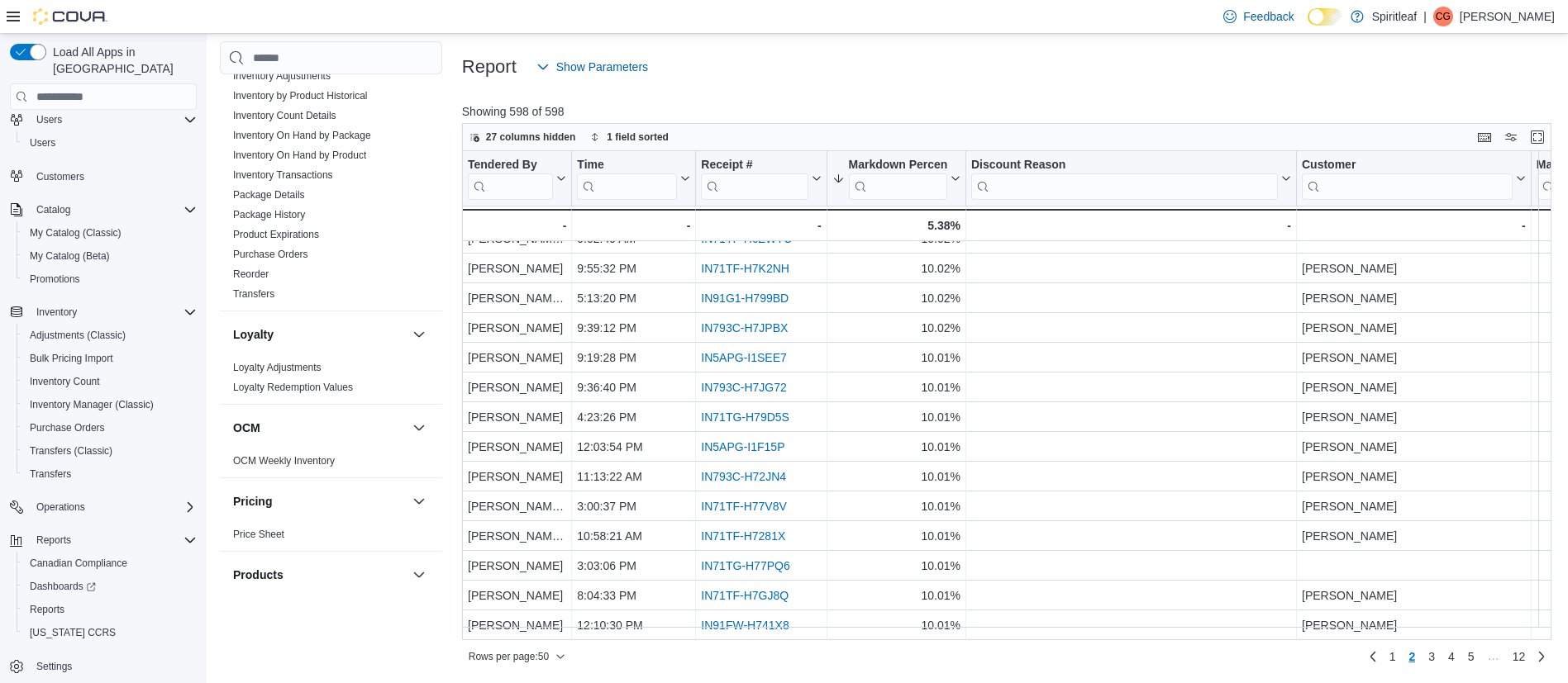
scroll to position [1194, 0]
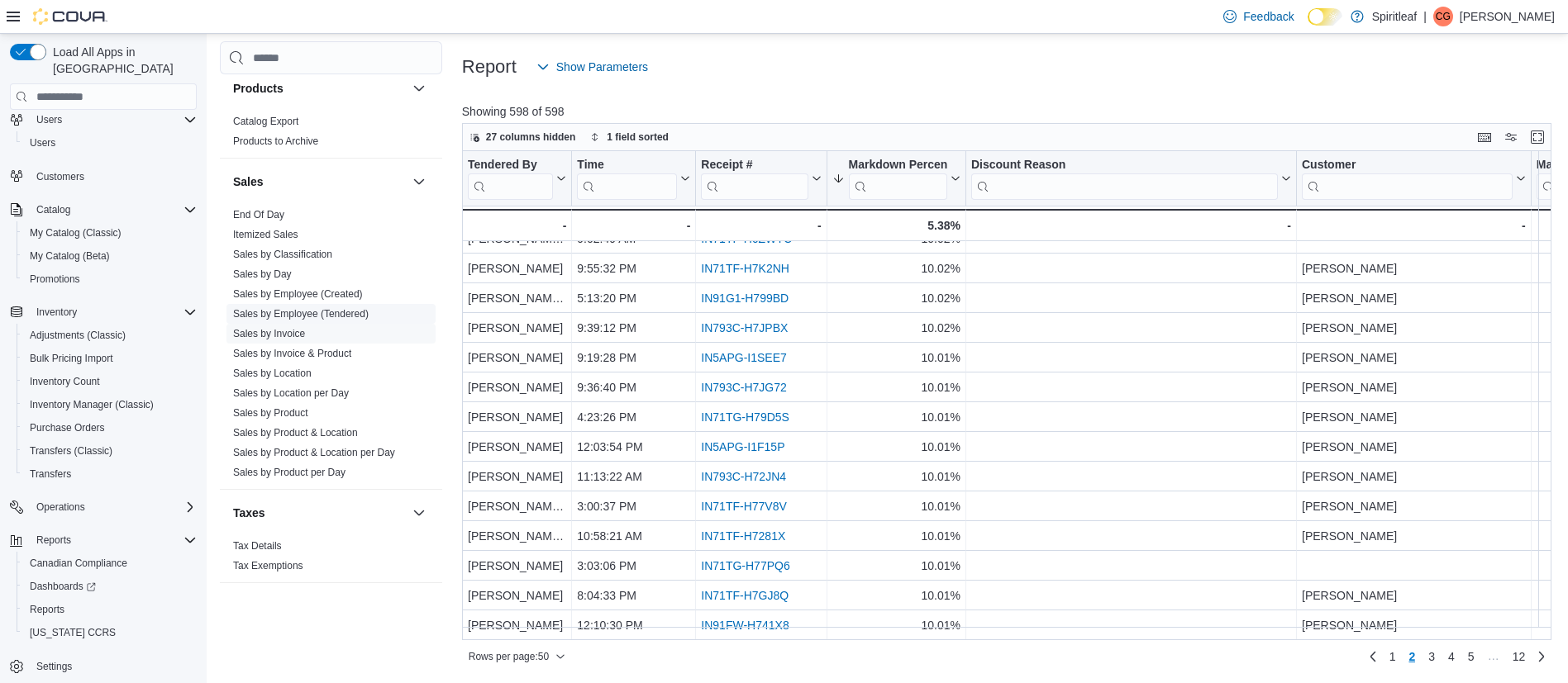
click at [309, 304] on span "Sales by Employee (Tendered)" at bounding box center [331, 313] width 209 height 20
click at [299, 308] on link "Sales by Employee (Tendered)" at bounding box center [300, 314] width 136 height 11
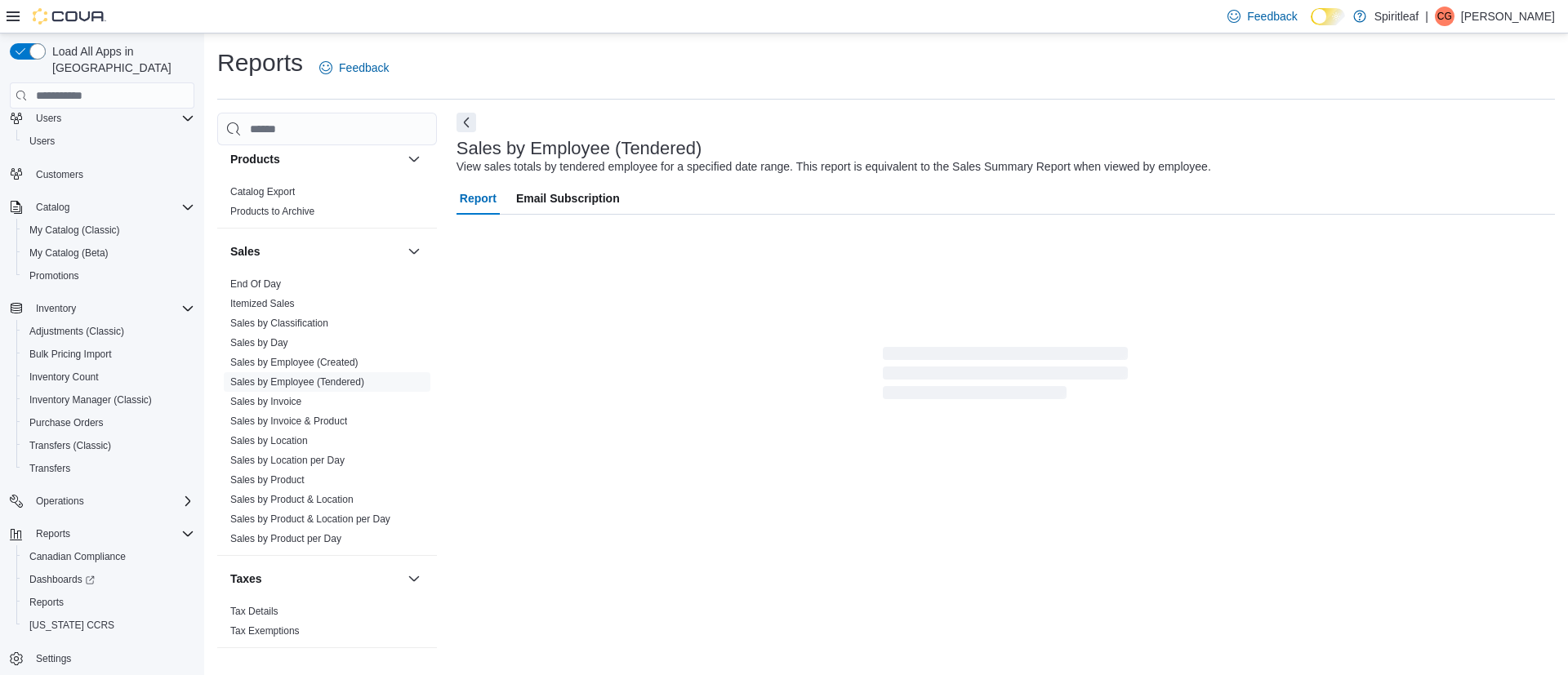
click at [10, 27] on div at bounding box center [56, 16] width 100 height 32
click at [10, 18] on icon at bounding box center [13, 17] width 13 height 13
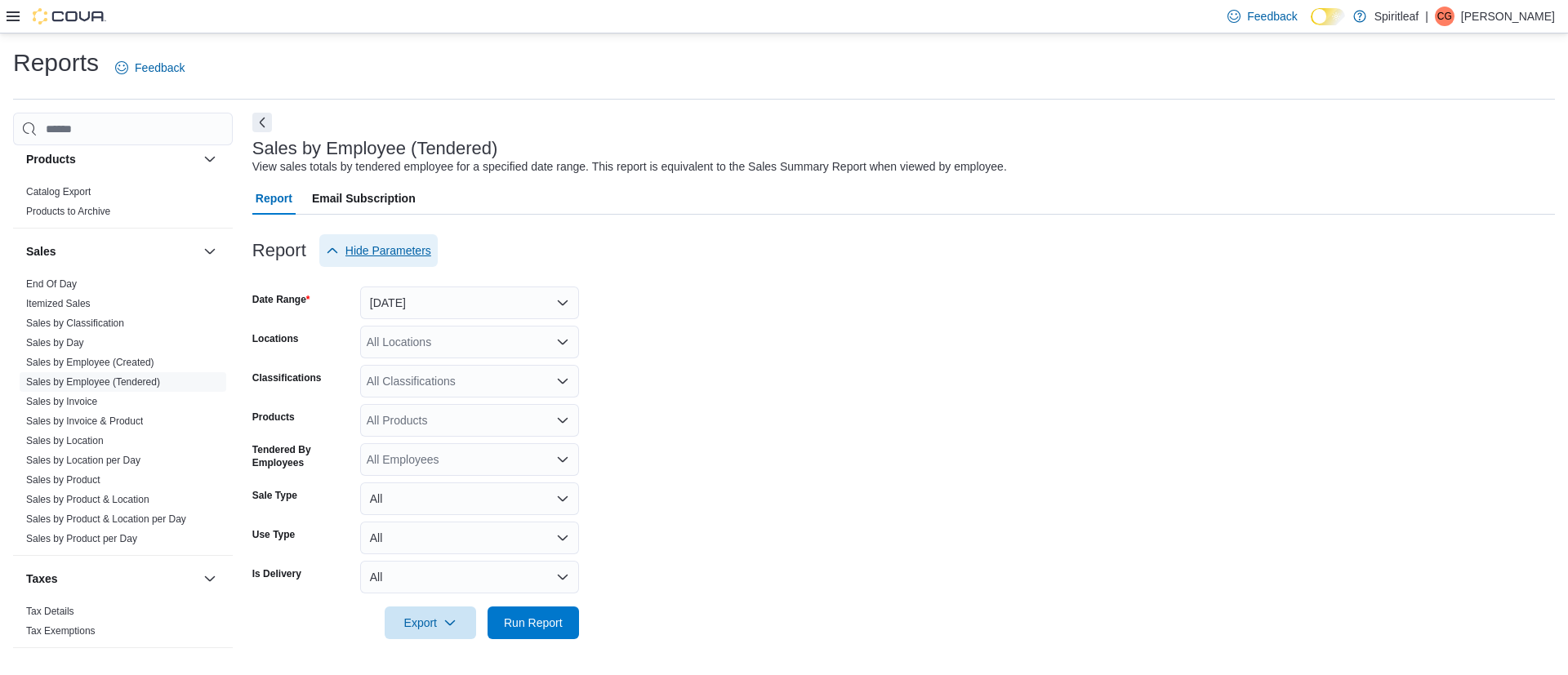
drag, startPoint x: 381, startPoint y: 245, endPoint x: 535, endPoint y: 220, distance: 156.0
click at [535, 220] on div "Report Hide Parameters Date Range Yesterday Locations All Locations Classificat…" at bounding box center [903, 437] width 1302 height 444
click at [466, 308] on button "Yesterday" at bounding box center [469, 302] width 219 height 32
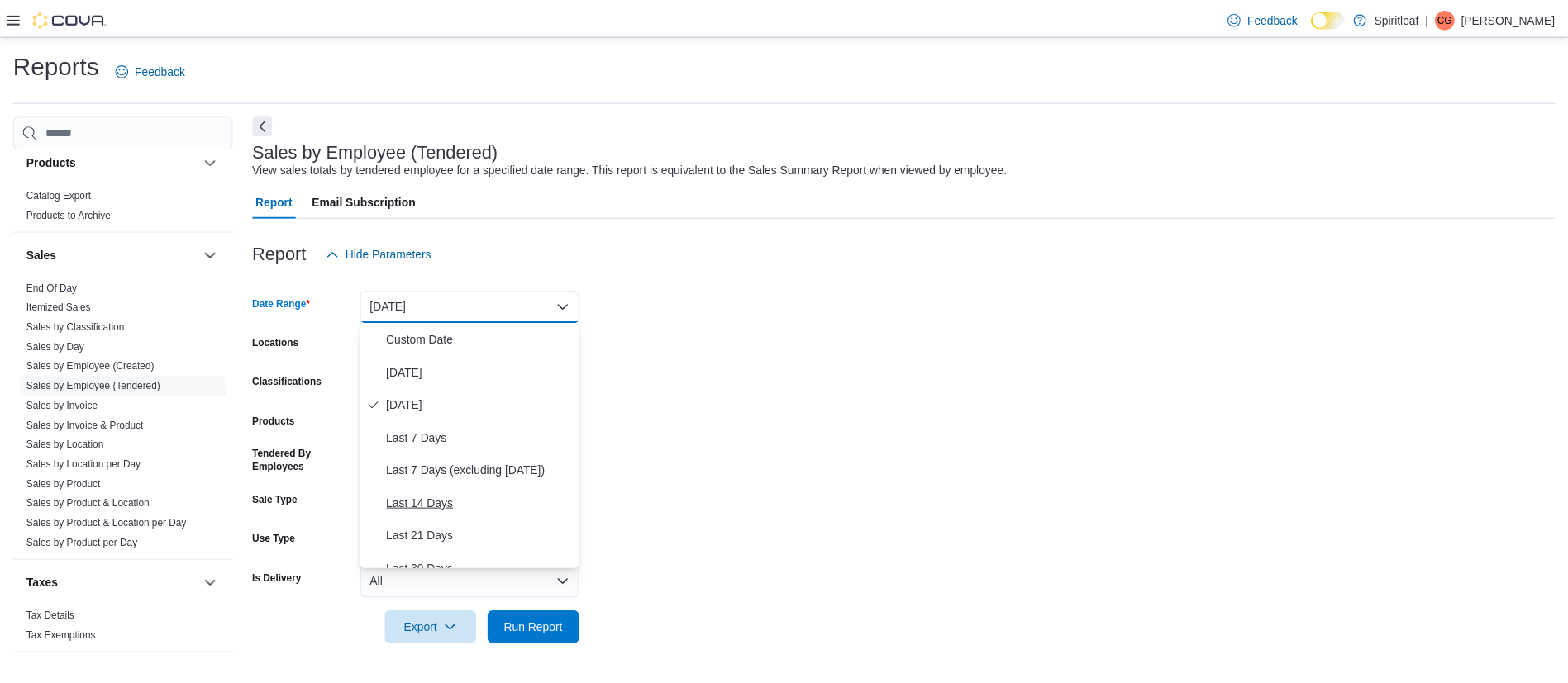
scroll to position [248, 0]
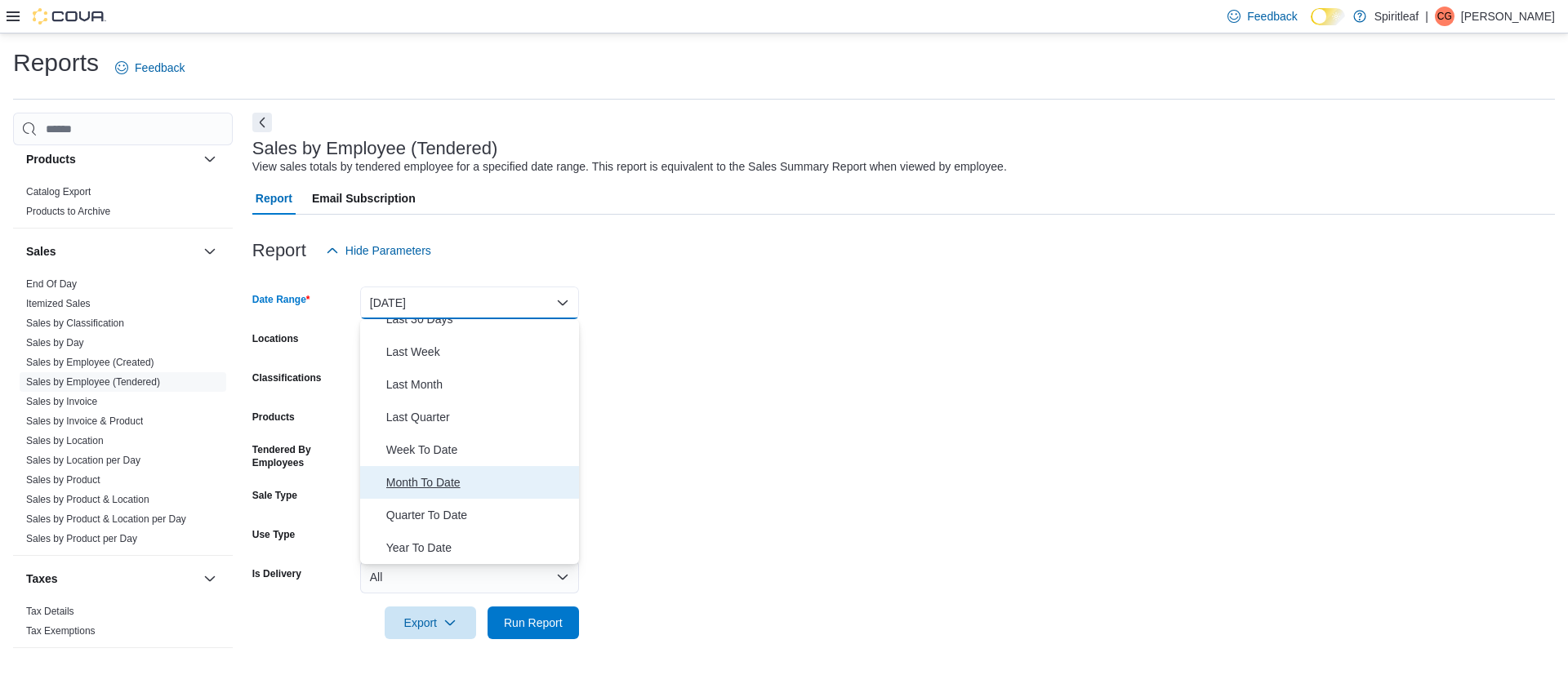
click at [392, 483] on span "Month To Date" at bounding box center [479, 482] width 187 height 19
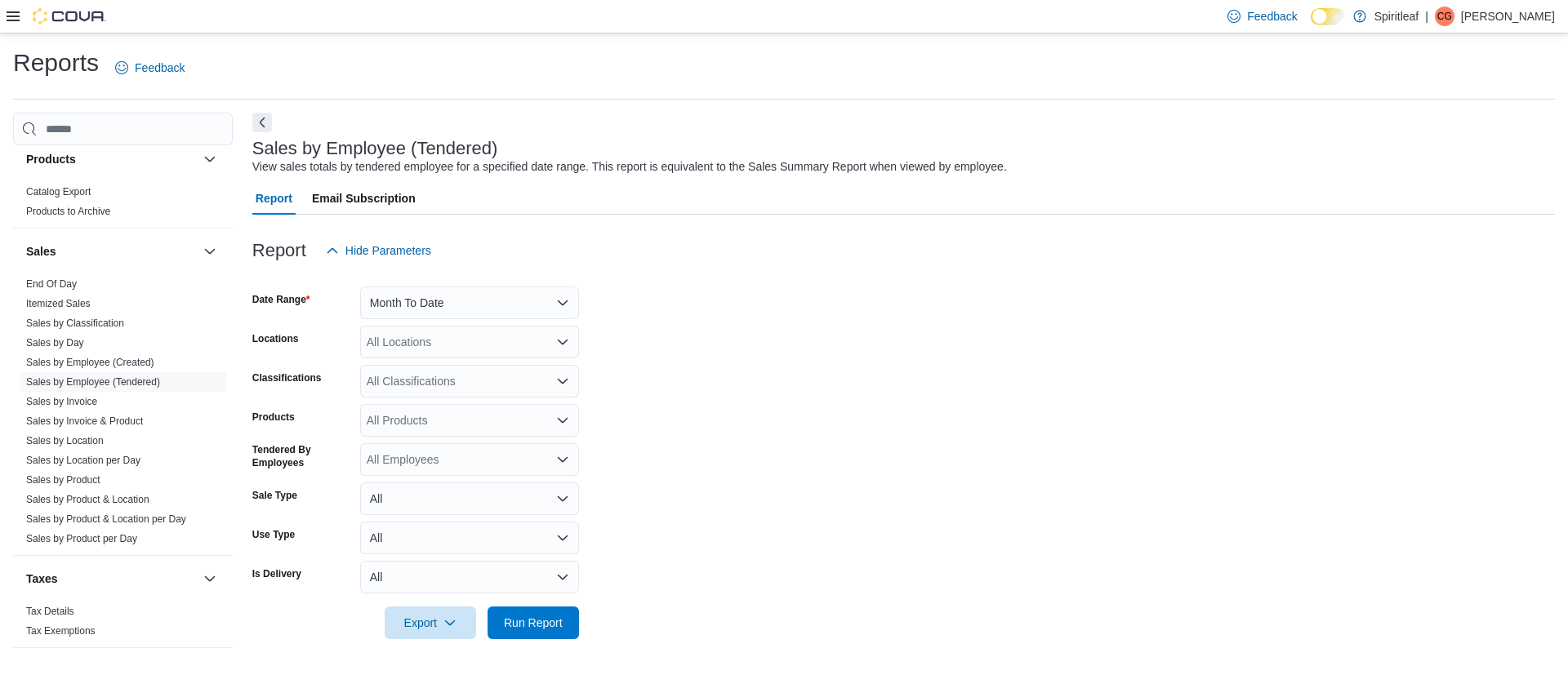
click at [839, 402] on form "Date Range Month To Date Locations All Locations Classifications All Classifica…" at bounding box center [903, 452] width 1302 height 372
click at [530, 343] on div "All Locations" at bounding box center [469, 342] width 219 height 32
type input "***"
click at [511, 375] on span "567 - Spiritleaf Park Place Blvd (Barrie)" at bounding box center [537, 370] width 236 height 17
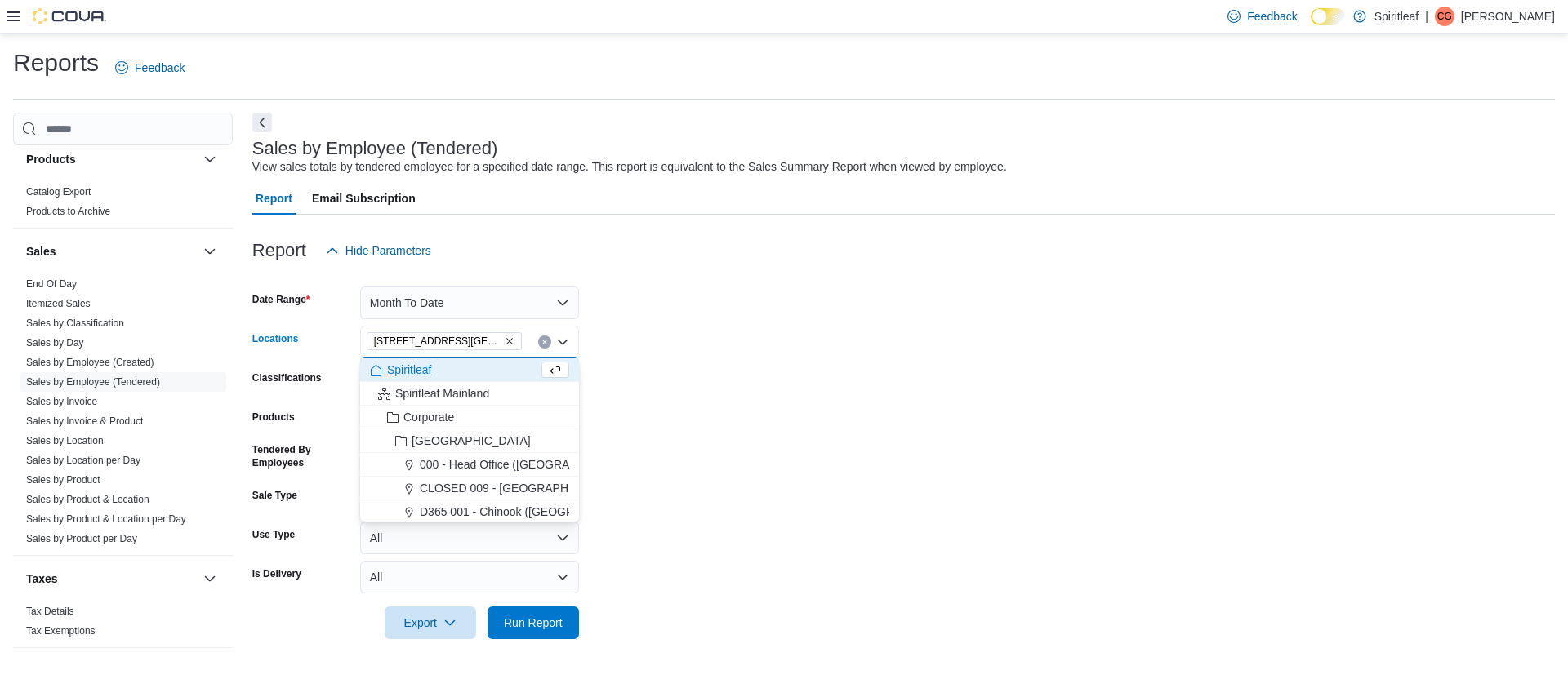
click at [706, 402] on form "Date Range Month To Date Locations 567 - Spiritleaf Park Place Blvd (Barrie) Co…" at bounding box center [903, 452] width 1302 height 372
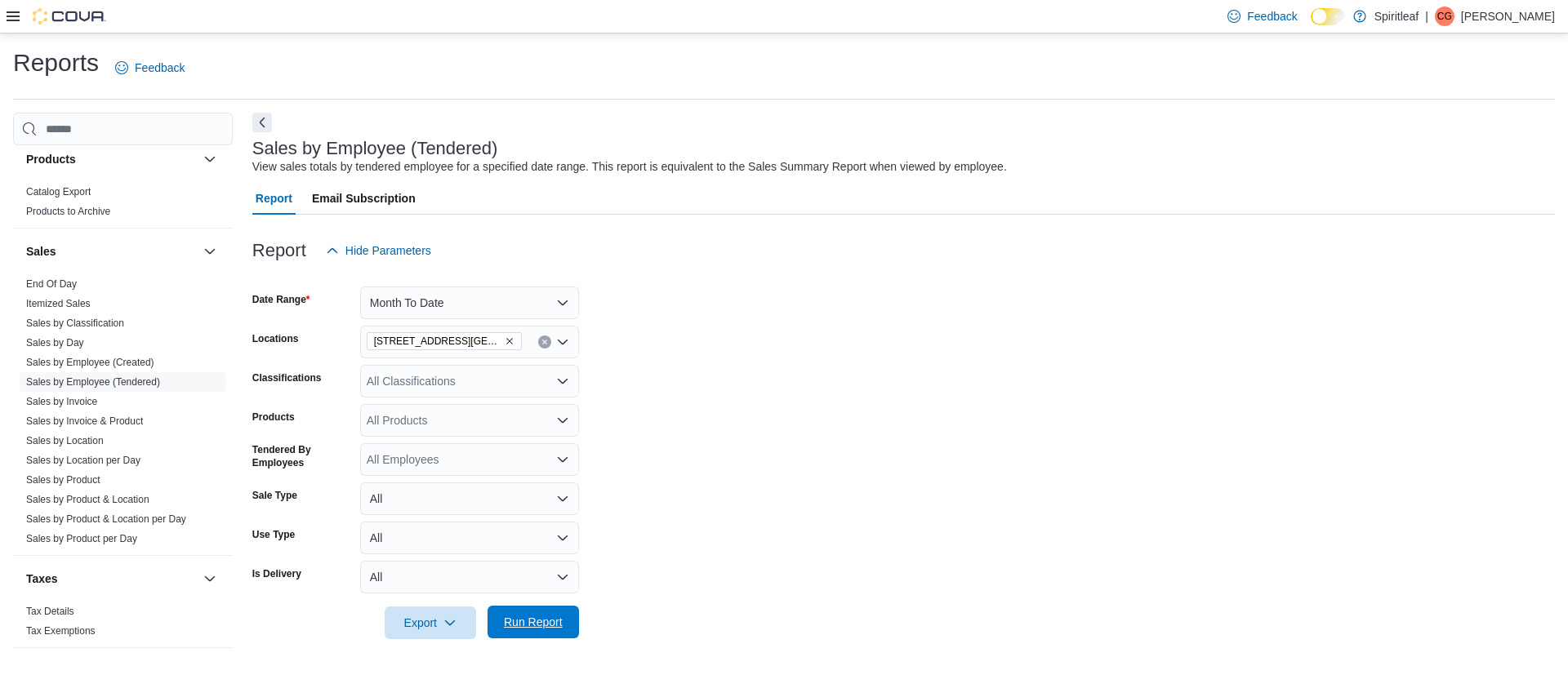
click at [530, 622] on span "Run Report" at bounding box center [534, 622] width 59 height 17
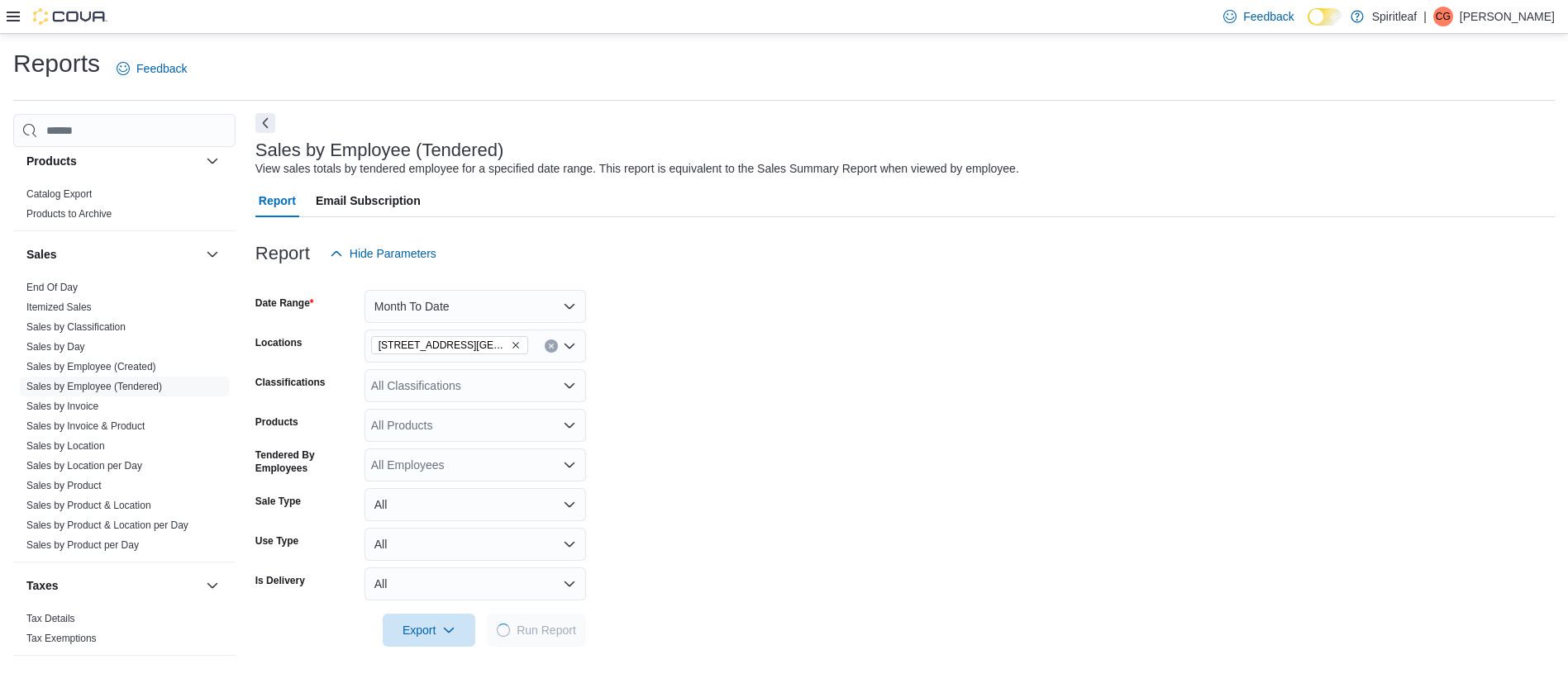
click at [264, 118] on button "Next" at bounding box center [265, 122] width 20 height 20
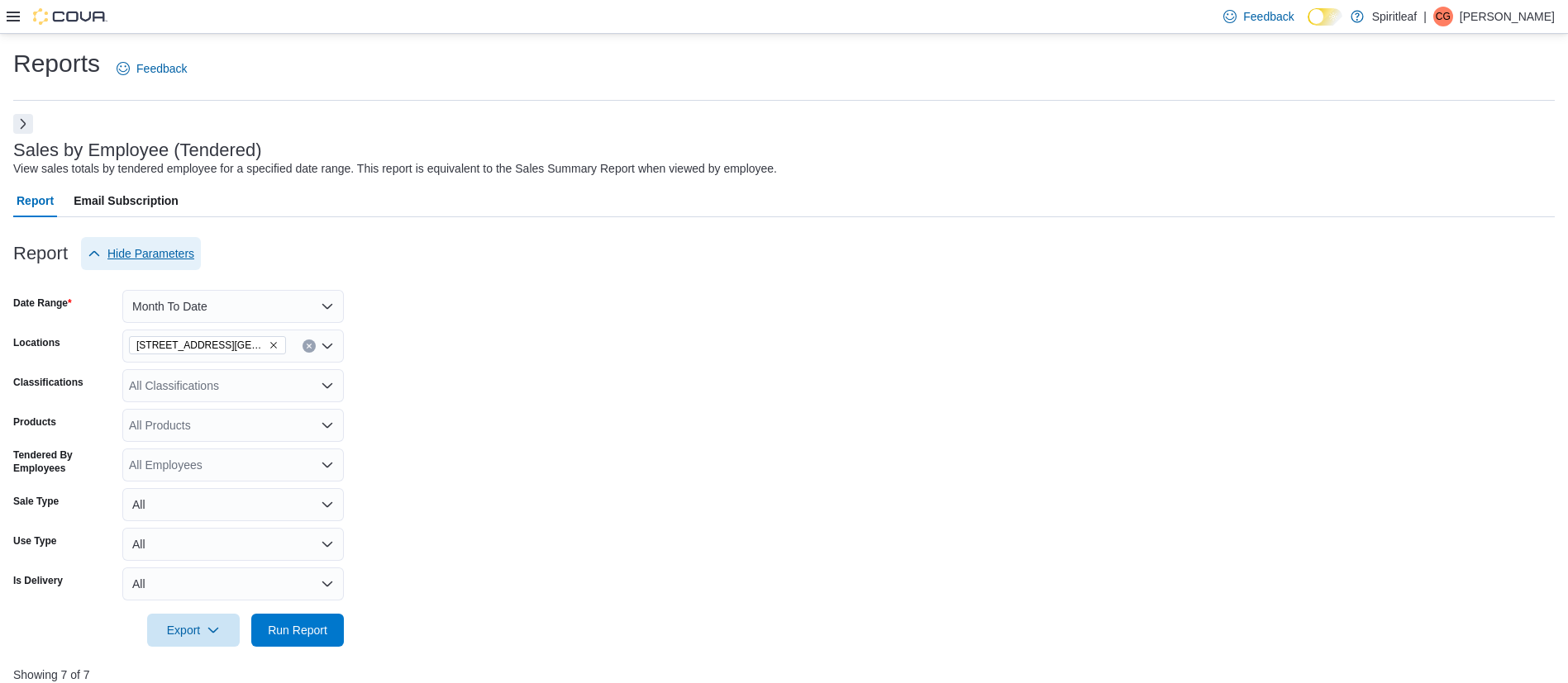
click at [141, 253] on span "Hide Parameters" at bounding box center [151, 254] width 87 height 17
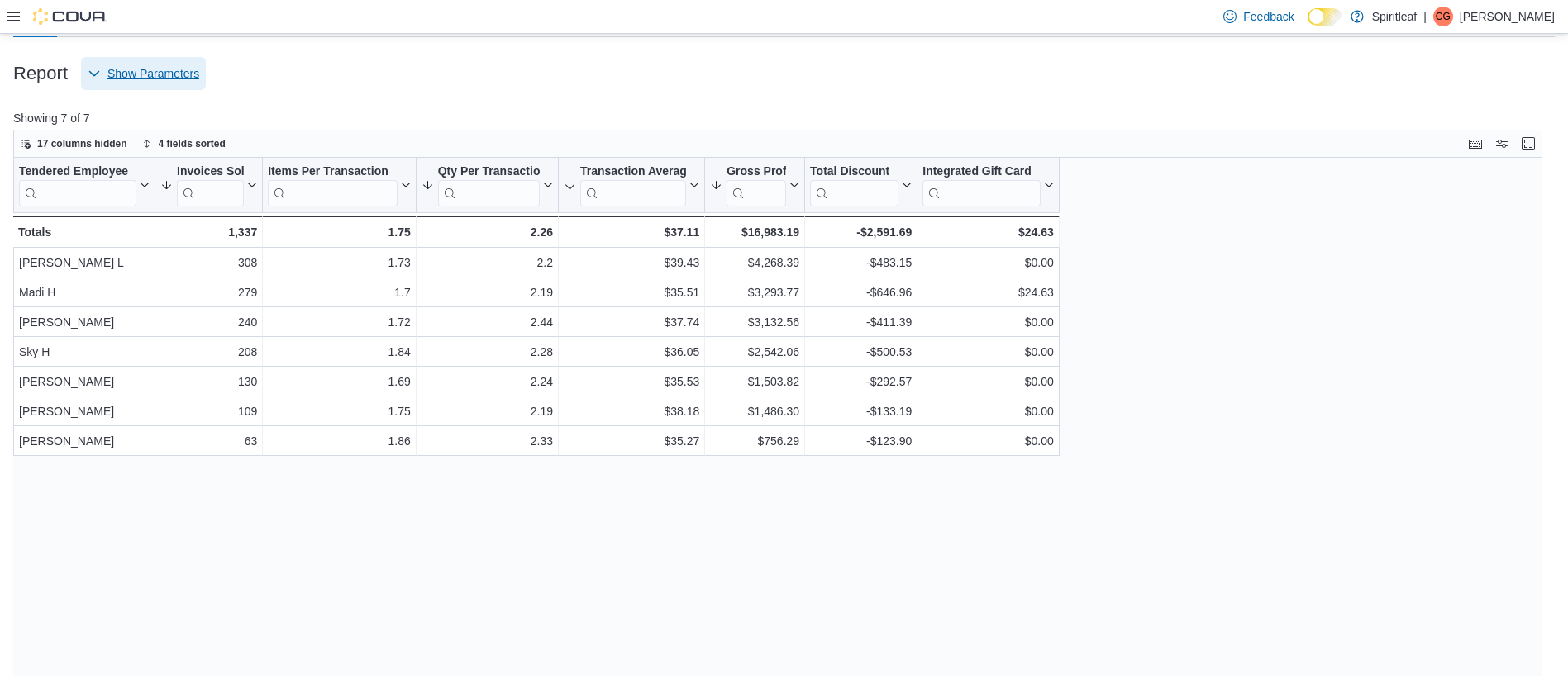
scroll to position [187, 0]
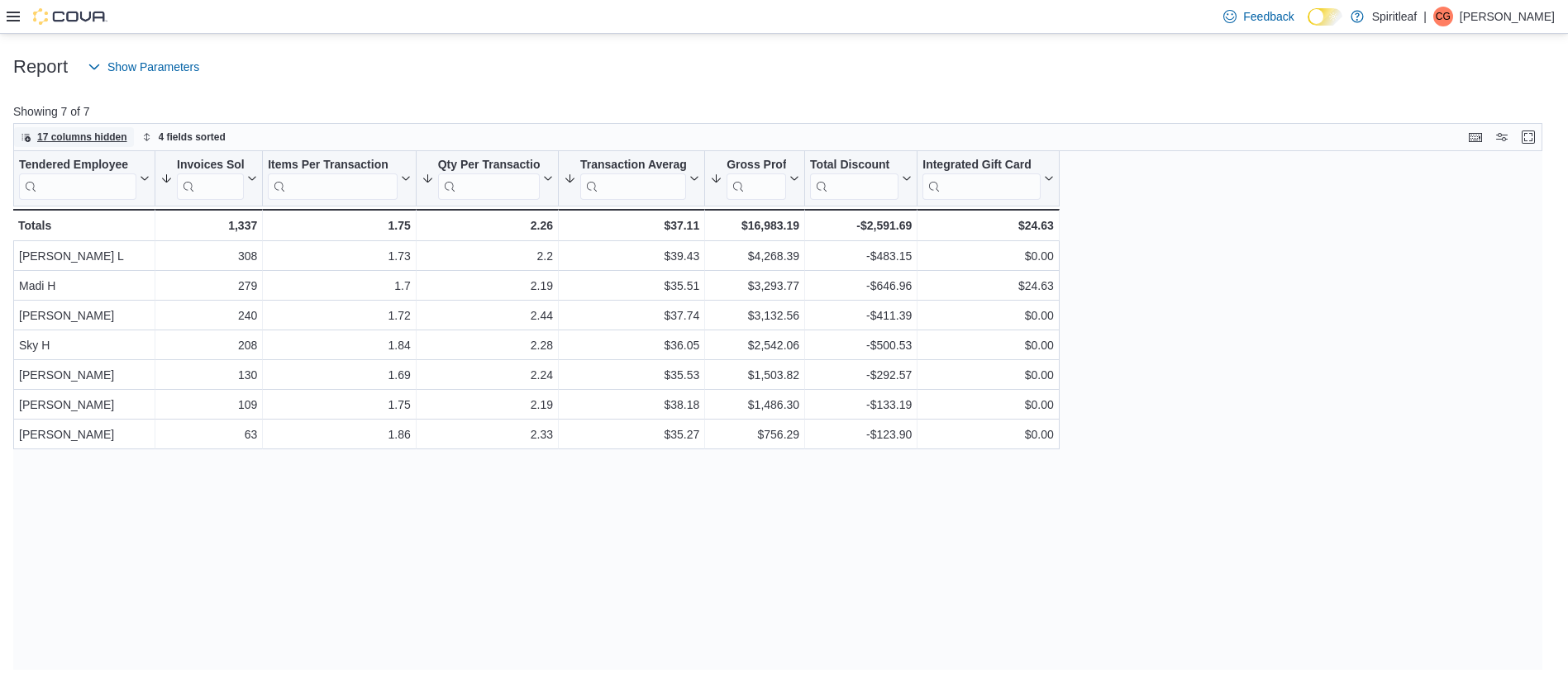
click at [110, 140] on span "17 columns hidden" at bounding box center [82, 137] width 90 height 13
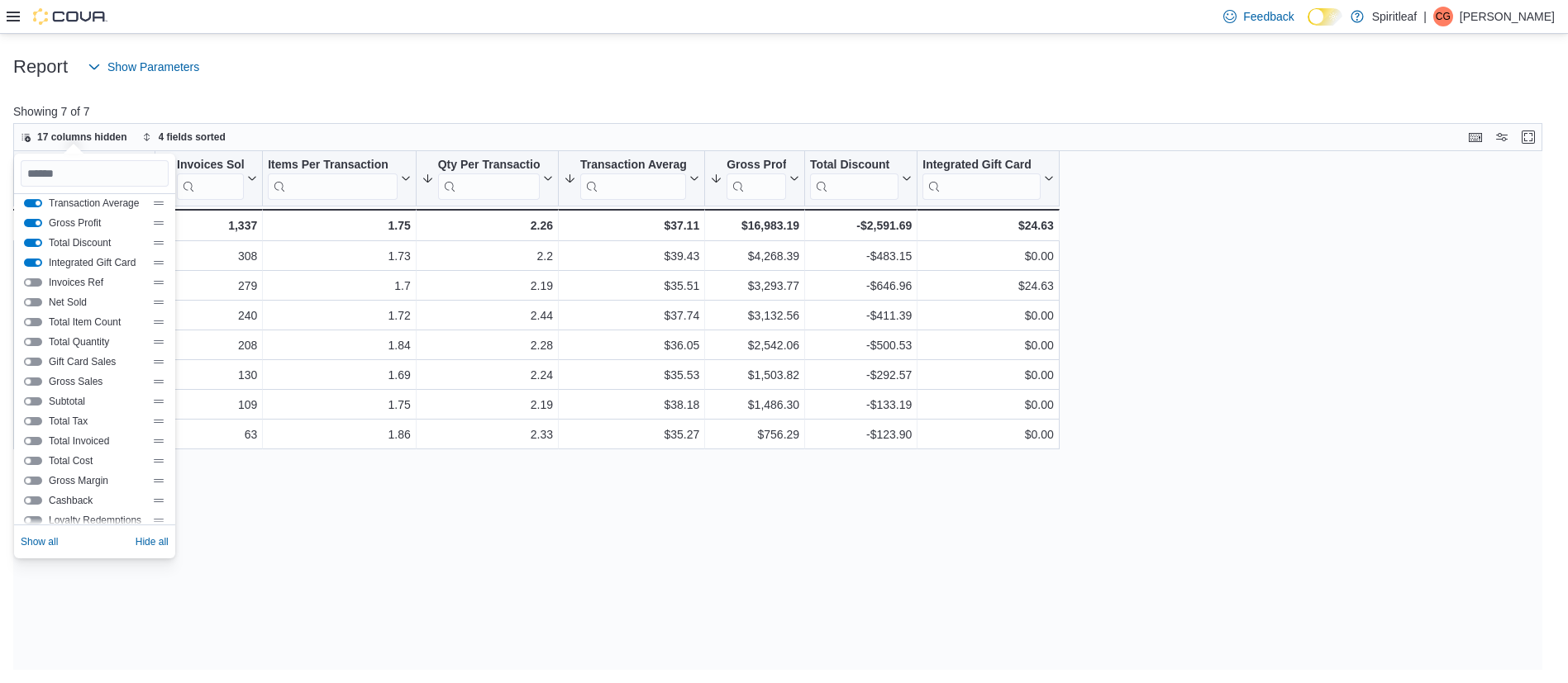
scroll to position [178, 0]
click at [36, 386] on button "Gross Margin" at bounding box center [33, 389] width 18 height 8
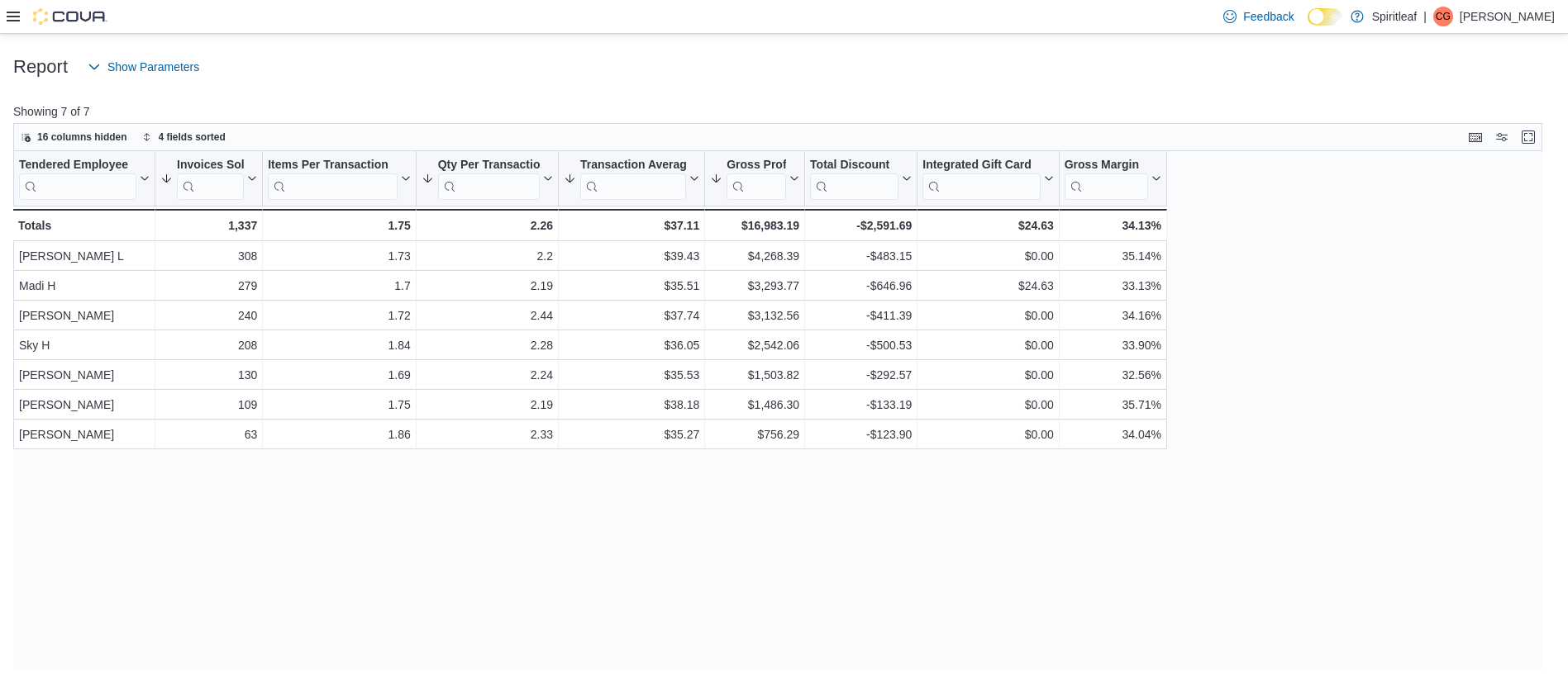
click at [277, 583] on div "Tendered Employee Click to view column header actions Invoices Sold Sorted by I…" at bounding box center [785, 410] width 1546 height 519
click at [185, 70] on span "Show Parameters" at bounding box center [153, 67] width 92 height 17
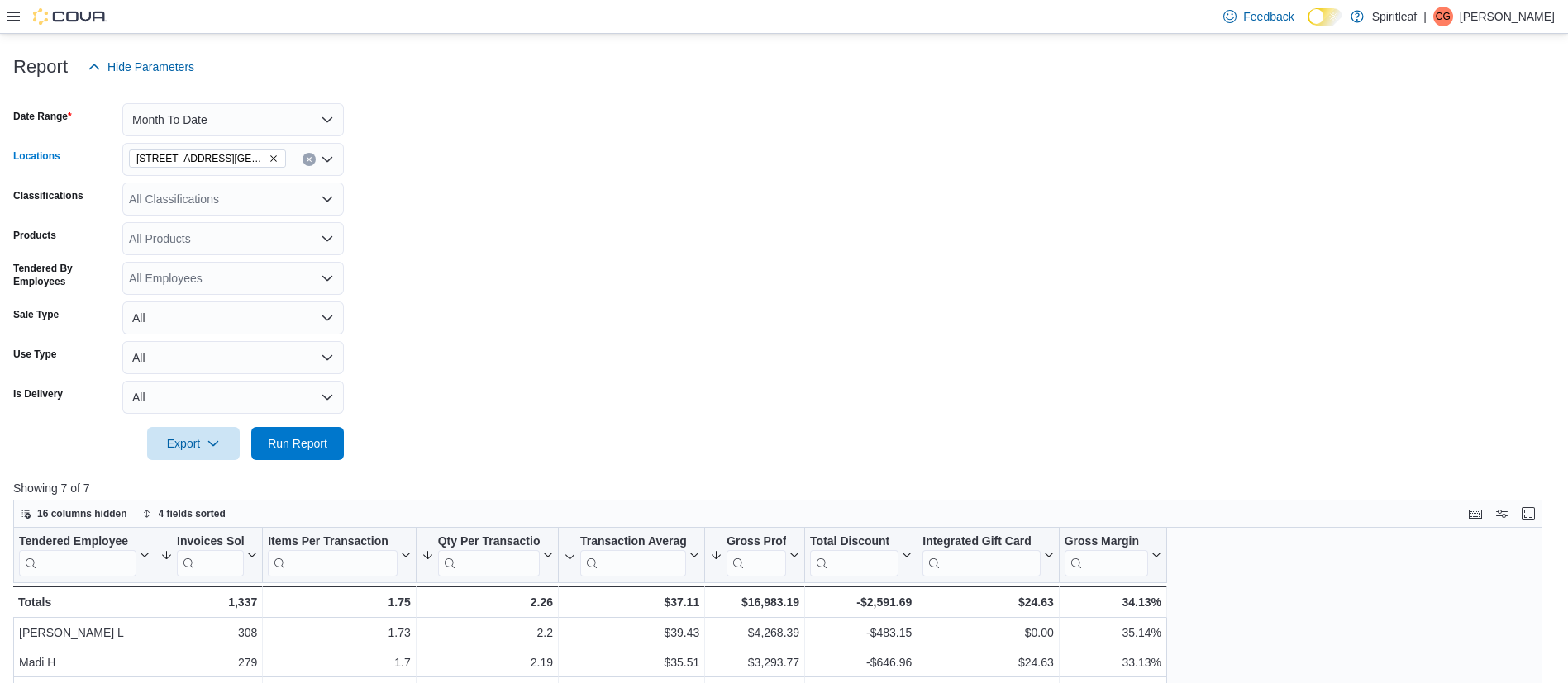
click at [275, 155] on icon "Remove 567 - Spiritleaf Park Place Blvd (Barrie) from selection in this group" at bounding box center [273, 158] width 10 height 10
click at [282, 446] on span "Run Report" at bounding box center [297, 443] width 60 height 17
